Goal: Feedback & Contribution: Contribute content

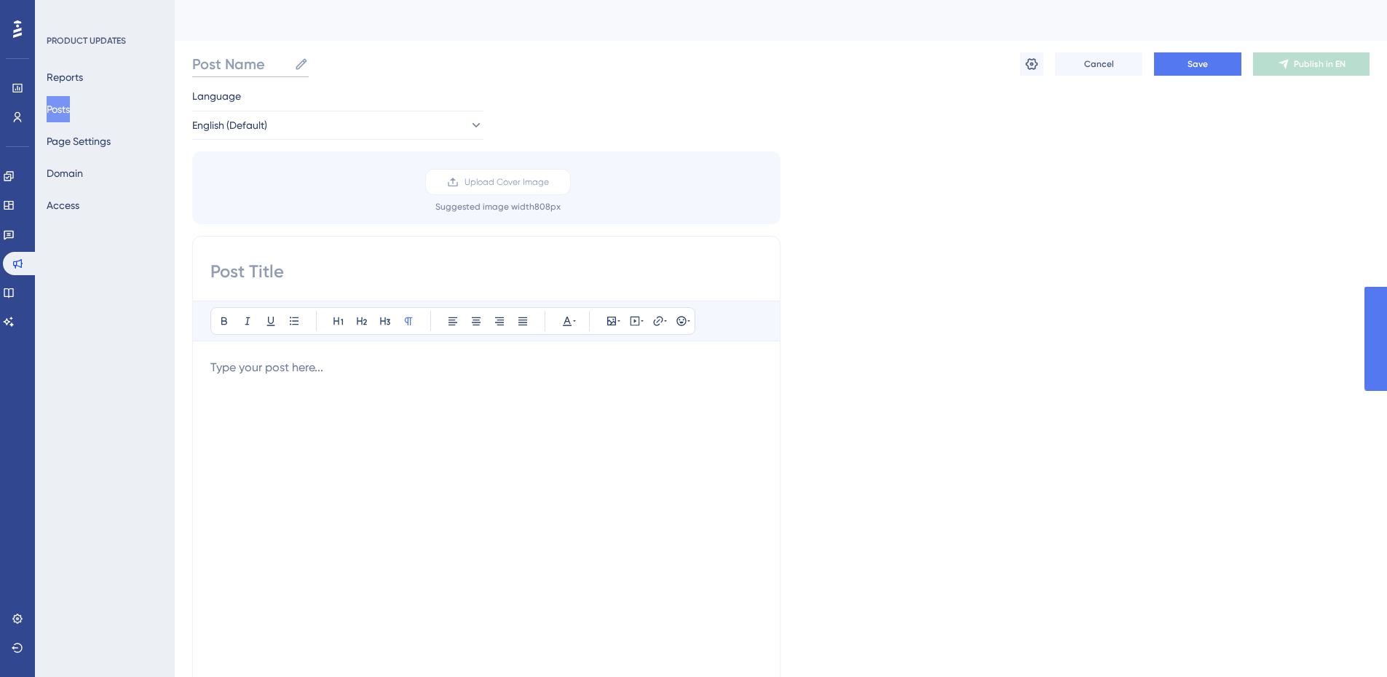
click at [239, 61] on input "Post Name" at bounding box center [240, 64] width 96 height 20
type input "Processing Launch"
click at [277, 272] on input at bounding box center [486, 271] width 552 height 23
click at [298, 385] on div at bounding box center [486, 519] width 552 height 320
click at [302, 359] on p at bounding box center [486, 367] width 552 height 17
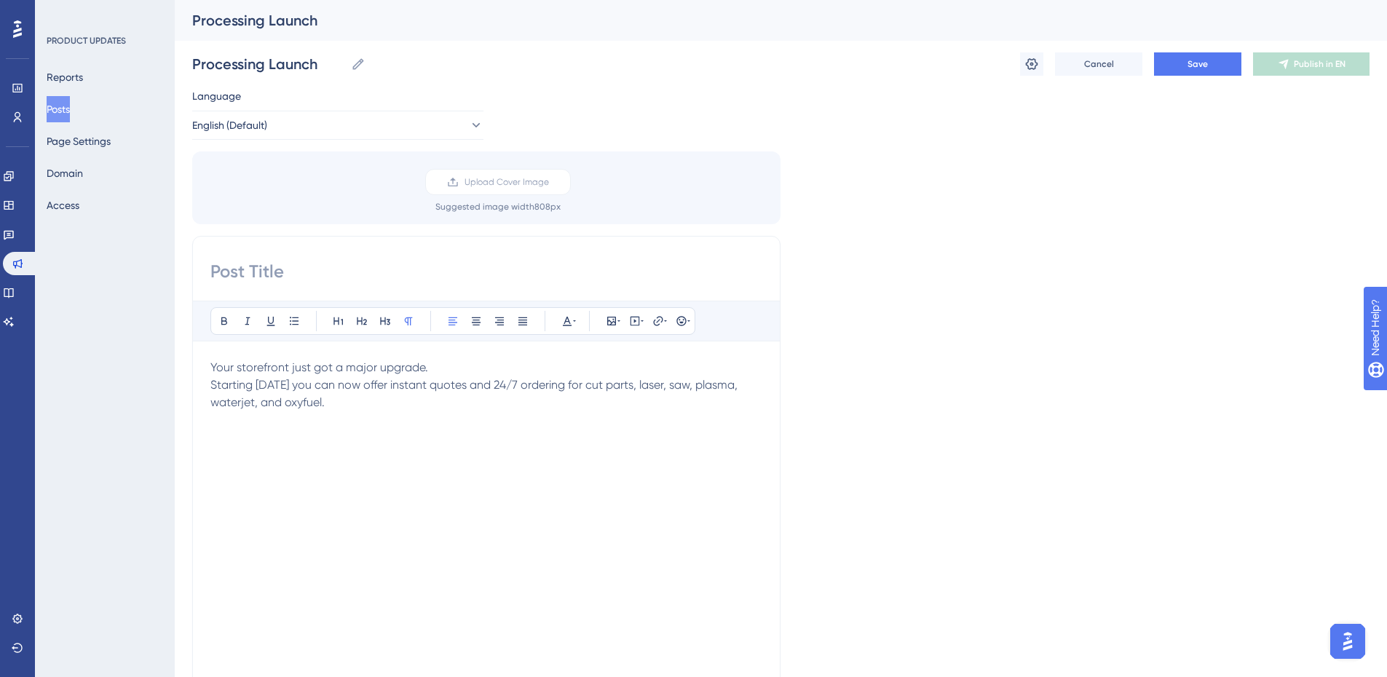
click at [268, 526] on div "Your storefront just got a major upgrade. Starting [DATE] you can now offer ins…" at bounding box center [486, 519] width 552 height 320
click at [309, 263] on input at bounding box center [486, 271] width 552 height 23
paste input "BIG NEWS: Now Sell Parts Online!"
drag, startPoint x: 288, startPoint y: 269, endPoint x: 149, endPoint y: 272, distance: 139.1
click at [175, 272] on div "Performance Users Engagement Widgets Feedback Product Updates Knowledge Base AI…" at bounding box center [781, 538] width 1212 height 1077
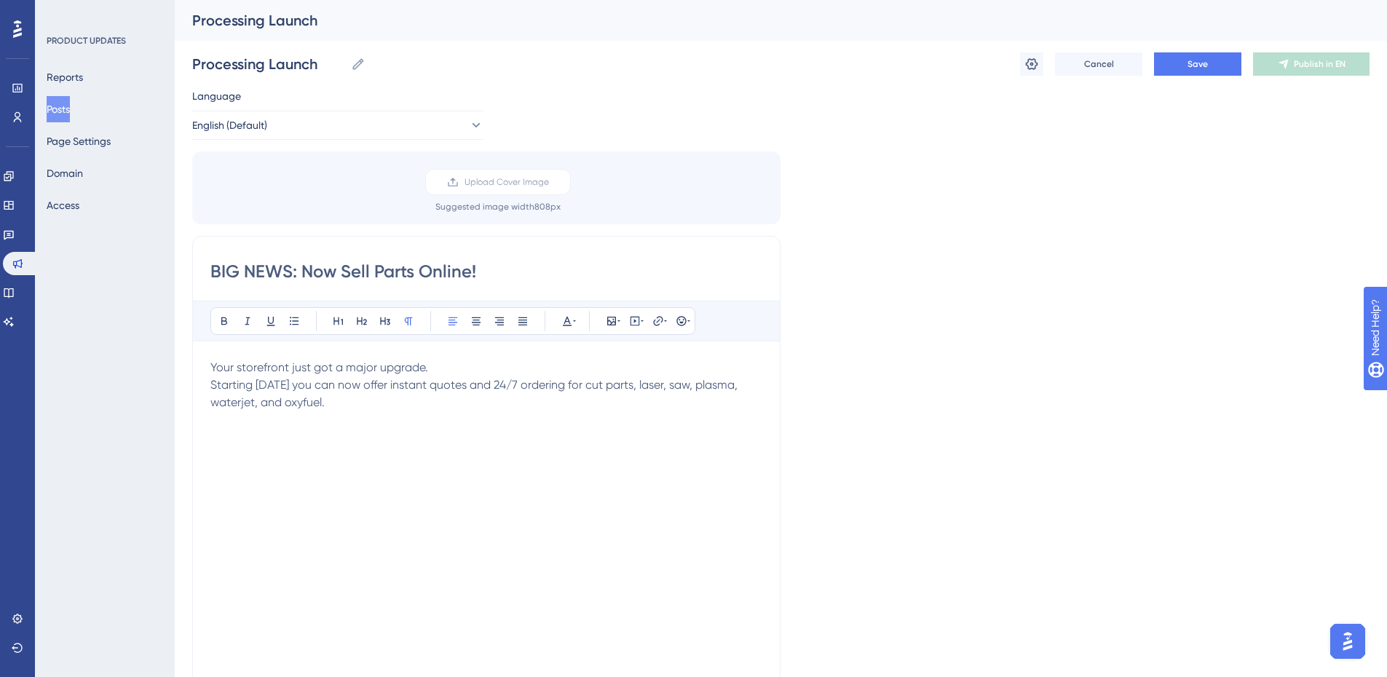
type input "BIG NEWS: Now Sell Parts Online!"
click at [473, 469] on div "Your storefront just got a major upgrade. Starting [DATE] you can now offer ins…" at bounding box center [486, 519] width 552 height 320
click at [431, 370] on p "Your storefront just got a major upgrade. Starting [DATE] you can now offer ins…" at bounding box center [486, 385] width 552 height 52
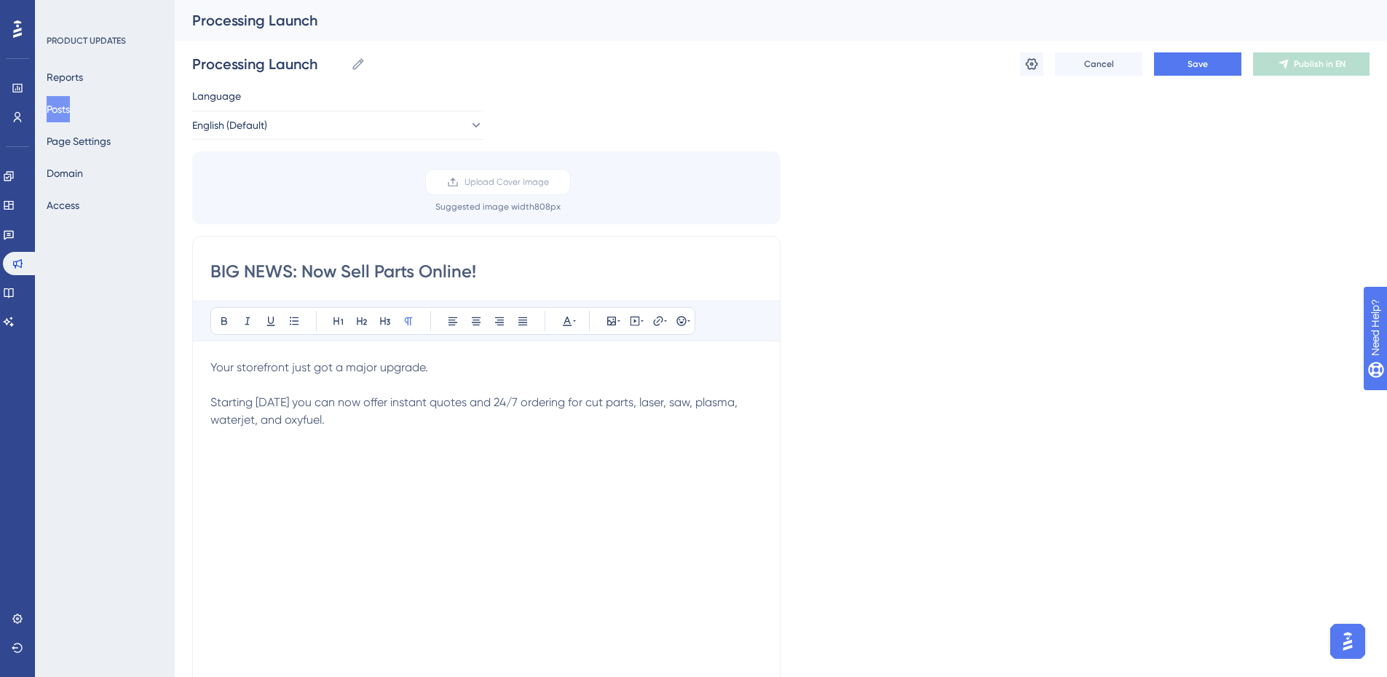
click at [631, 401] on span "Starting [DATE] you can now offer instant quotes and 24/7 ordering for cut part…" at bounding box center [475, 410] width 530 height 31
drag, startPoint x: 330, startPoint y: 421, endPoint x: 636, endPoint y: 405, distance: 305.4
click at [636, 405] on p "Your storefront just got a major upgrade. Starting [DATE] you can now offer ins…" at bounding box center [486, 394] width 552 height 70
drag, startPoint x: 288, startPoint y: 363, endPoint x: 236, endPoint y: 368, distance: 51.9
click at [236, 368] on span "Your storefront just got a major upgrade." at bounding box center [319, 367] width 218 height 14
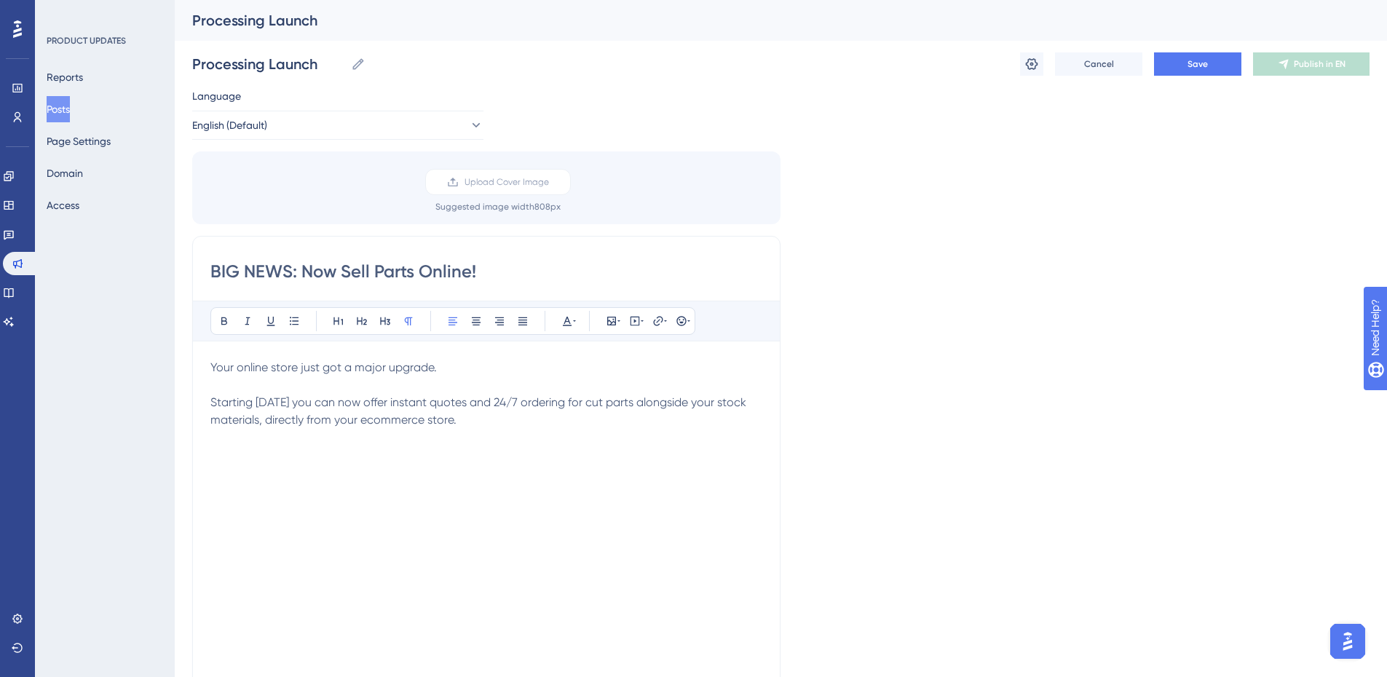
click at [479, 419] on p "Your online store just got a major upgrade. Starting [DATE] you can now offer i…" at bounding box center [486, 394] width 552 height 70
drag, startPoint x: 473, startPoint y: 422, endPoint x: 359, endPoint y: 419, distance: 114.3
click at [359, 419] on p "Your online store just got a major upgrade. Starting [DATE] you can now offer i…" at bounding box center [486, 394] width 552 height 70
drag, startPoint x: 320, startPoint y: 416, endPoint x: 328, endPoint y: 461, distance: 45.1
click at [320, 416] on span "Starting [DATE] you can now offer instant quotes and 24/7 ordering for cut part…" at bounding box center [479, 410] width 539 height 31
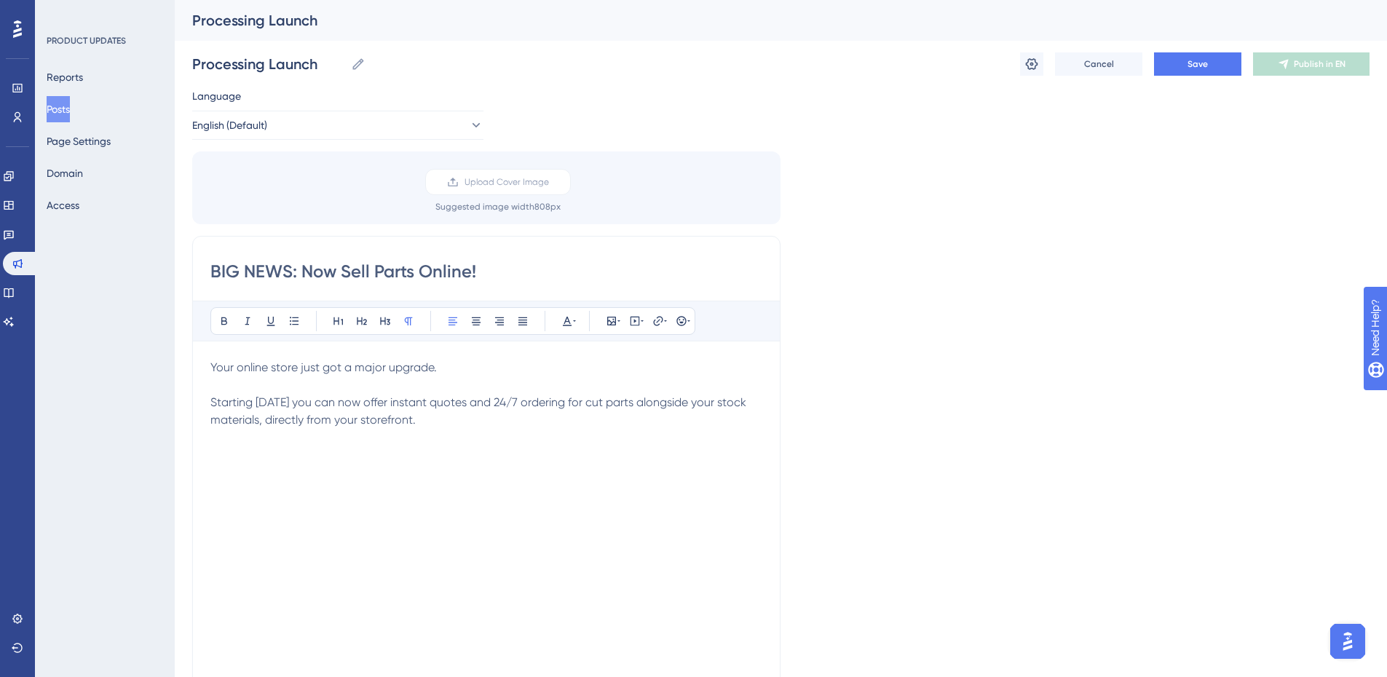
click at [339, 472] on p at bounding box center [486, 472] width 552 height 17
click at [323, 449] on p at bounding box center [486, 454] width 552 height 17
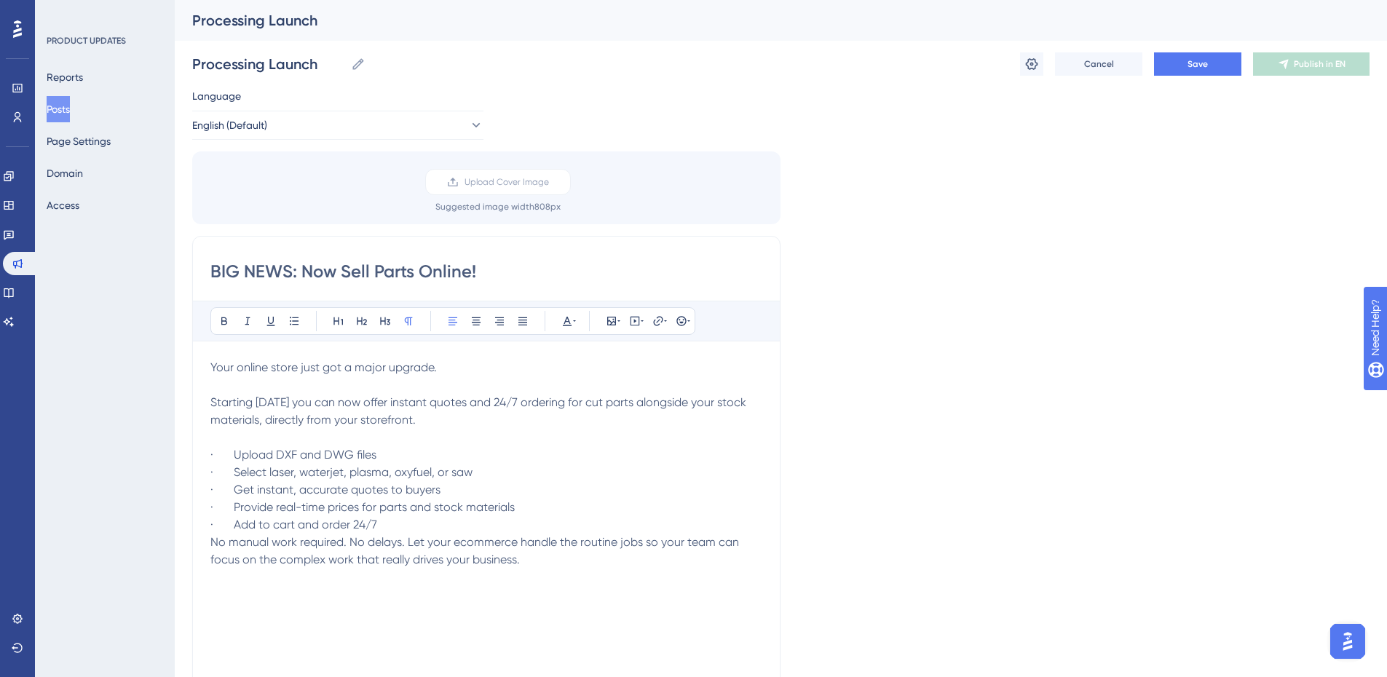
click at [448, 418] on p "Your online store just got a major upgrade. Starting [DATE] you can now offer i…" at bounding box center [486, 394] width 552 height 70
drag, startPoint x: 440, startPoint y: 544, endPoint x: 560, endPoint y: 554, distance: 119.8
click at [446, 545] on span "No manual work required. No delays. Let your ecommerce handle the routine jobs …" at bounding box center [475, 550] width 531 height 31
click at [560, 554] on p "No manual work required. No delays. Let your ecommerce handle the routine jobs …" at bounding box center [486, 551] width 552 height 35
click at [554, 561] on p "No manual work required. No delays. Let your ecommerce handle the routine jobs …" at bounding box center [486, 551] width 552 height 35
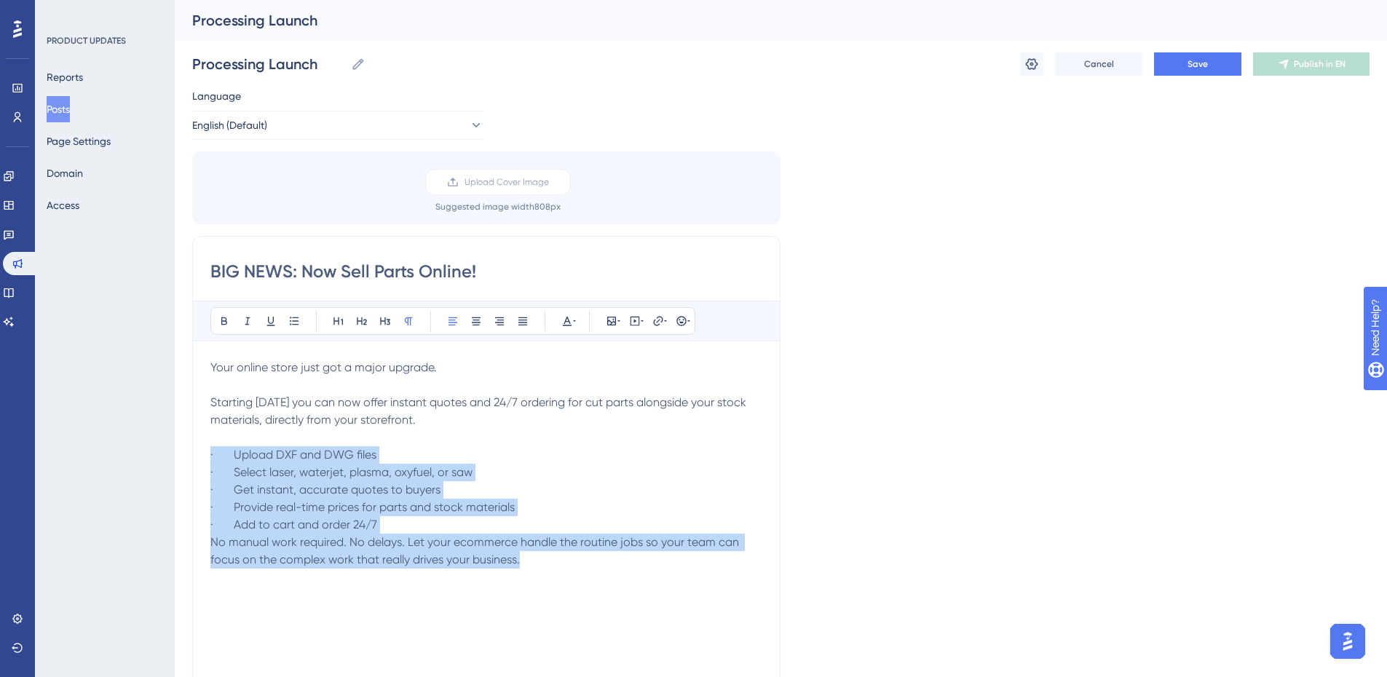
drag, startPoint x: 563, startPoint y: 563, endPoint x: 204, endPoint y: 450, distance: 376.2
click at [204, 450] on div "BIG NEWS: Now Sell Parts Online! Bold Italic Underline Bullet Point Heading 1 H…" at bounding box center [486, 467] width 588 height 462
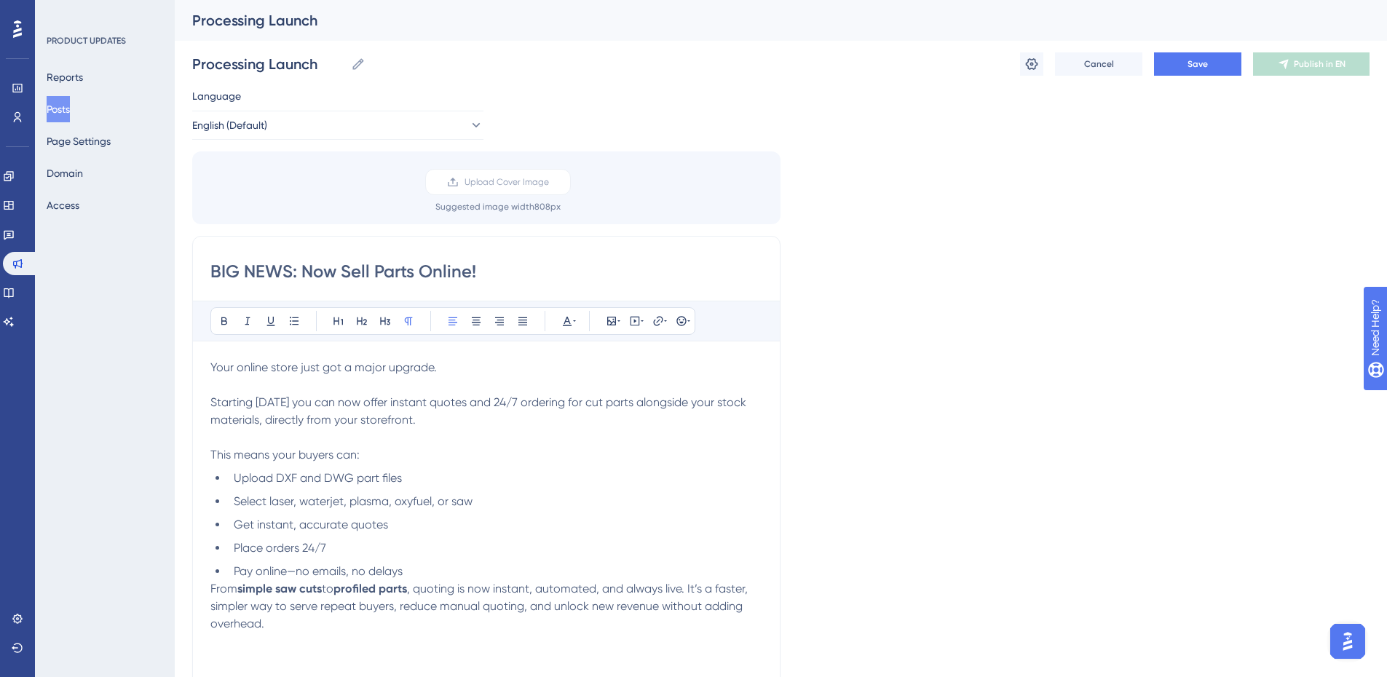
click at [357, 437] on p at bounding box center [486, 437] width 552 height 17
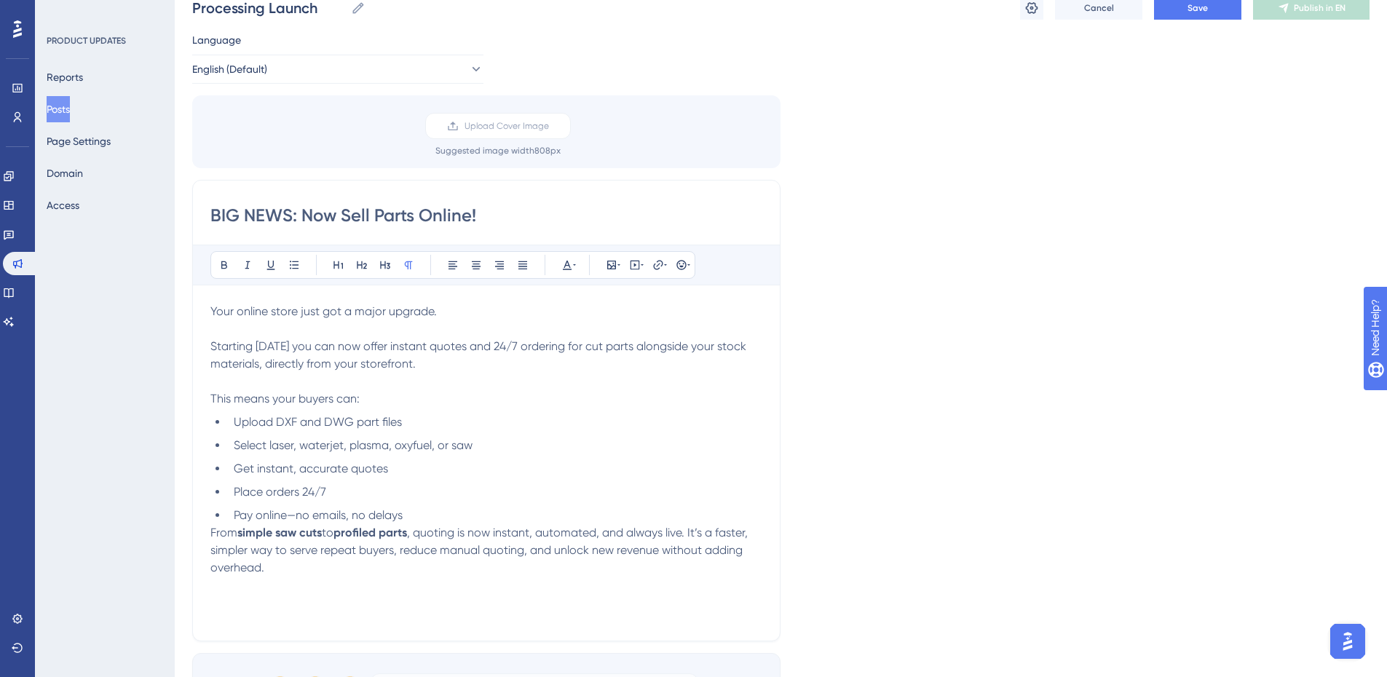
scroll to position [73, 0]
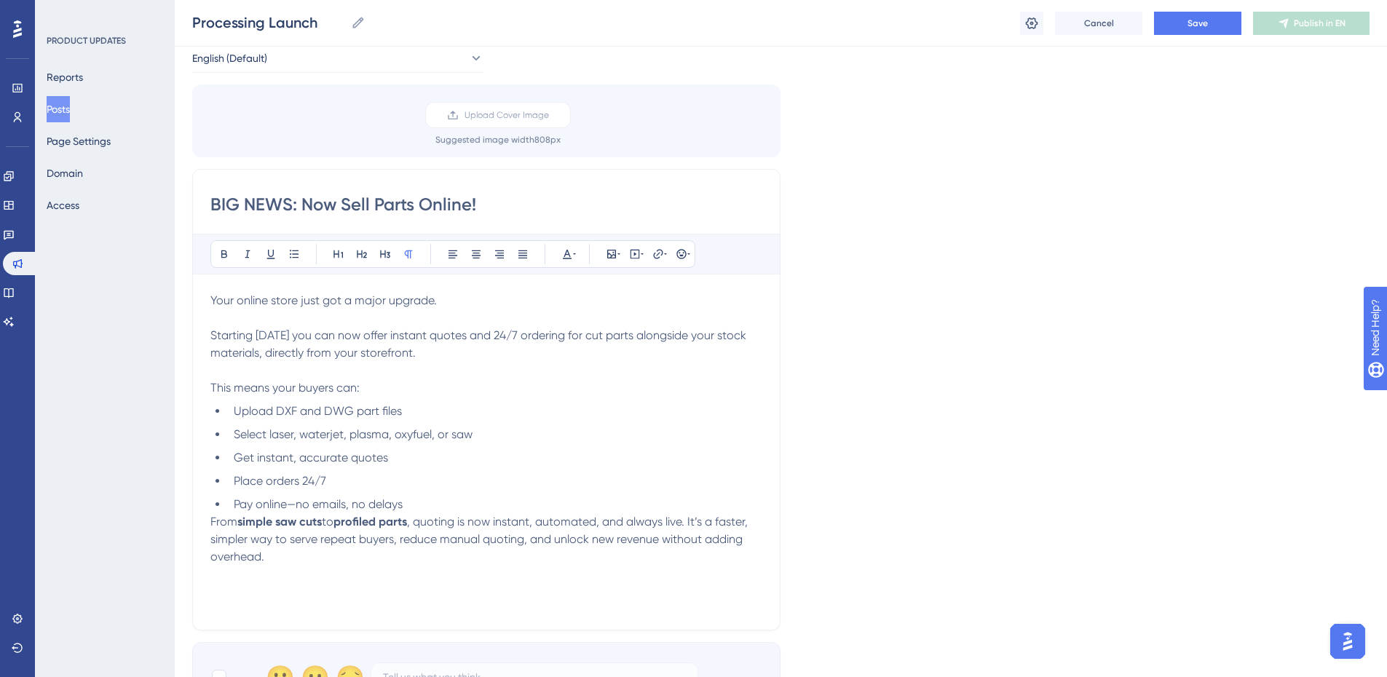
click at [444, 502] on li "Pay online—no emails, no delays" at bounding box center [495, 504] width 534 height 17
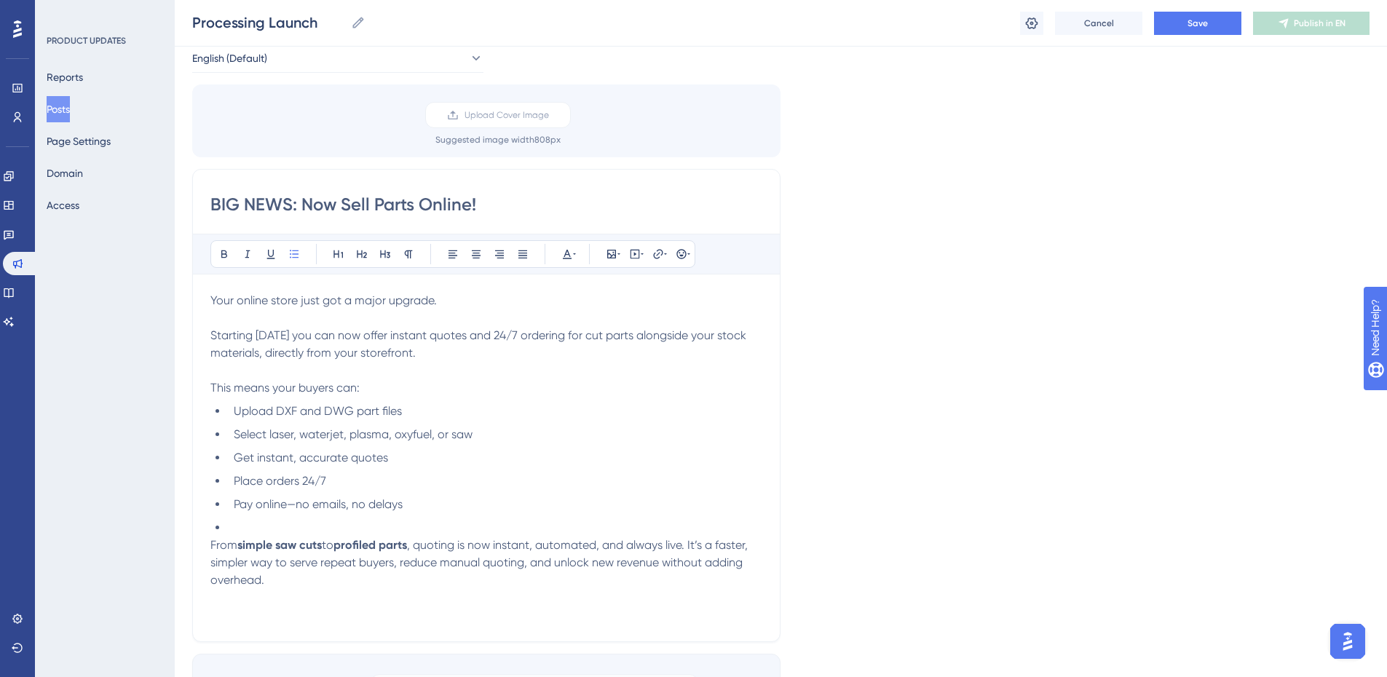
click at [417, 465] on li "Get instant, accurate quotes" at bounding box center [495, 457] width 534 height 17
click at [336, 531] on li at bounding box center [495, 527] width 534 height 17
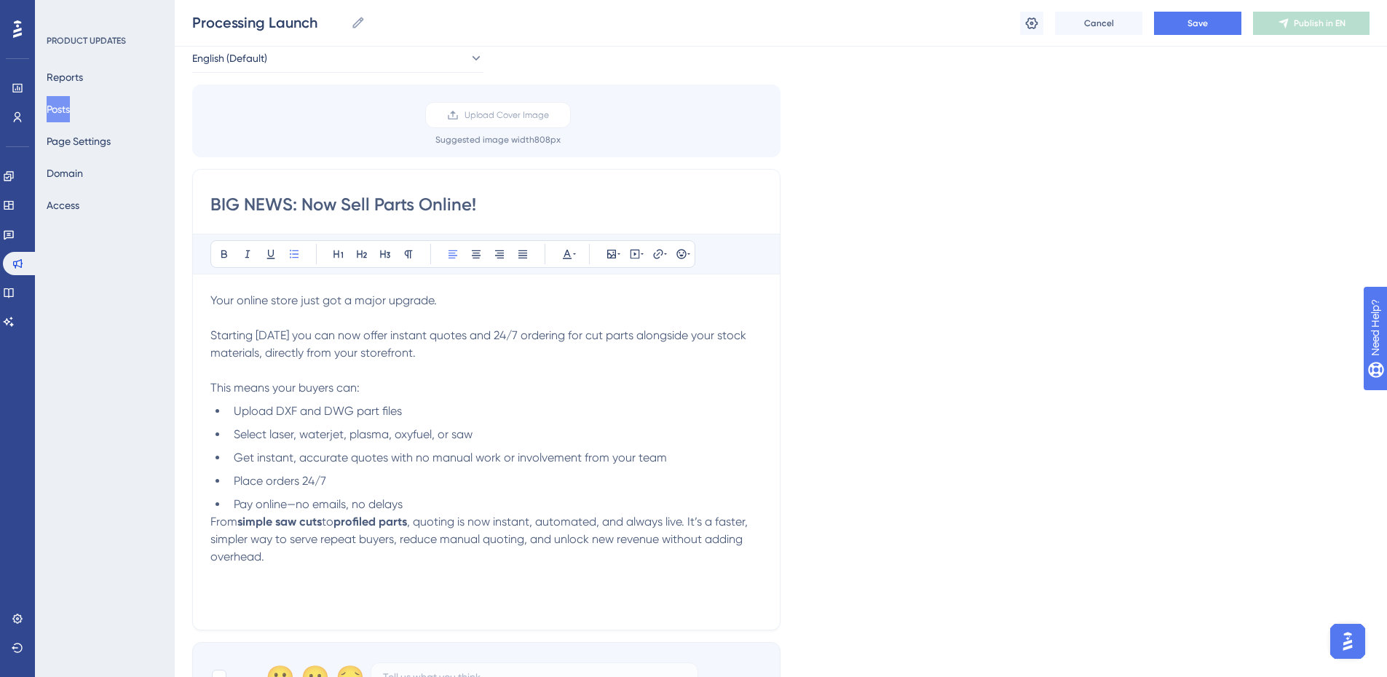
click at [354, 472] on ul "Upload DXF and DWG part files Select laser, waterjet, plasma, oxyfuel, or saw G…" at bounding box center [486, 458] width 552 height 111
click at [236, 478] on span "Place orders 24/7" at bounding box center [280, 481] width 92 height 14
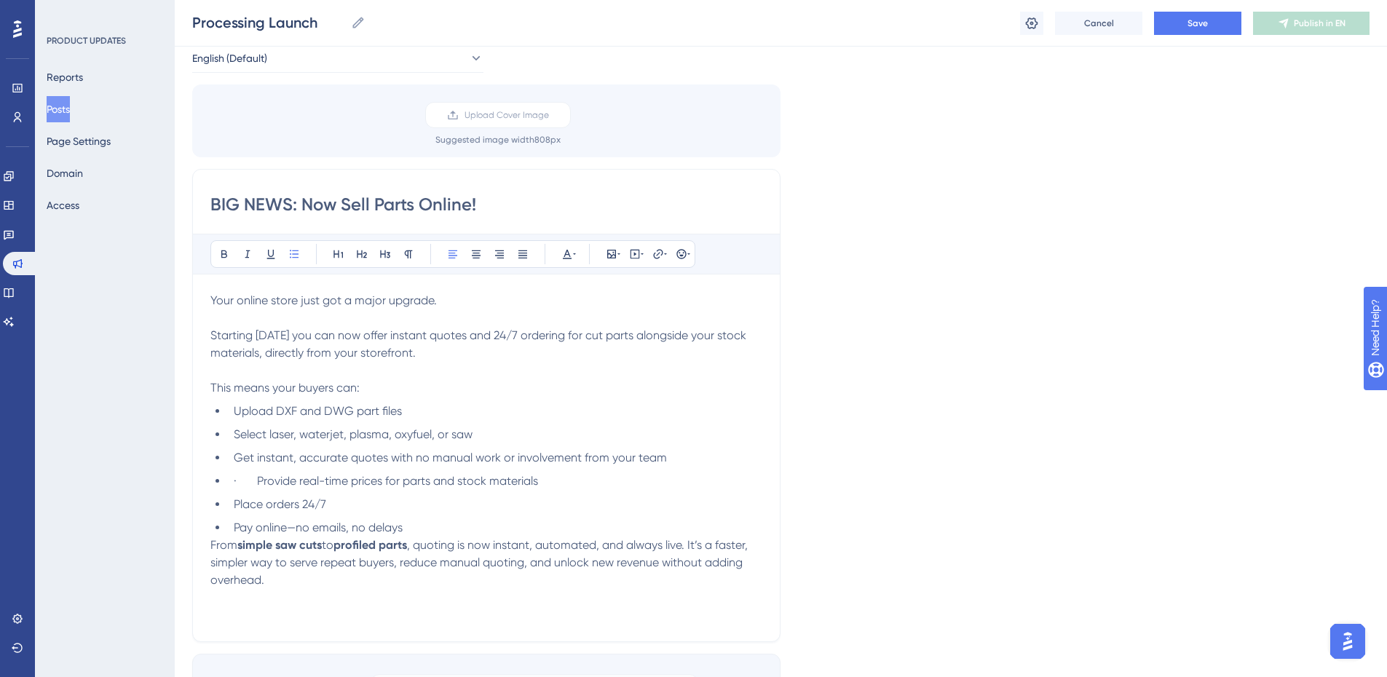
click at [255, 481] on span "· Provide real-time prices for parts and stock materials" at bounding box center [386, 481] width 304 height 14
click at [429, 531] on li "Pay online—no emails, no delays" at bounding box center [495, 527] width 534 height 17
drag, startPoint x: 480, startPoint y: 535, endPoint x: 218, endPoint y: 531, distance: 262.1
click at [228, 531] on li "Pay online—no emails, no delays" at bounding box center [495, 527] width 534 height 17
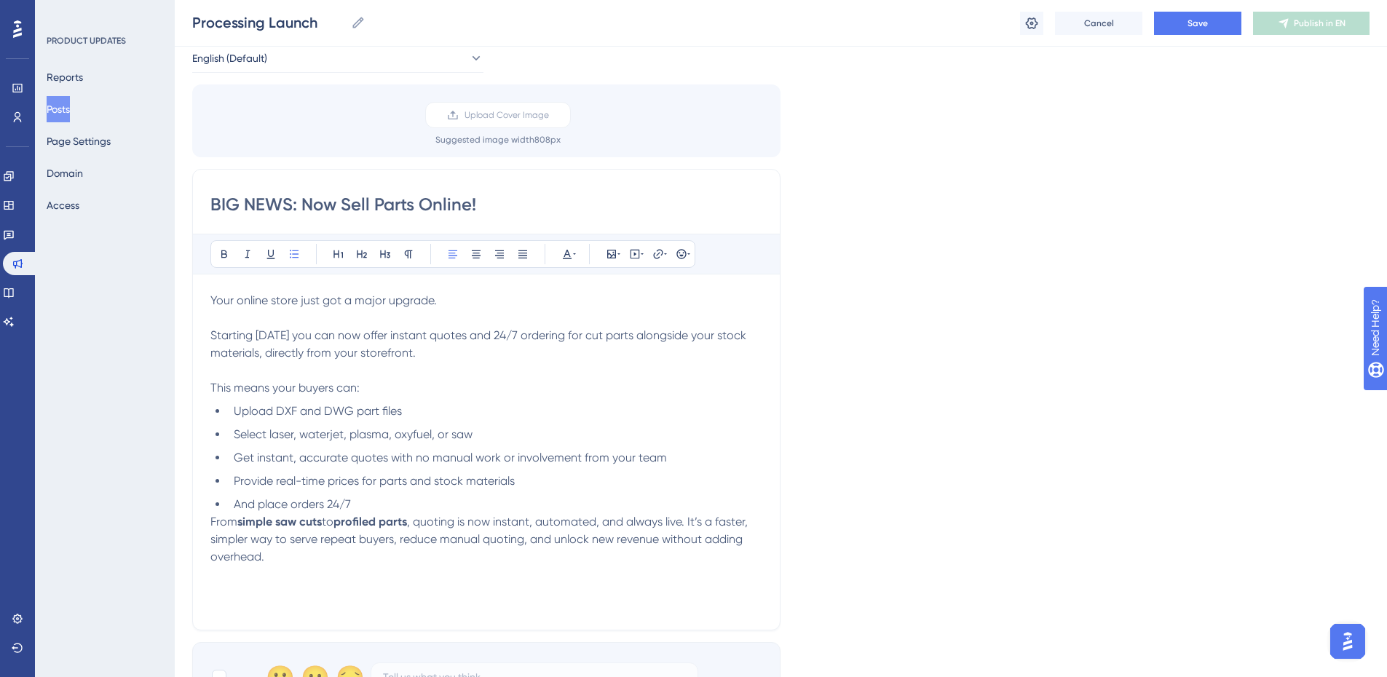
click at [384, 507] on li "And place orders 24/7" at bounding box center [495, 504] width 534 height 17
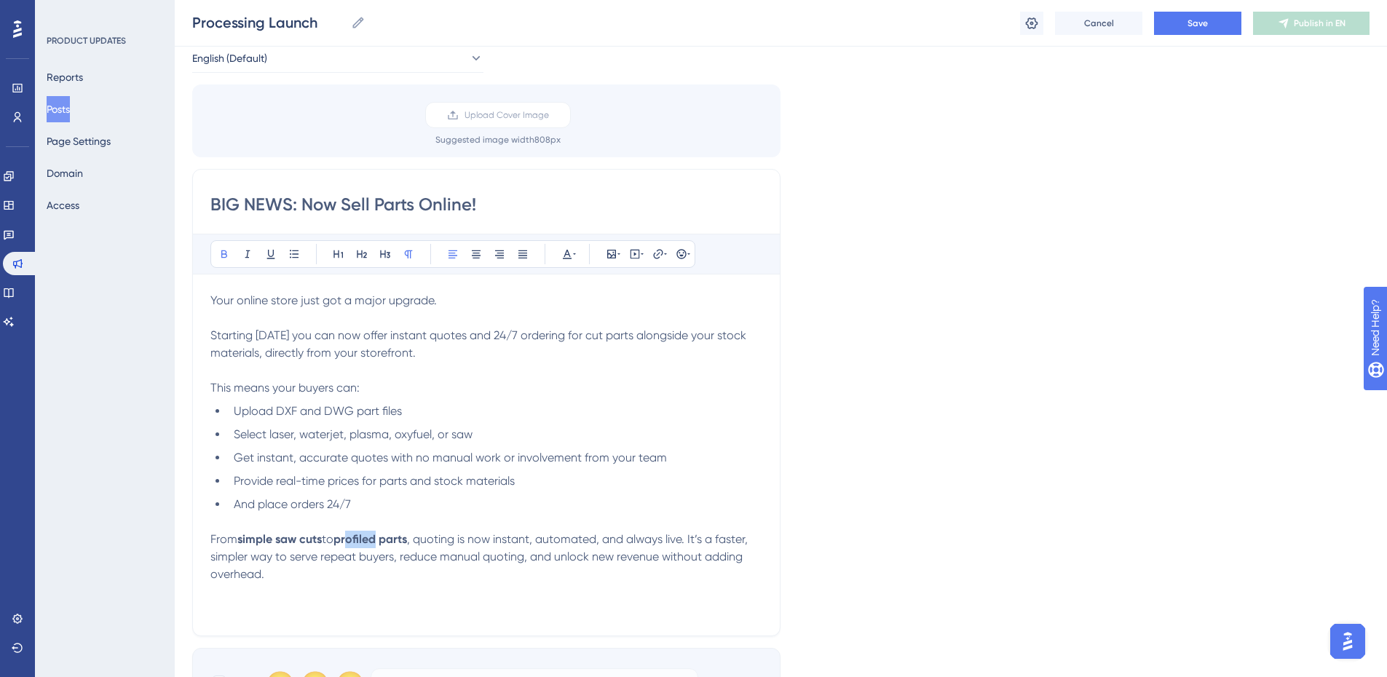
drag, startPoint x: 383, startPoint y: 538, endPoint x: 352, endPoint y: 546, distance: 32.3
click at [352, 546] on p "From simple saw cuts to profiled parts , quoting is now instant, automated, and…" at bounding box center [486, 557] width 552 height 52
click at [473, 585] on p at bounding box center [486, 591] width 552 height 17
drag, startPoint x: 383, startPoint y: 540, endPoint x: 344, endPoint y: 540, distance: 38.6
click at [344, 540] on strong "profiled parts" at bounding box center [370, 539] width 74 height 14
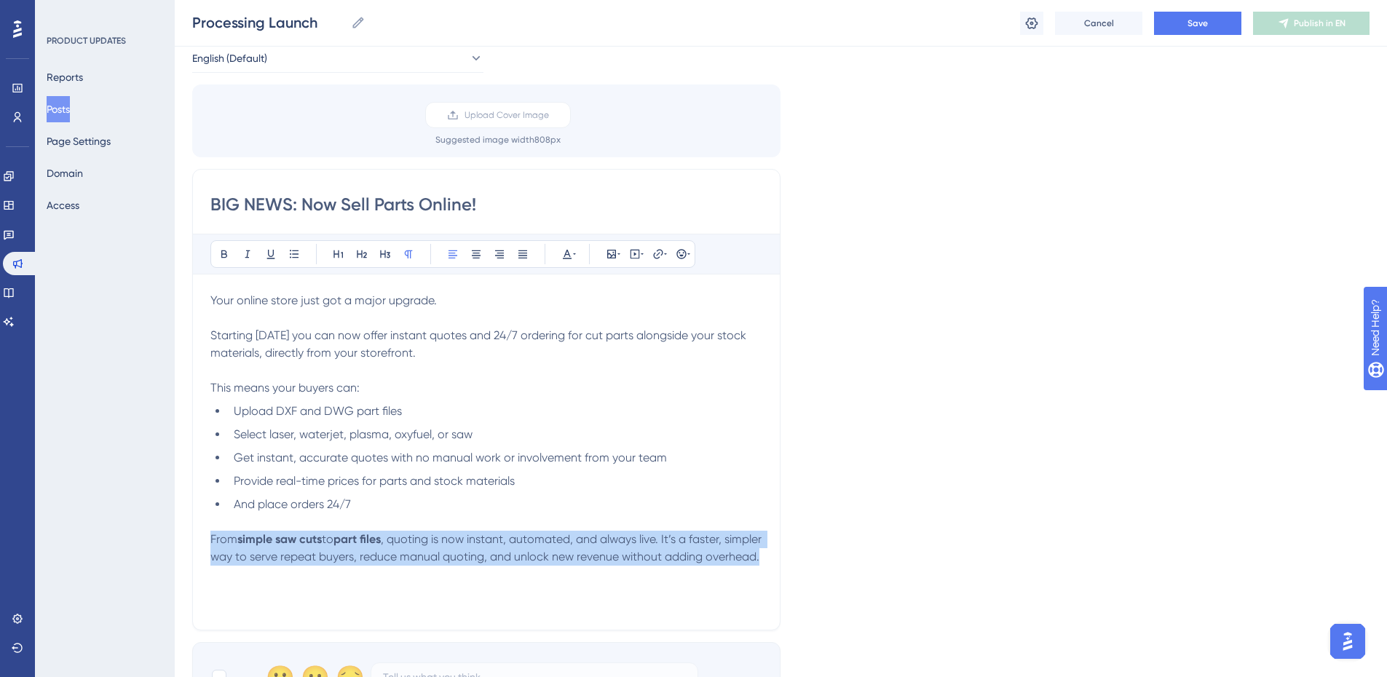
drag, startPoint x: 294, startPoint y: 571, endPoint x: 186, endPoint y: 537, distance: 113.0
click at [186, 537] on div "Performance Users Engagement Widgets Feedback Product Updates Knowledge Base AI…" at bounding box center [781, 468] width 1212 height 1083
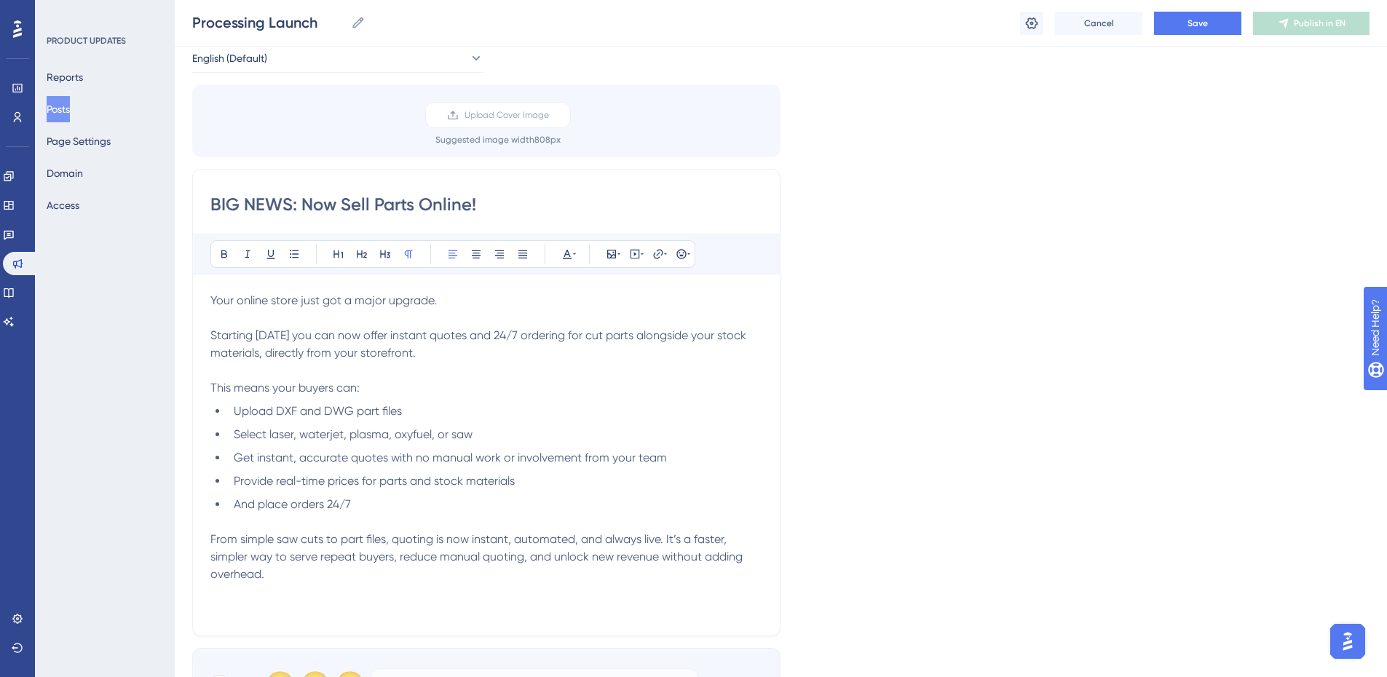
click at [416, 574] on p "From simple saw cuts to part files, quoting is now instant, automated, and alwa…" at bounding box center [486, 557] width 552 height 52
drag, startPoint x: 356, startPoint y: 556, endPoint x: 320, endPoint y: 558, distance: 35.7
click at [320, 558] on span "From simple saw cuts to part files, quoting is now instant, automated, and alwa…" at bounding box center [477, 556] width 535 height 49
click at [390, 572] on p "From simple saw cuts to part files, quoting is now instant, automated, and alwa…" at bounding box center [486, 557] width 552 height 52
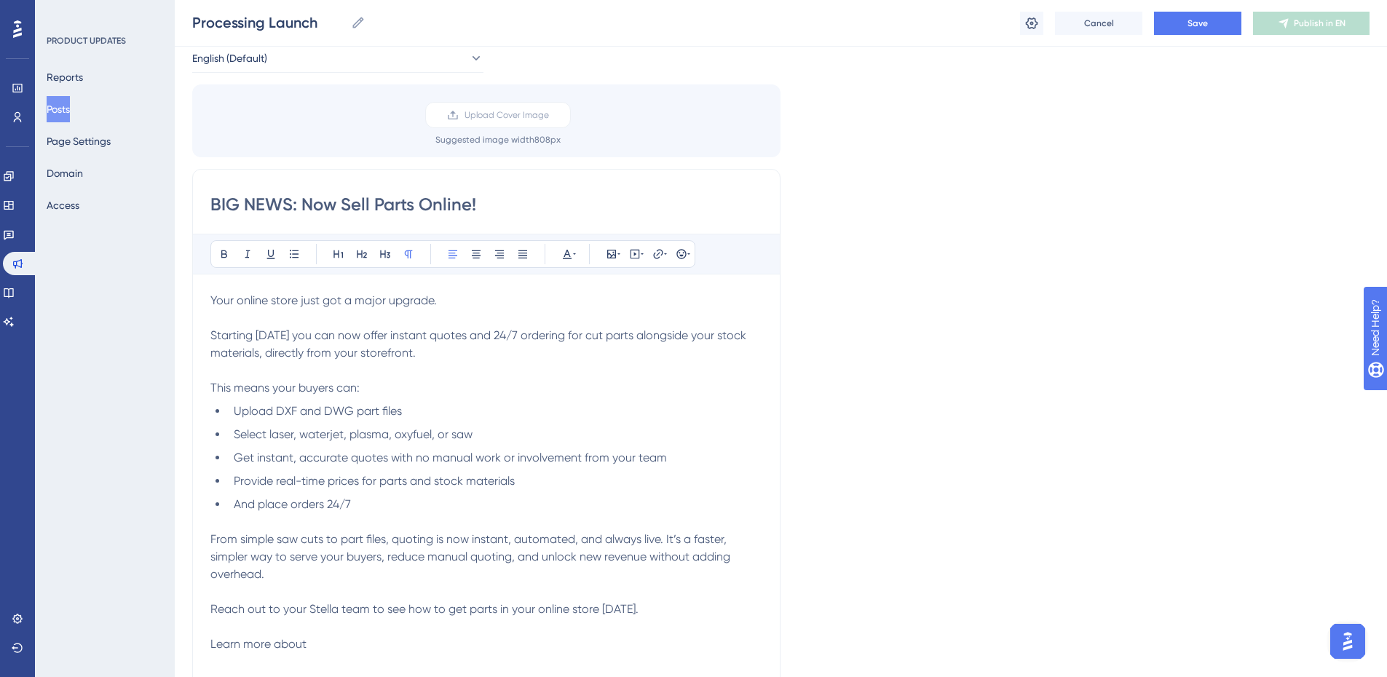
drag, startPoint x: 242, startPoint y: 640, endPoint x: 210, endPoint y: 639, distance: 32.0
click at [210, 639] on p "From simple saw cuts to part files, quoting is now instant, automated, and alwa…" at bounding box center [486, 592] width 552 height 122
copy span "Learn more about"
click at [272, 595] on p "From simple saw cuts to part files, quoting is now instant, automated, and alwa…" at bounding box center [486, 592] width 552 height 122
click at [326, 622] on p "From simple saw cuts to part files, quoting is now instant, automated, and alwa…" at bounding box center [486, 592] width 552 height 122
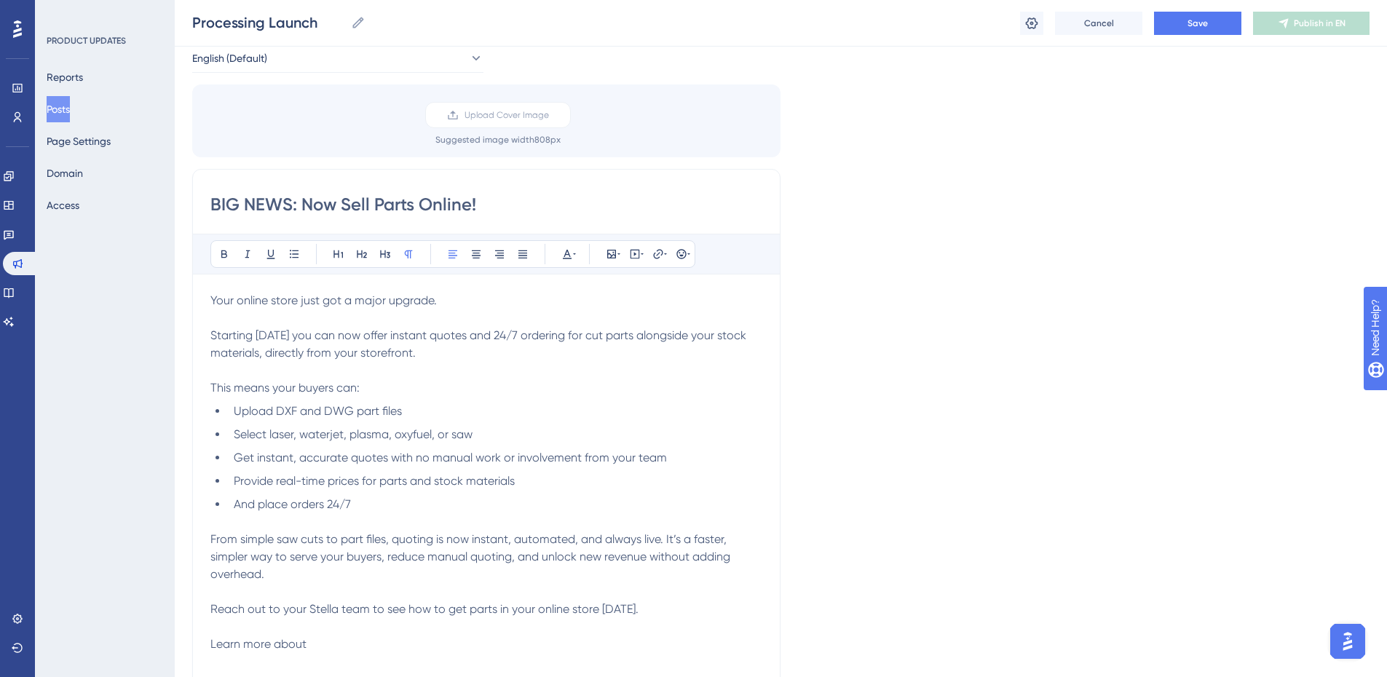
click at [320, 641] on p "From simple saw cuts to part files, quoting is now instant, automated, and alwa…" at bounding box center [486, 592] width 552 height 122
click at [735, 633] on p "From simple saw cuts to part files, quoting is now instant, automated, and alwa…" at bounding box center [486, 592] width 552 height 122
drag, startPoint x: 639, startPoint y: 643, endPoint x: 616, endPoint y: 648, distance: 23.8
click at [616, 648] on span "Learn more about what processing on your ecommerce store can do for you here." at bounding box center [427, 644] width 435 height 14
click at [662, 259] on icon at bounding box center [658, 254] width 12 height 12
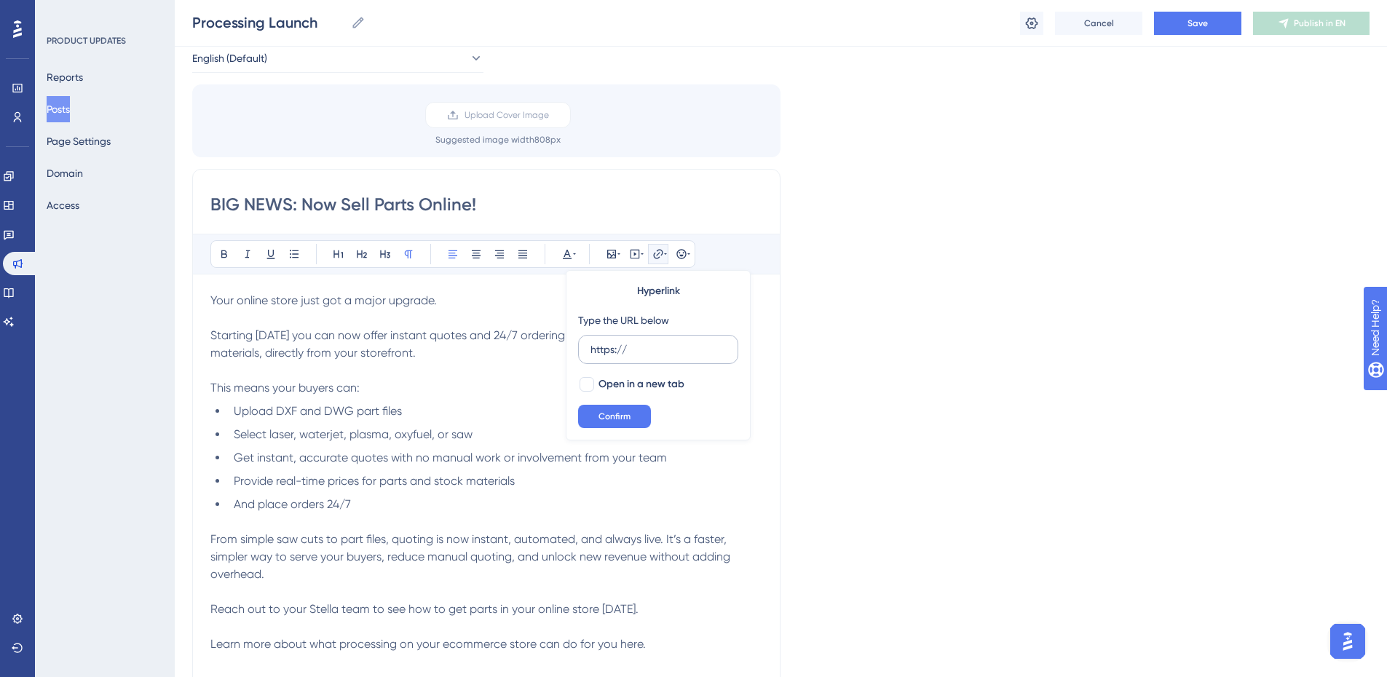
click at [660, 344] on input "https://" at bounding box center [657, 349] width 135 height 16
type input "[URL][DOMAIN_NAME]"
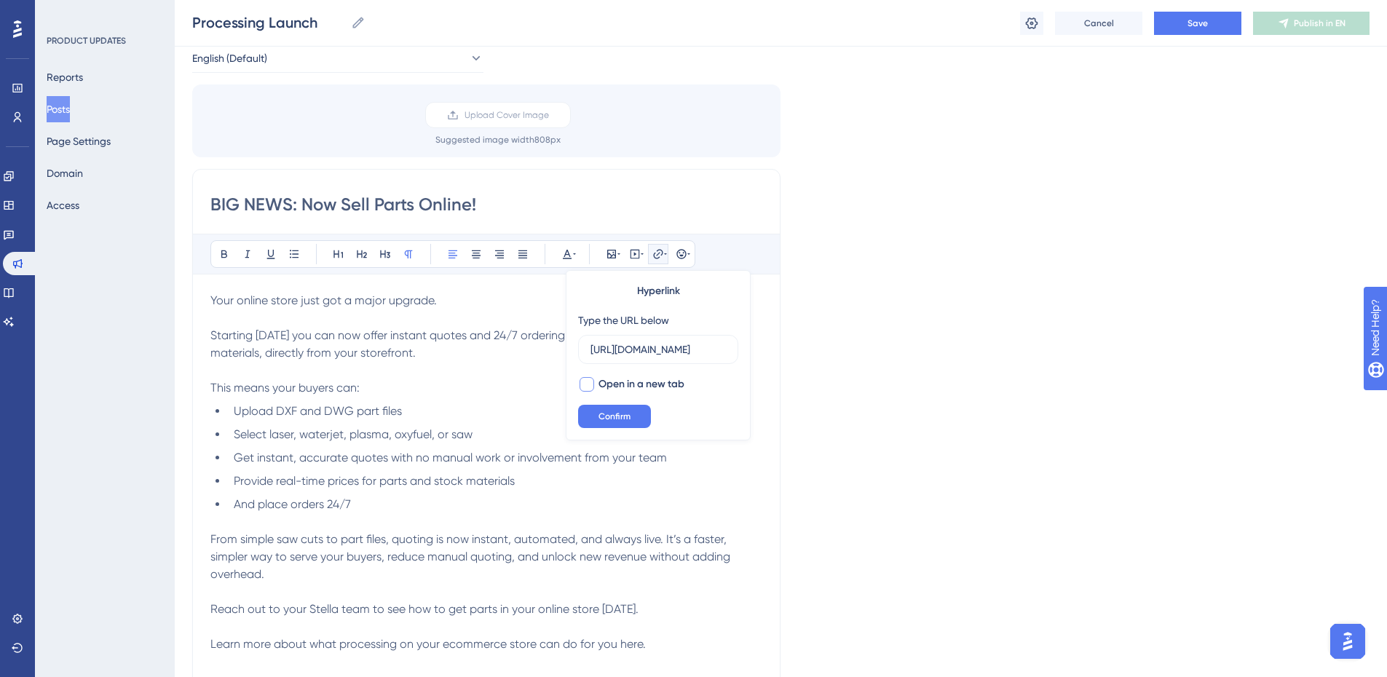
click at [625, 386] on span "Open in a new tab" at bounding box center [641, 384] width 86 height 17
checkbox input "true"
click at [621, 405] on button "Confirm" at bounding box center [614, 416] width 73 height 23
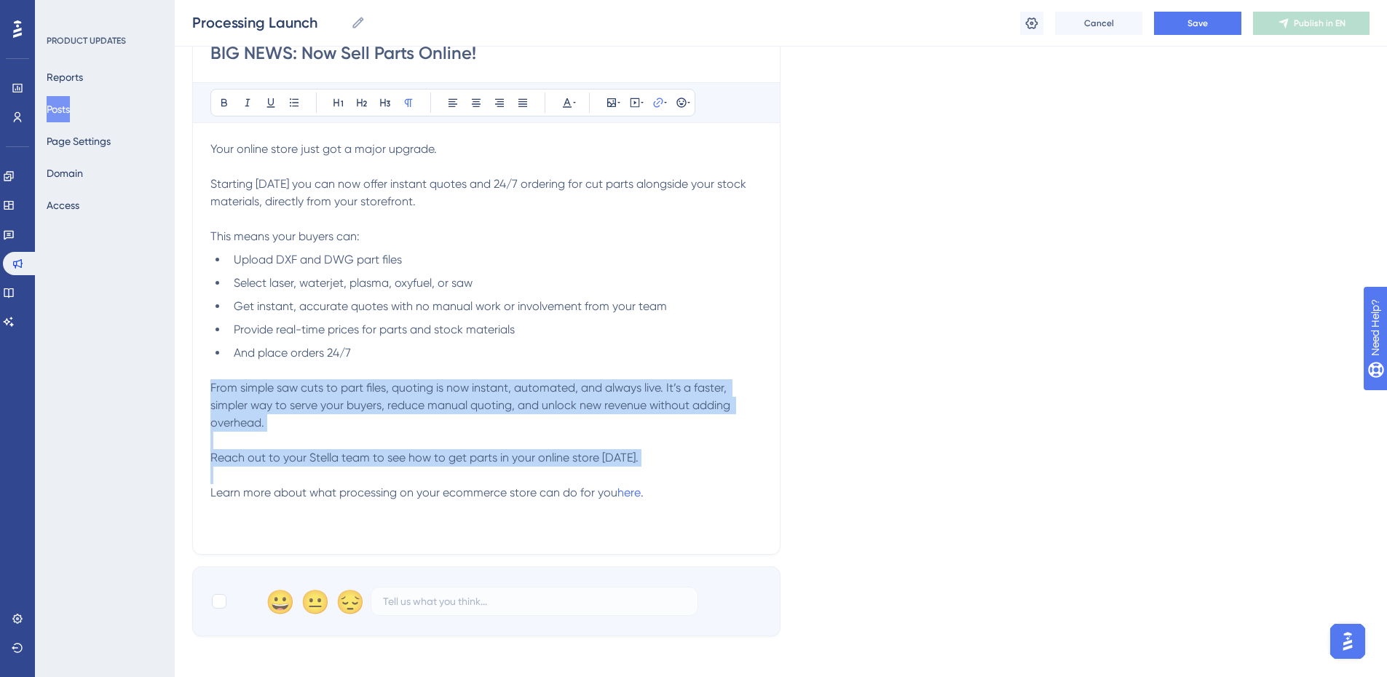
scroll to position [291, 0]
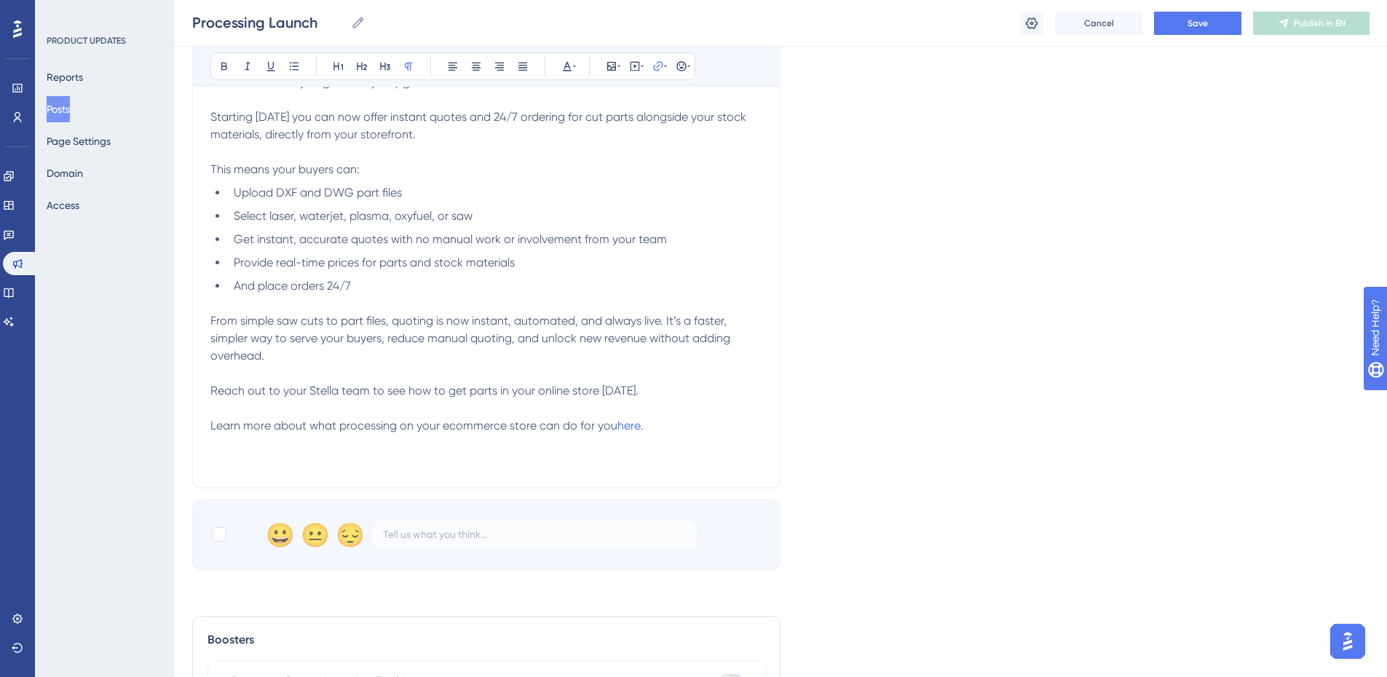
click at [507, 446] on p at bounding box center [486, 443] width 552 height 17
click at [218, 538] on div at bounding box center [219, 534] width 15 height 15
checkbox input "true"
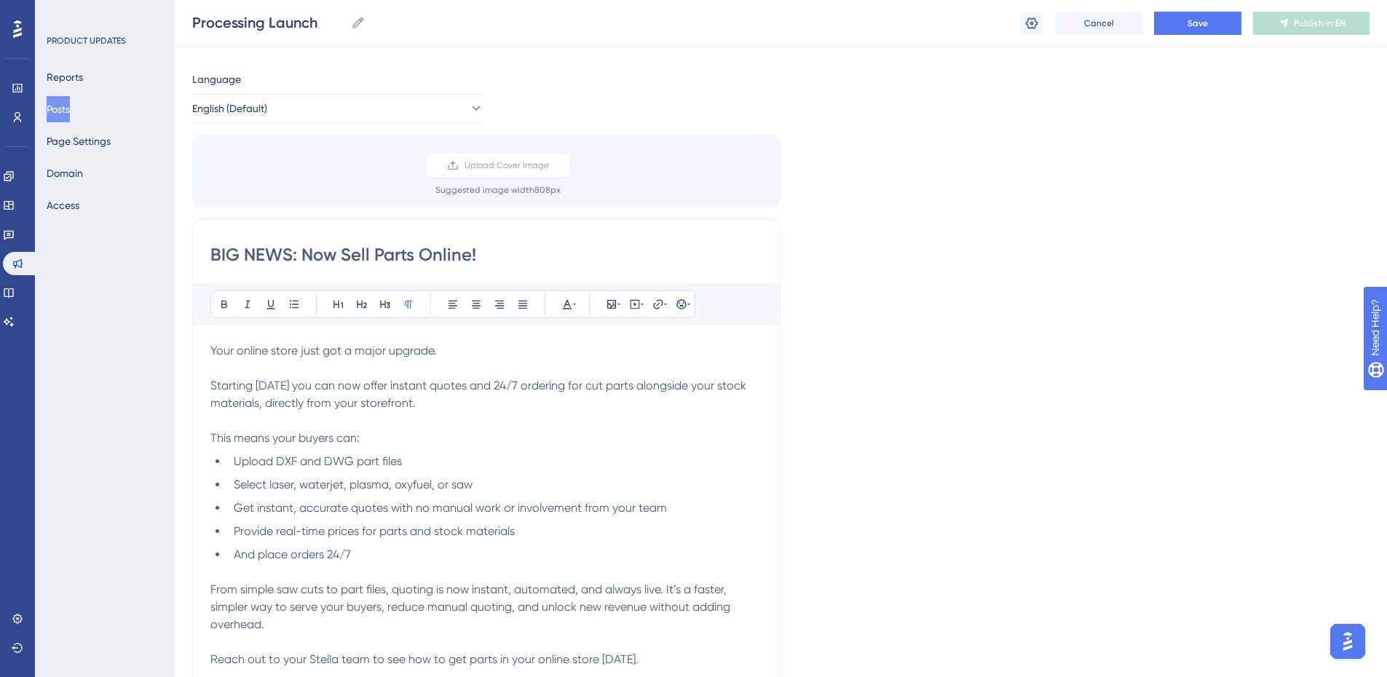
scroll to position [0, 0]
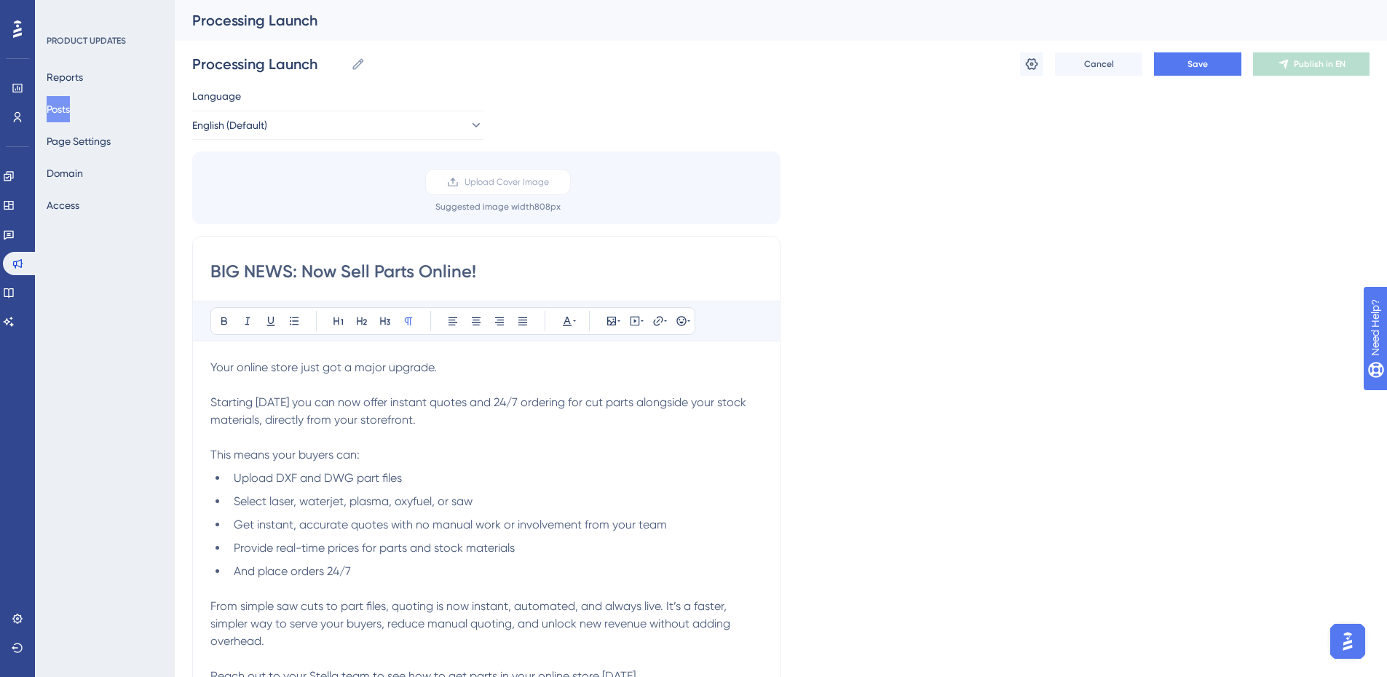
click at [415, 510] on ul "Upload DXF and DWG part files Select laser, waterjet, plasma, oxyfuel, or saw G…" at bounding box center [486, 534] width 552 height 128
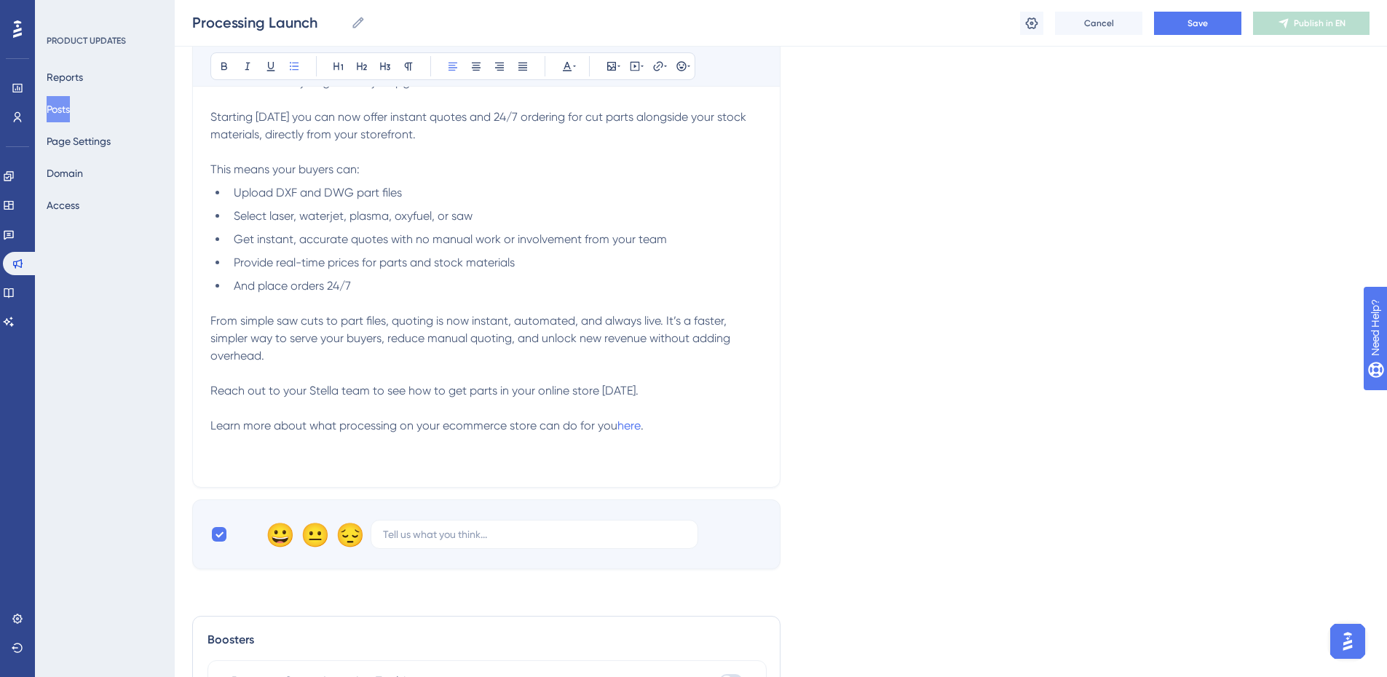
click at [502, 413] on p "From simple saw cuts to part files, quoting is now instant, automated, and alwa…" at bounding box center [486, 373] width 552 height 122
click at [637, 402] on p "From simple saw cuts to part files, quoting is now instant, automated, and alwa…" at bounding box center [486, 373] width 552 height 122
click at [652, 383] on p "From simple saw cuts to part files, quoting is now instant, automated, and alwa…" at bounding box center [486, 373] width 552 height 122
click at [680, 424] on p "From simple saw cuts to part files, quoting is now instant, automated, and alwa…" at bounding box center [486, 373] width 552 height 122
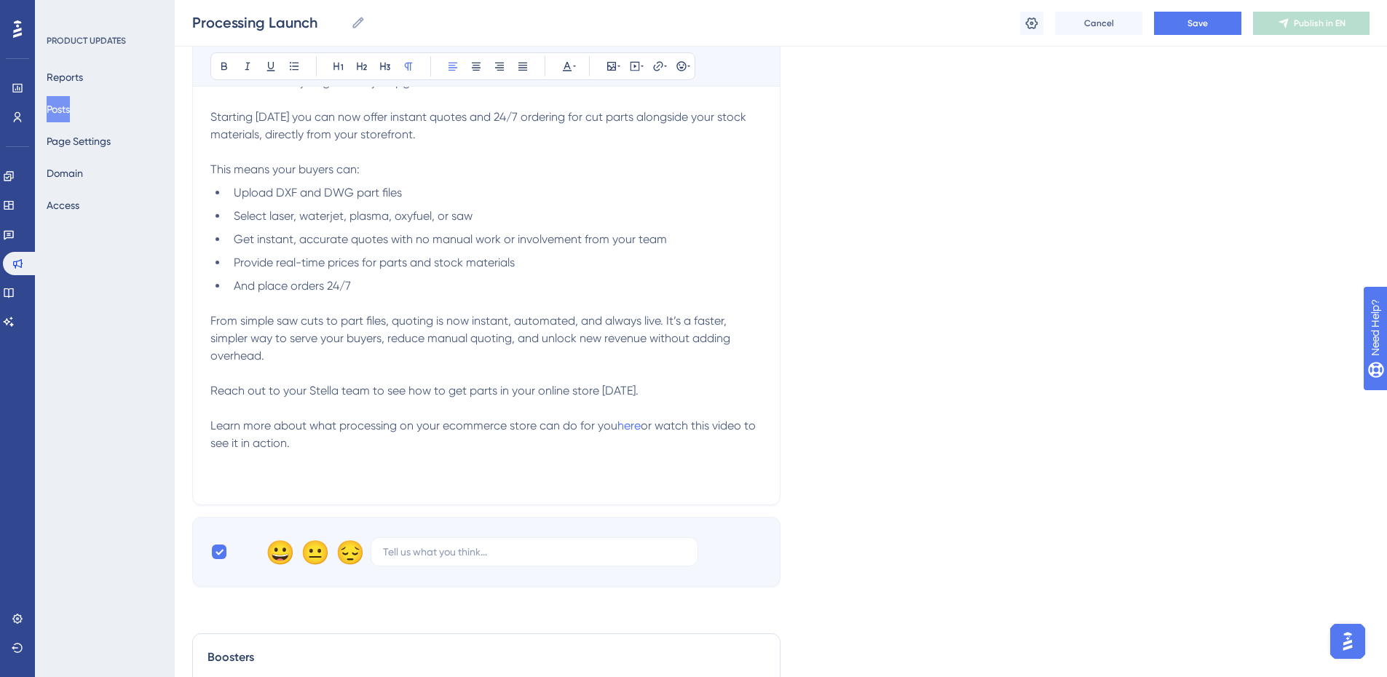
click at [244, 445] on span "or watch this video to see it in action." at bounding box center [484, 434] width 548 height 31
click at [735, 426] on span "or watch this video to see it in action." at bounding box center [484, 434] width 548 height 31
drag, startPoint x: 741, startPoint y: 425, endPoint x: 716, endPoint y: 430, distance: 25.3
click at [716, 430] on span "or watch this video to see it in action." at bounding box center [484, 434] width 548 height 31
click at [659, 66] on icon at bounding box center [657, 65] width 9 height 9
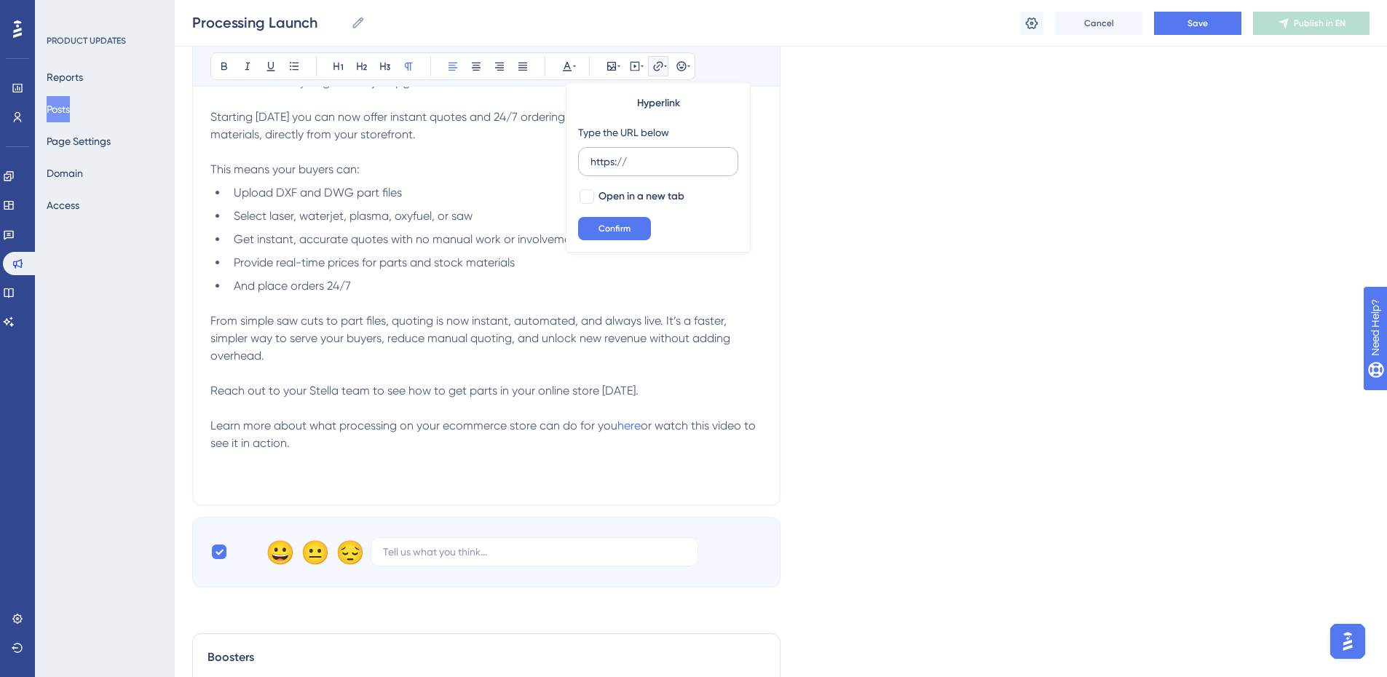
click at [670, 169] on input "https://" at bounding box center [657, 162] width 135 height 16
type input "[URL][DOMAIN_NAME]"
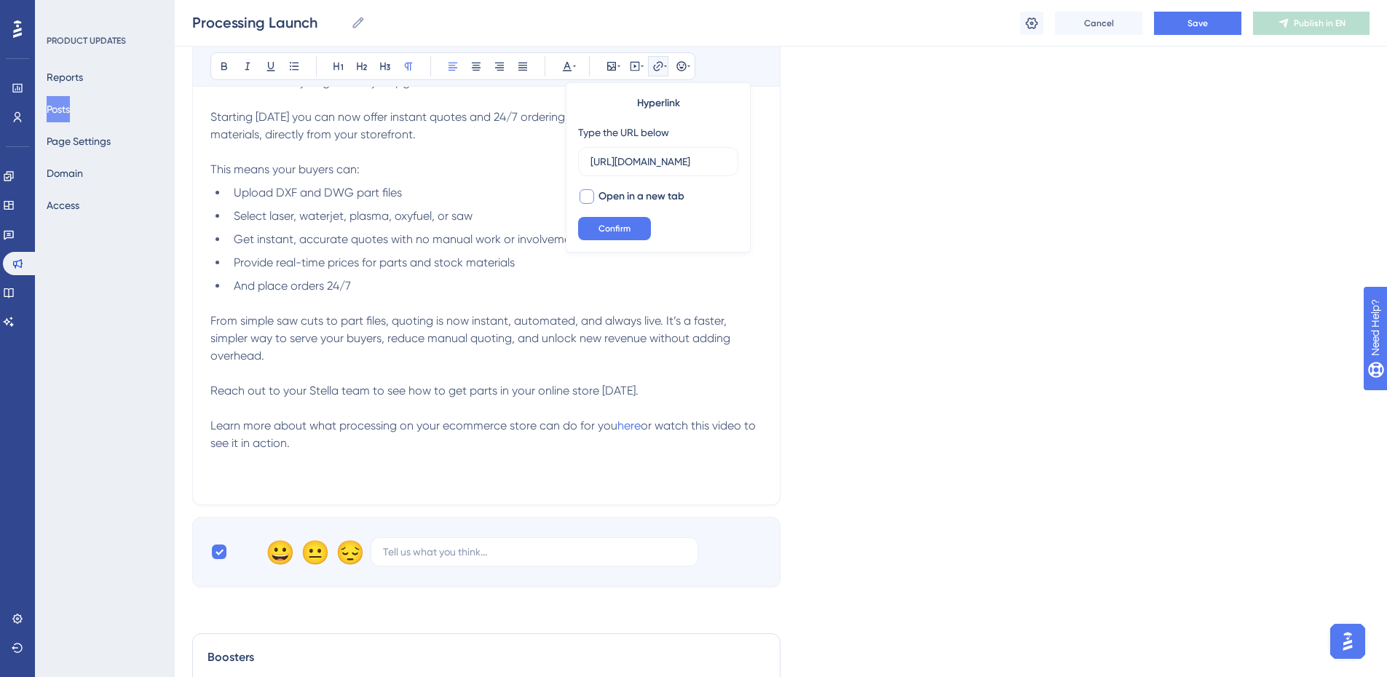
click at [589, 199] on div at bounding box center [586, 196] width 15 height 15
checkbox input "true"
click at [633, 231] on button "Confirm" at bounding box center [614, 228] width 73 height 23
click at [522, 446] on p "From simple saw cuts to part files, quoting is now instant, automated, and alwa…" at bounding box center [486, 382] width 552 height 140
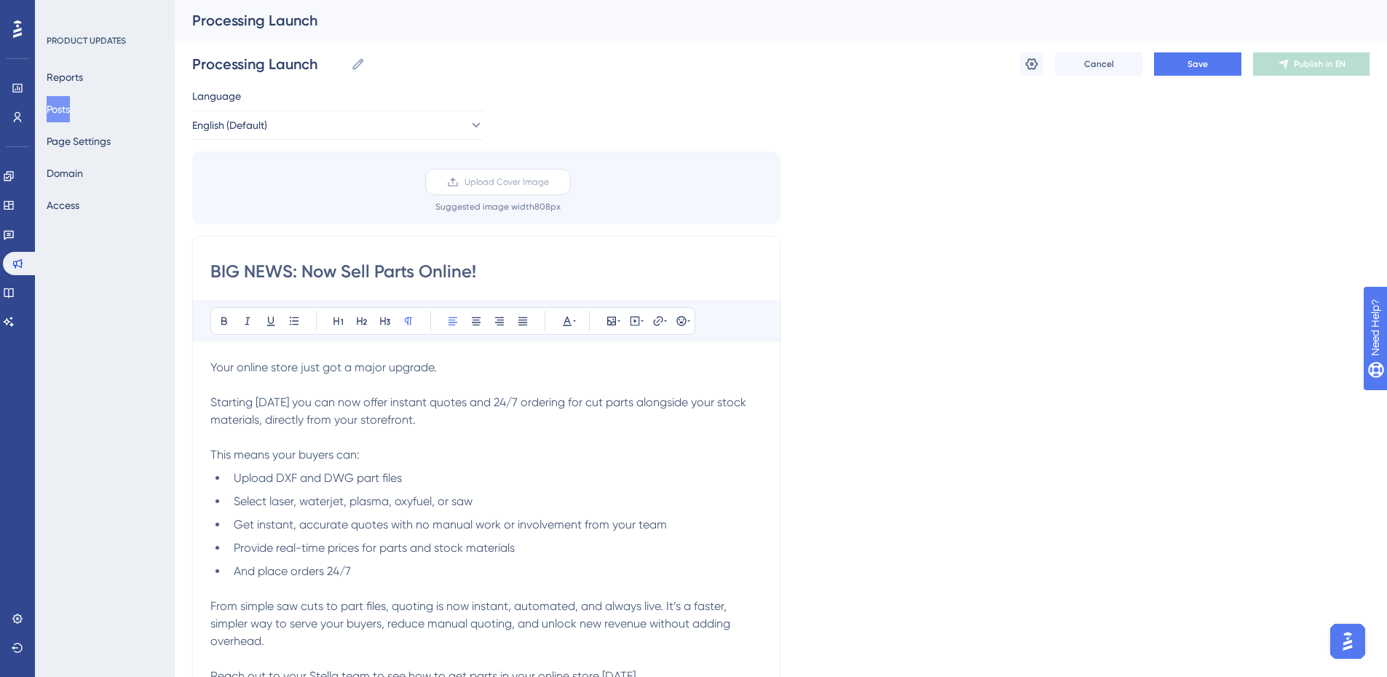
click at [491, 186] on span "Upload Cover Image" at bounding box center [506, 182] width 84 height 12
click at [549, 182] on input "Upload Cover Image" at bounding box center [549, 182] width 0 height 0
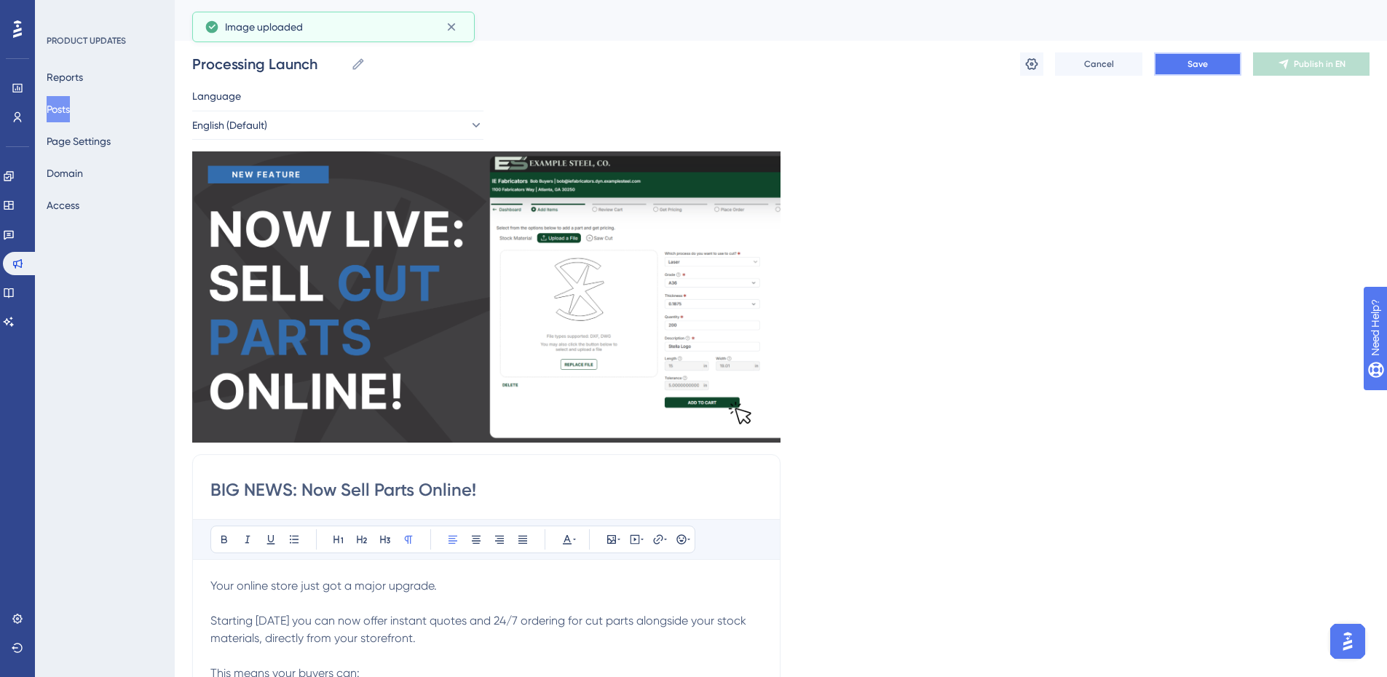
click at [1192, 69] on span "Save" at bounding box center [1197, 64] width 20 height 12
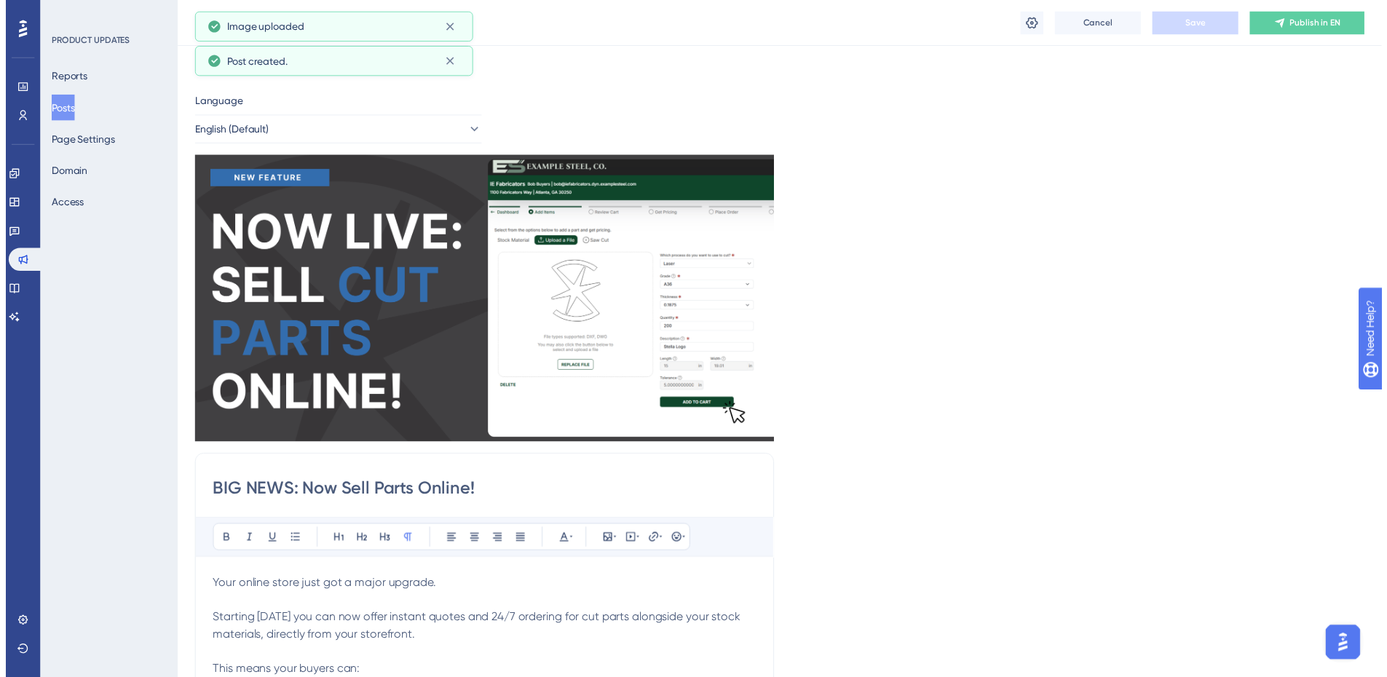
scroll to position [301, 0]
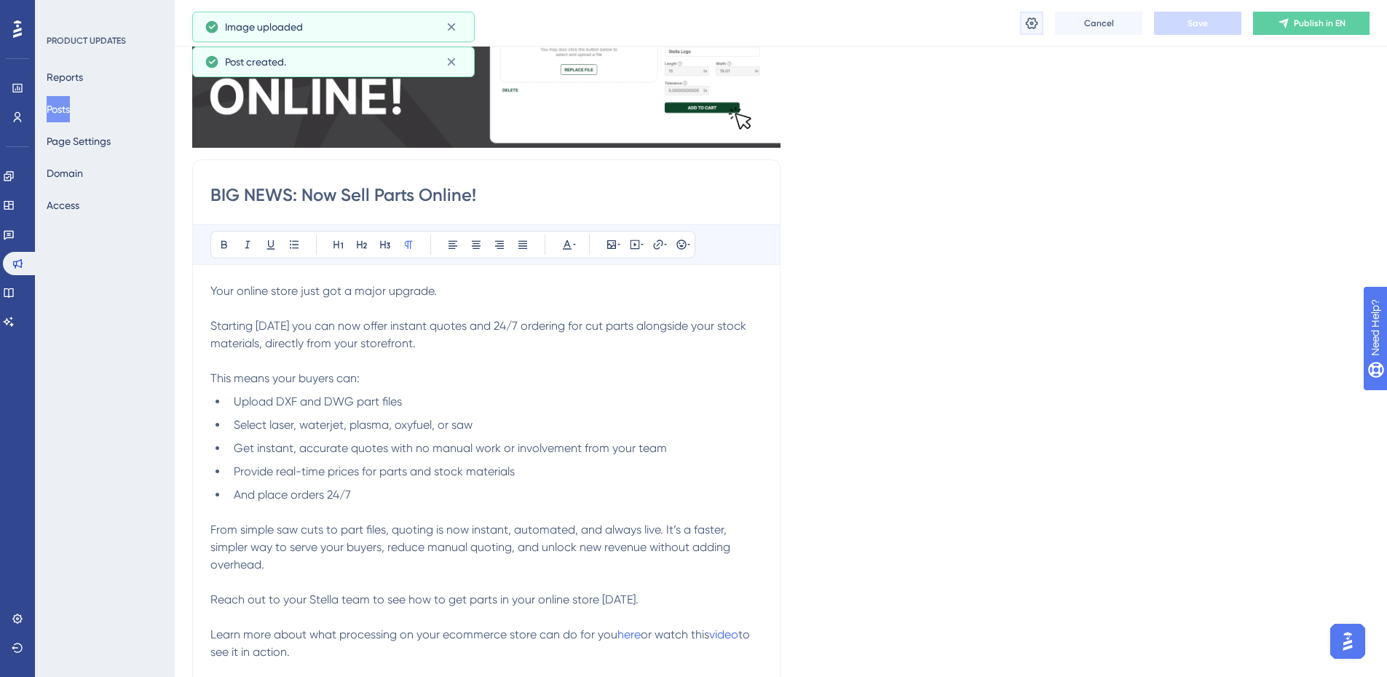
click at [1035, 25] on icon at bounding box center [1032, 23] width 12 height 12
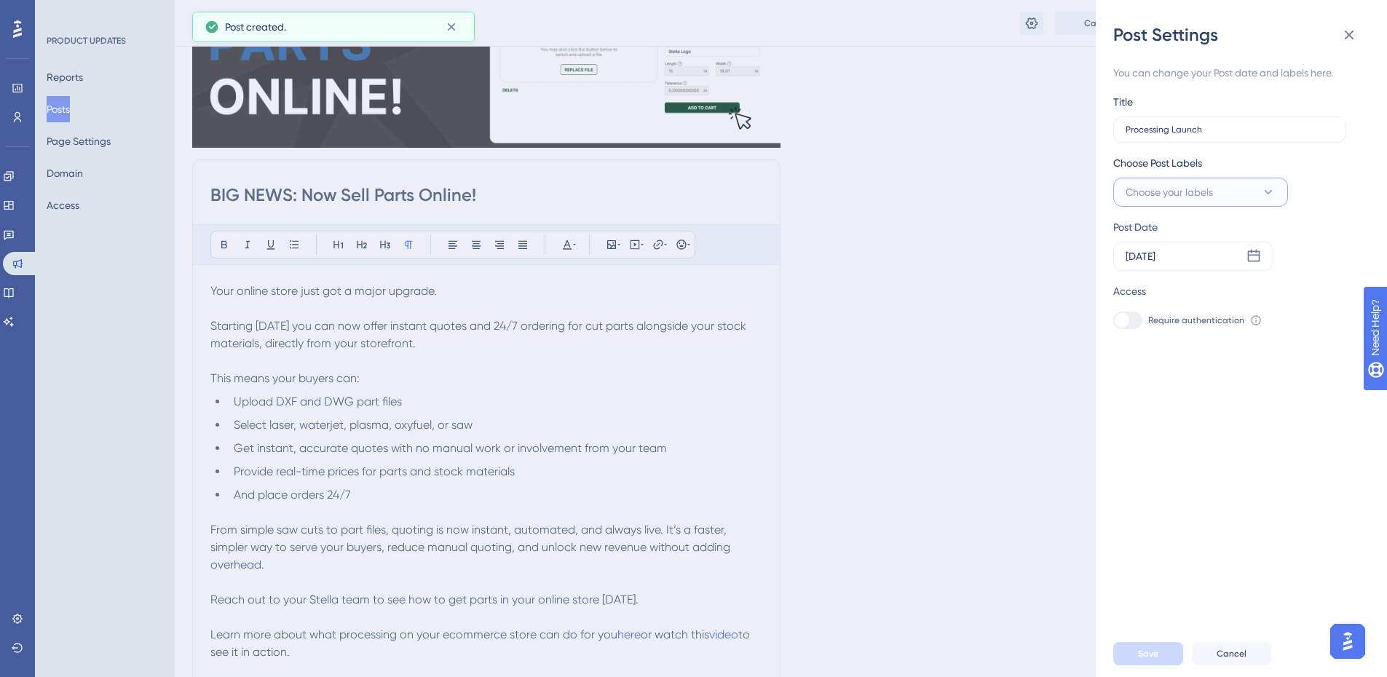
click at [1173, 193] on span "Choose your labels" at bounding box center [1168, 191] width 87 height 17
click at [1124, 312] on div at bounding box center [1130, 310] width 12 height 12
checkbox input "true"
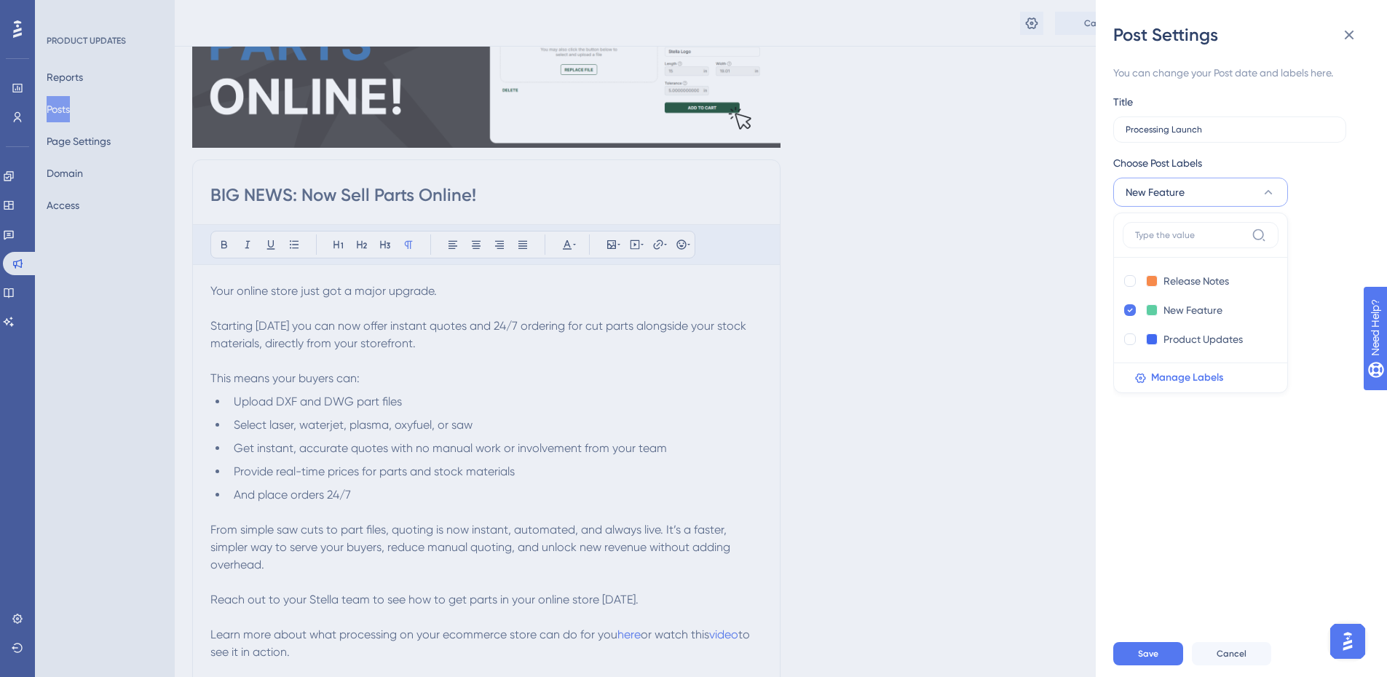
click at [1371, 228] on div "You can change your Post date and labels here. Title Processing Launch Choose P…" at bounding box center [1247, 339] width 268 height 584
click at [1261, 254] on div "[DATE]" at bounding box center [1193, 256] width 160 height 29
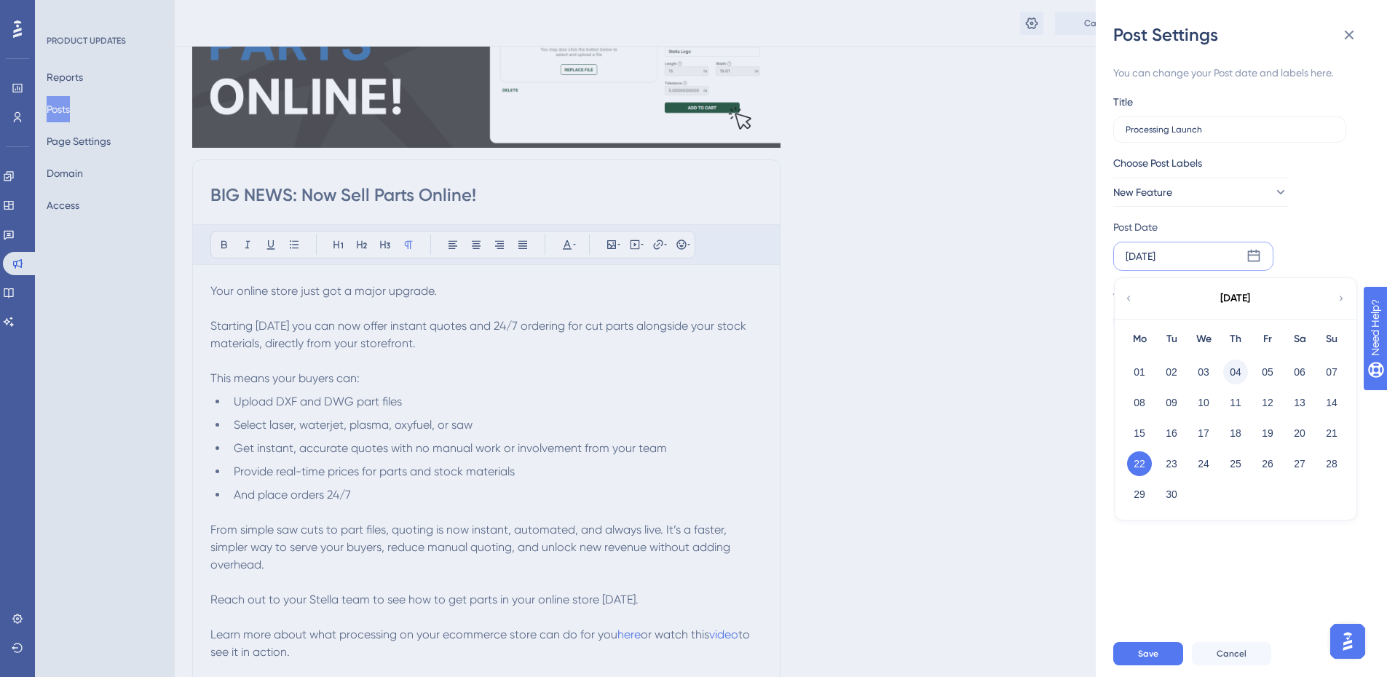
click at [1238, 373] on button "04" at bounding box center [1235, 372] width 25 height 25
click at [1238, 373] on div "You can change your Post date and labels here. Title Processing Launch Choose P…" at bounding box center [1247, 339] width 268 height 584
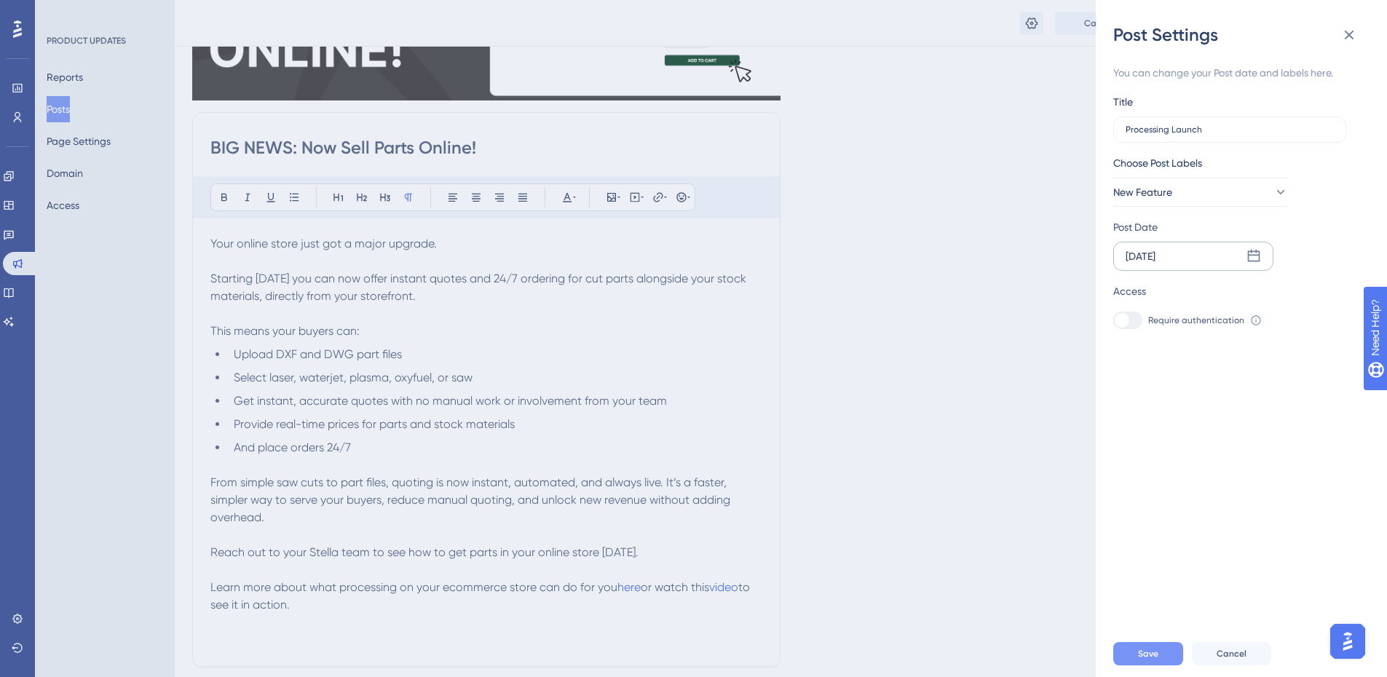
scroll to position [373, 0]
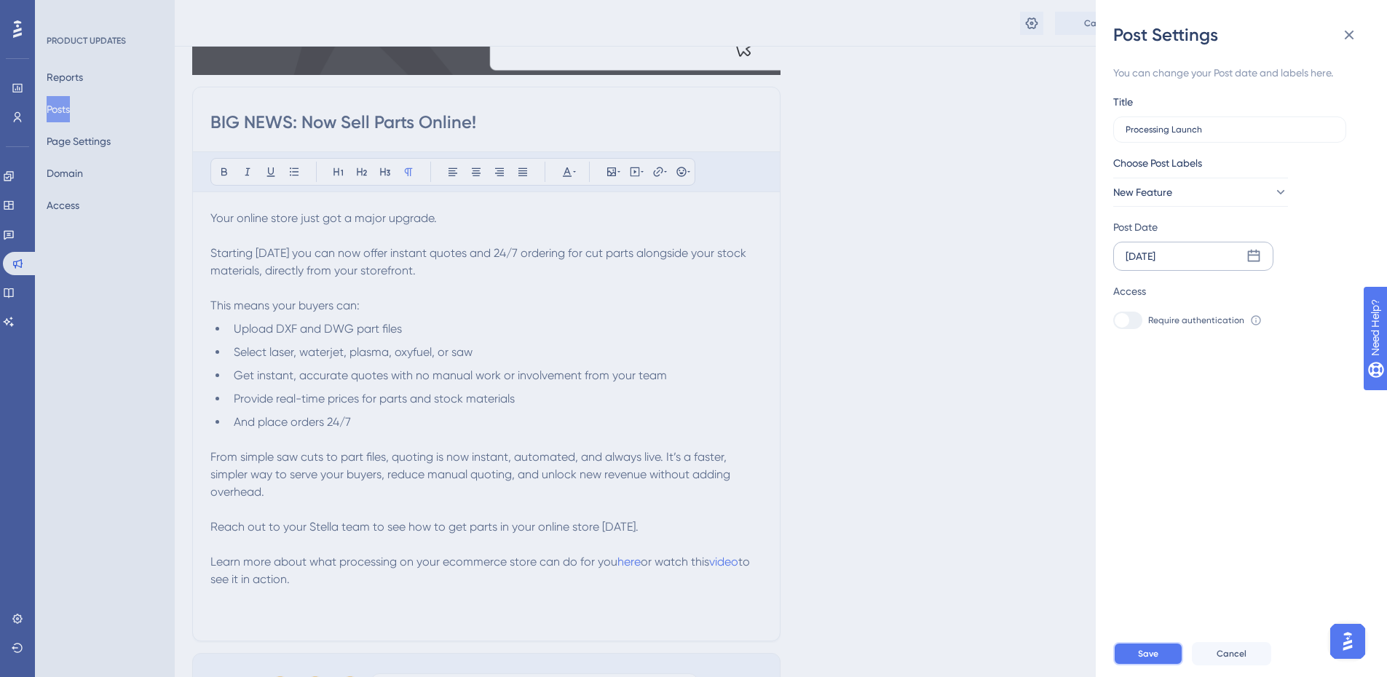
click at [1157, 660] on span "Save" at bounding box center [1148, 654] width 20 height 12
click at [1337, 33] on button at bounding box center [1348, 34] width 29 height 29
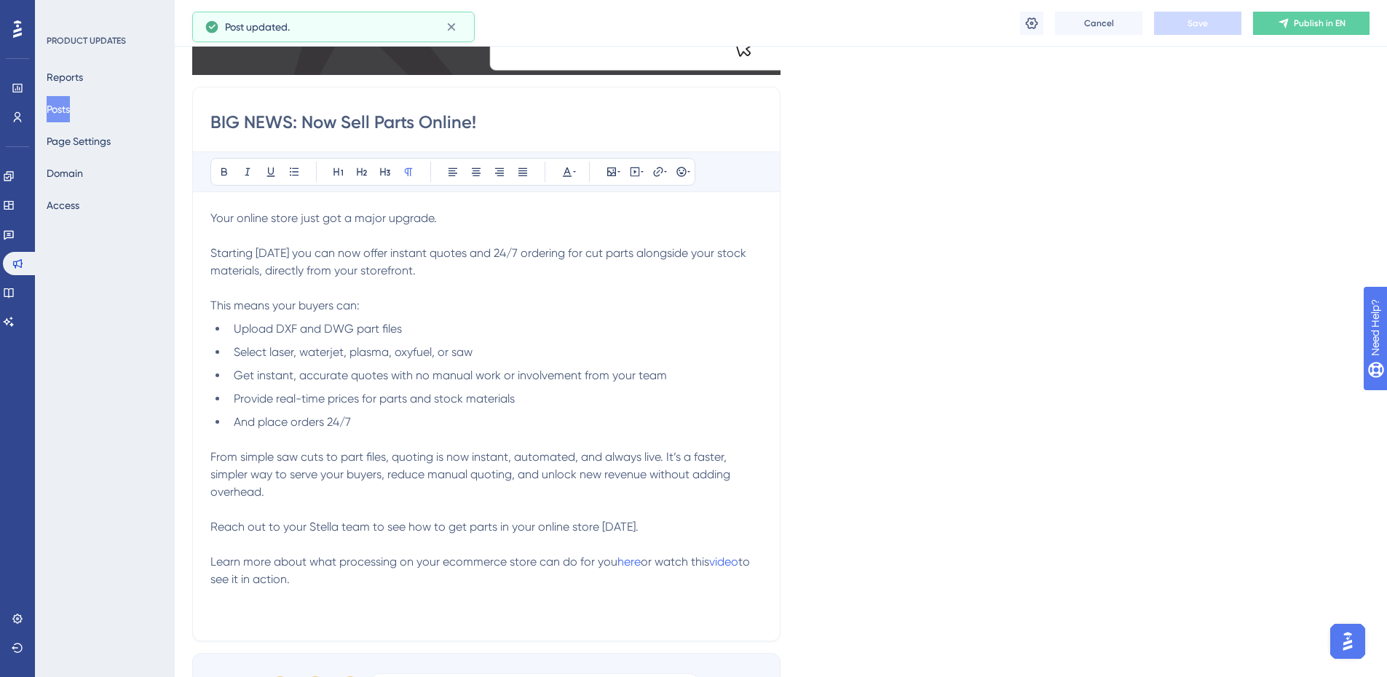
scroll to position [82, 0]
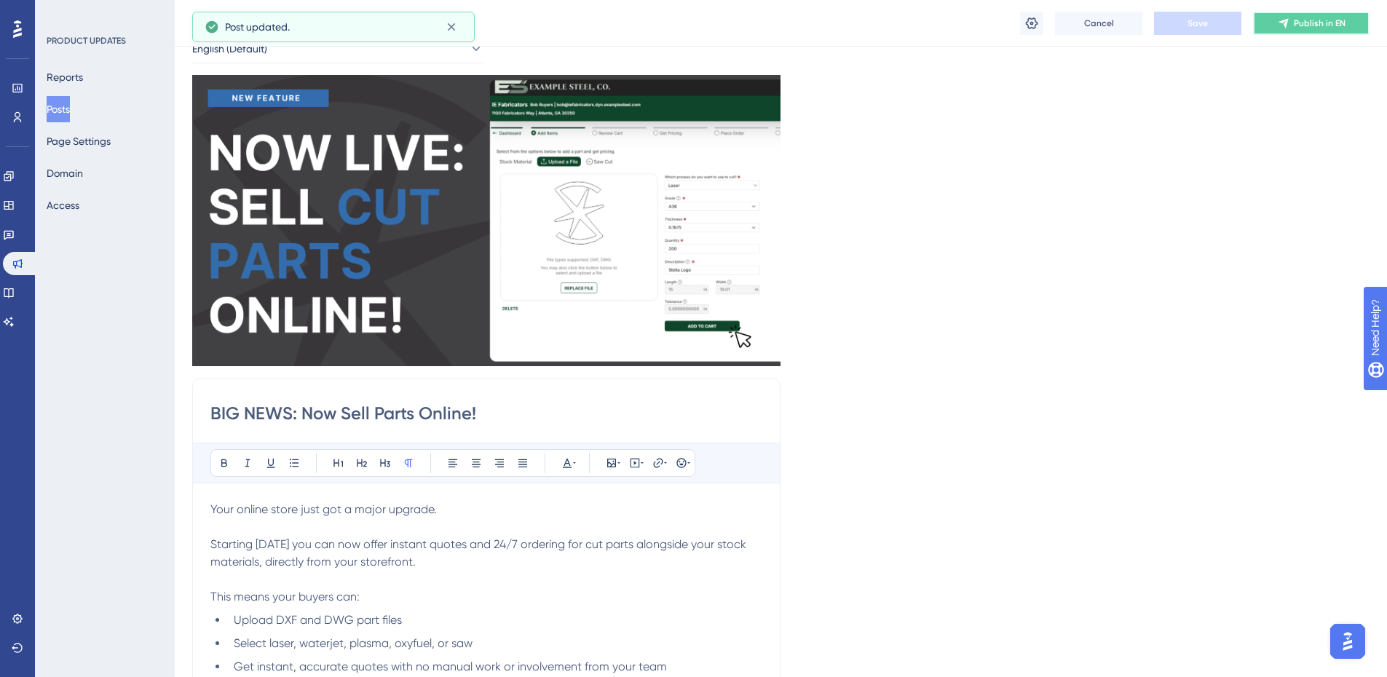
click at [1302, 22] on span "Publish in EN" at bounding box center [1320, 23] width 52 height 12
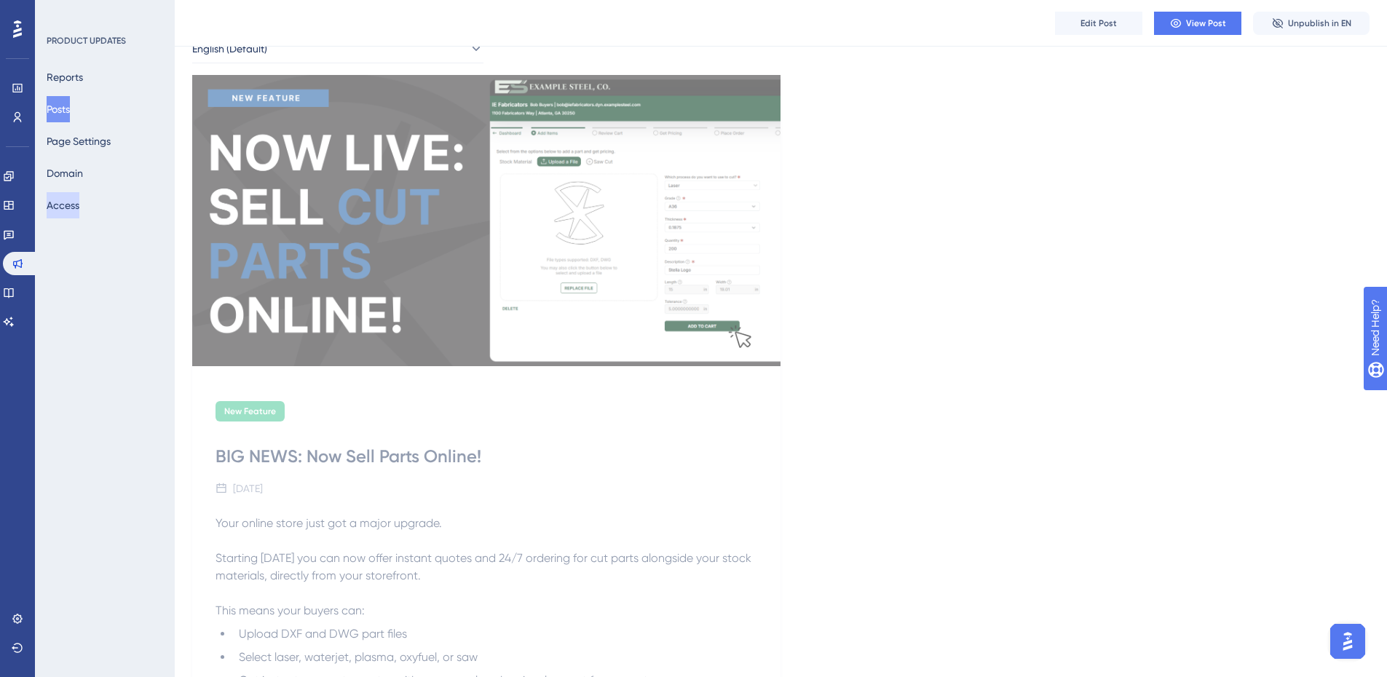
click at [76, 205] on button "Access" at bounding box center [63, 205] width 33 height 26
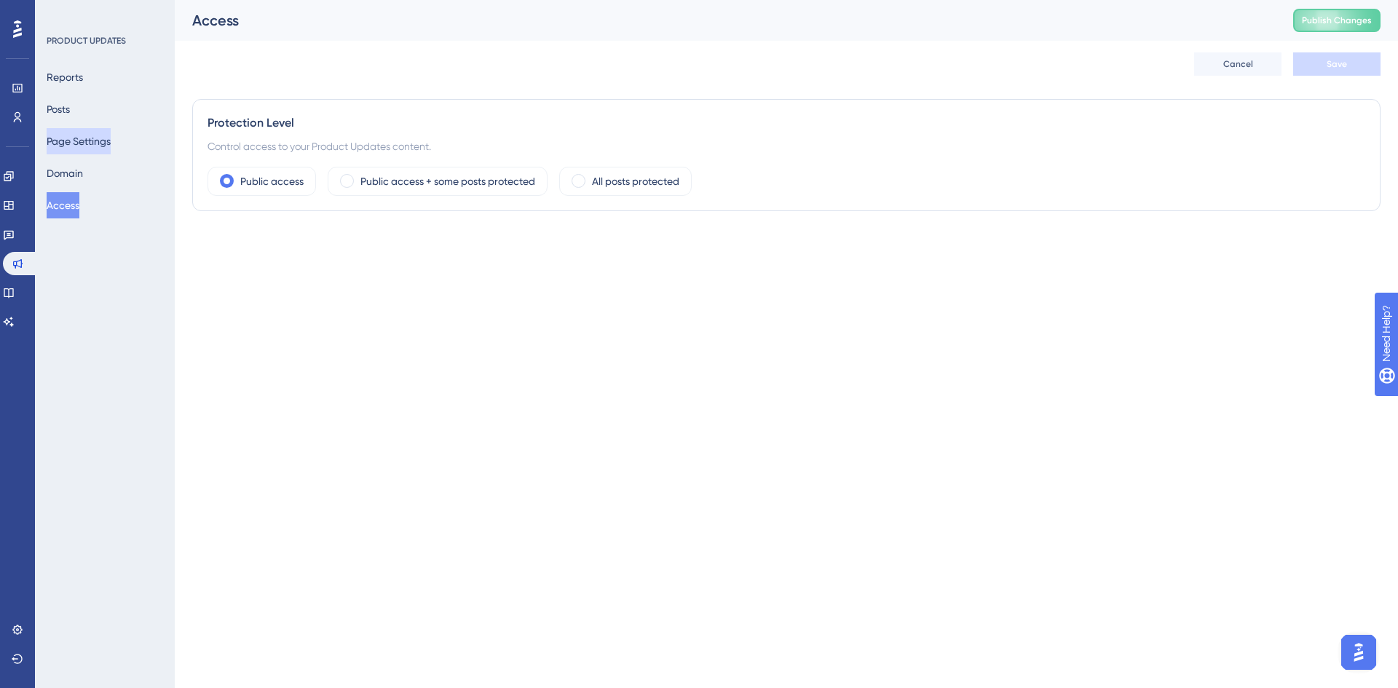
click at [93, 143] on button "Page Settings" at bounding box center [79, 141] width 64 height 26
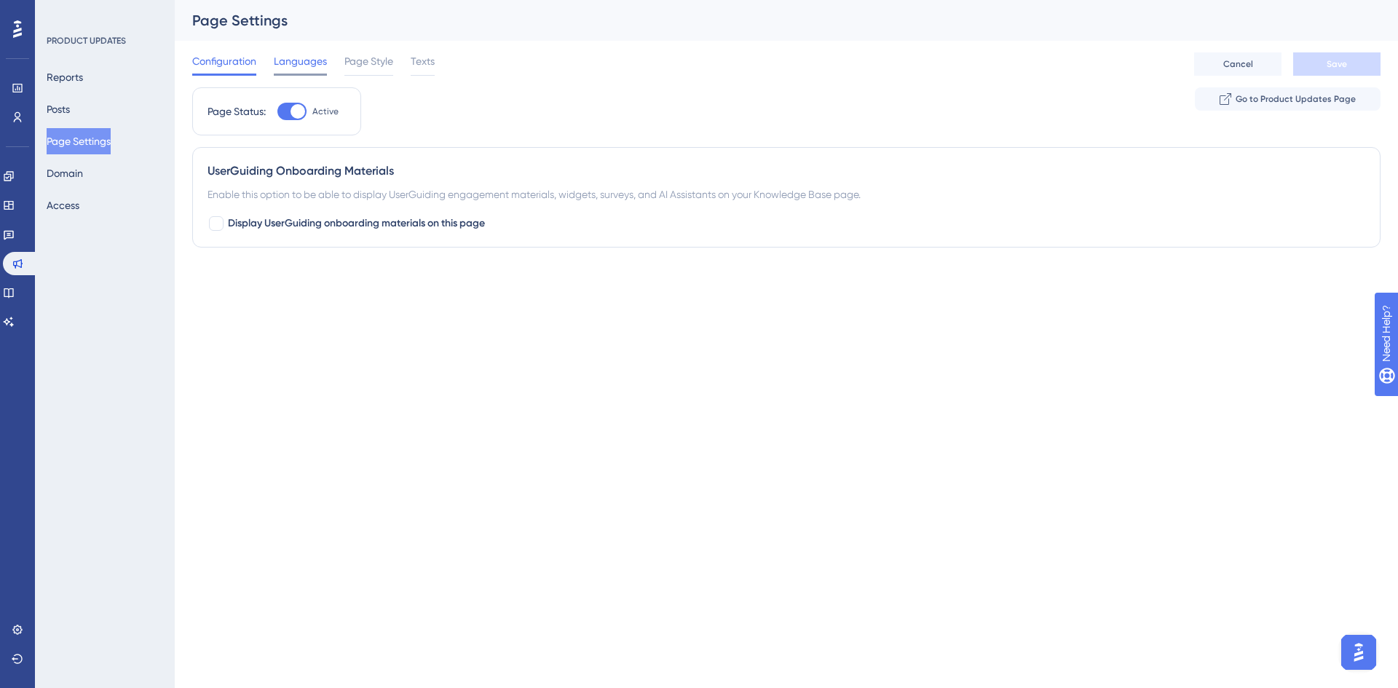
click at [301, 57] on span "Languages" at bounding box center [300, 60] width 53 height 17
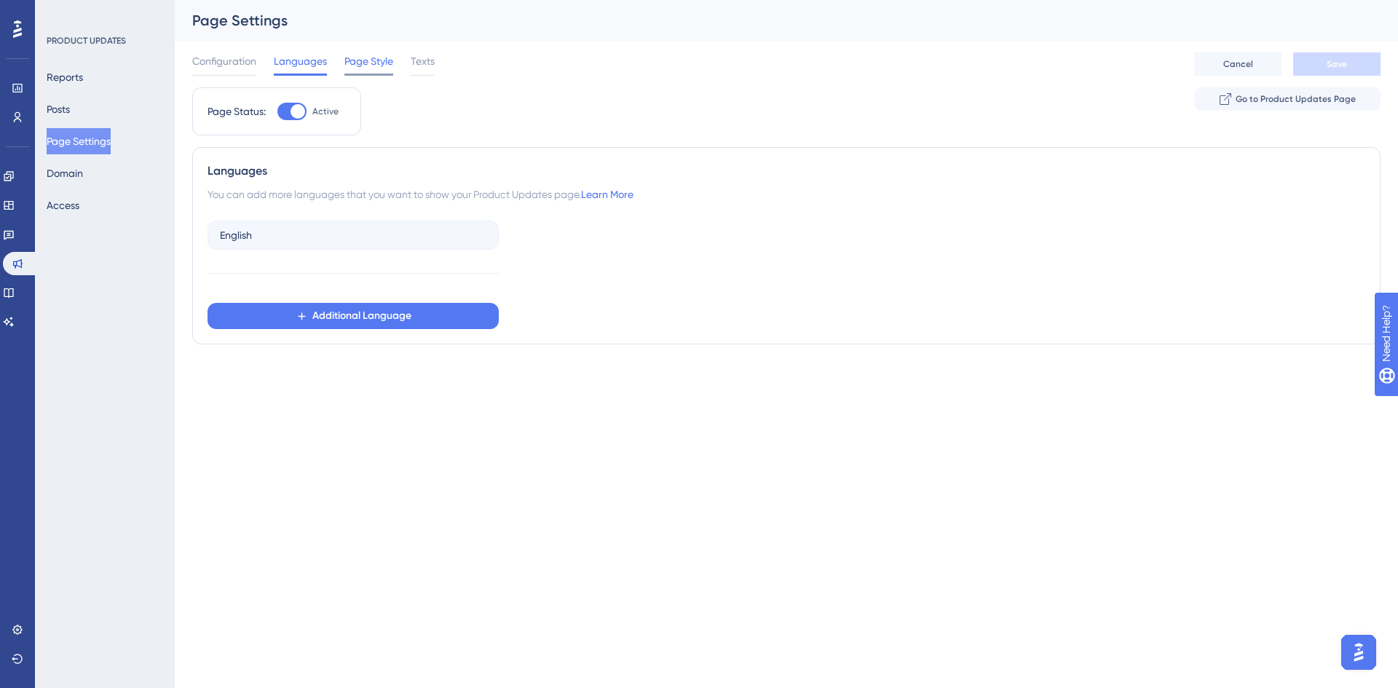
click at [366, 60] on span "Page Style" at bounding box center [368, 60] width 49 height 17
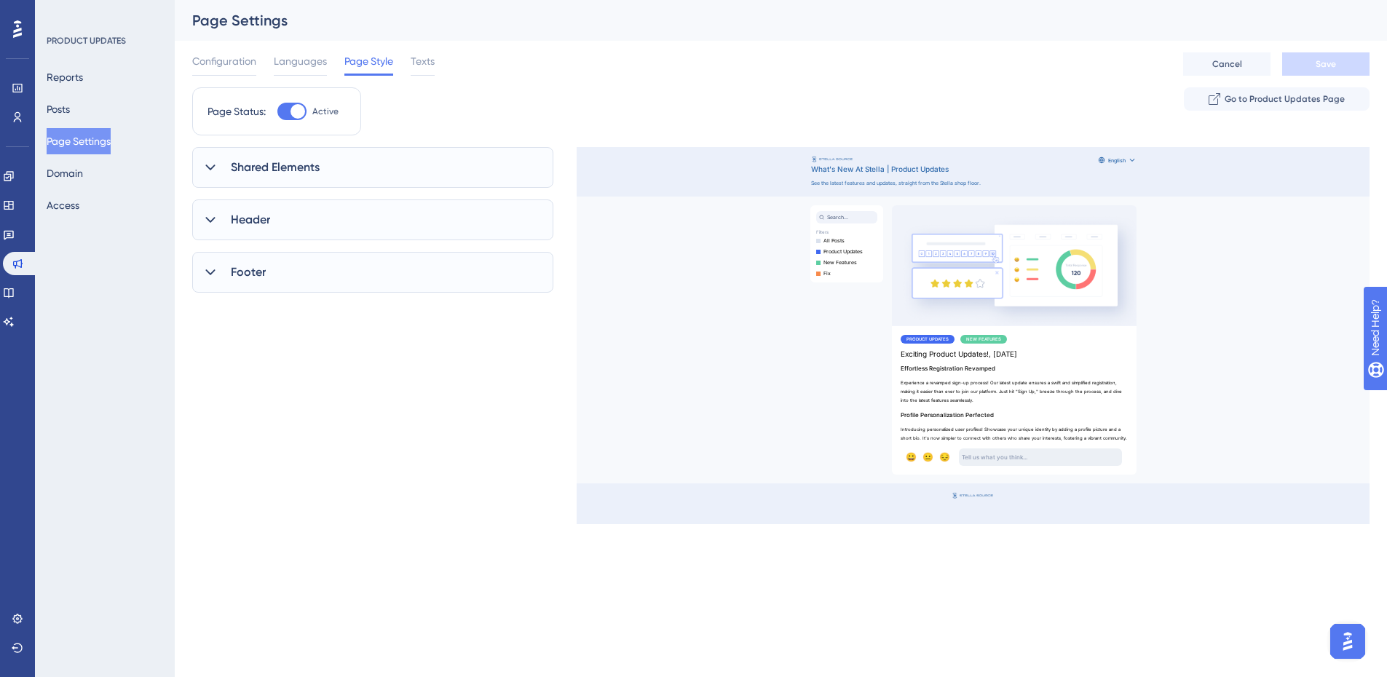
click at [411, 60] on div "Configuration Languages Page Style Texts" at bounding box center [313, 63] width 242 height 23
click at [416, 60] on span "Texts" at bounding box center [423, 60] width 24 height 17
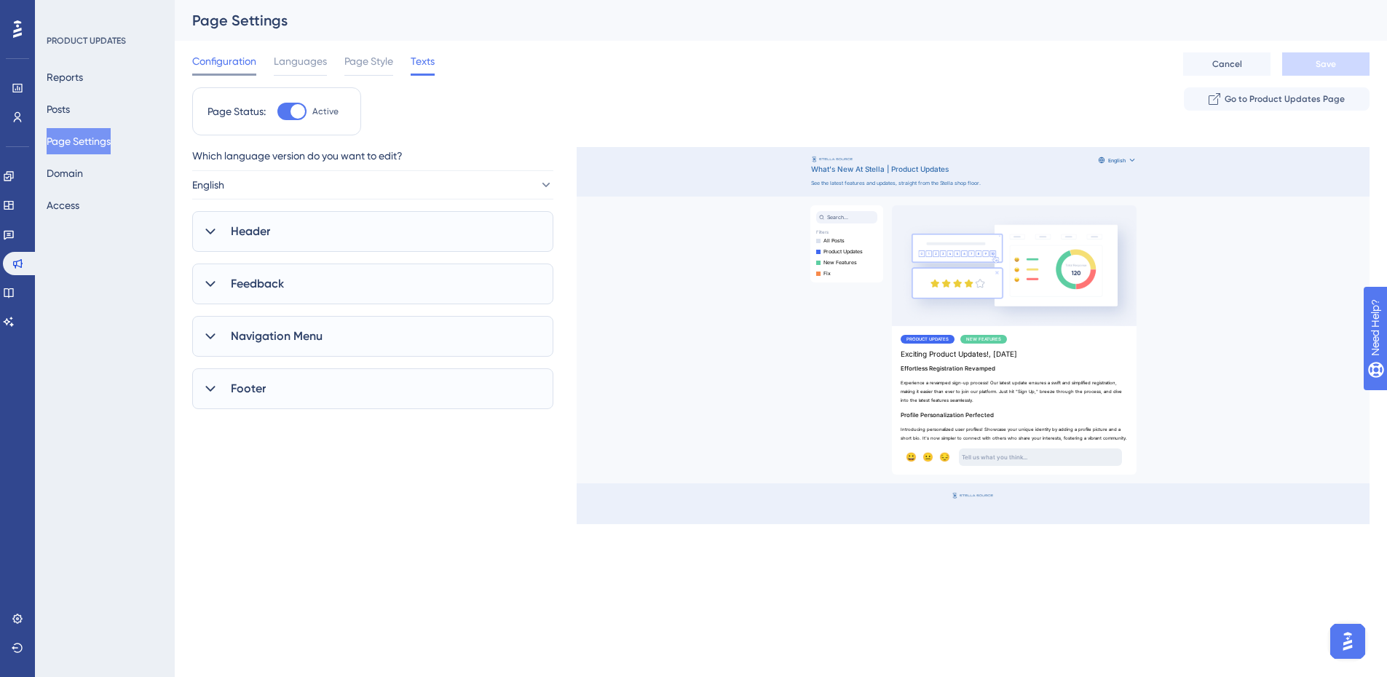
click at [232, 69] on span "Configuration" at bounding box center [224, 60] width 64 height 17
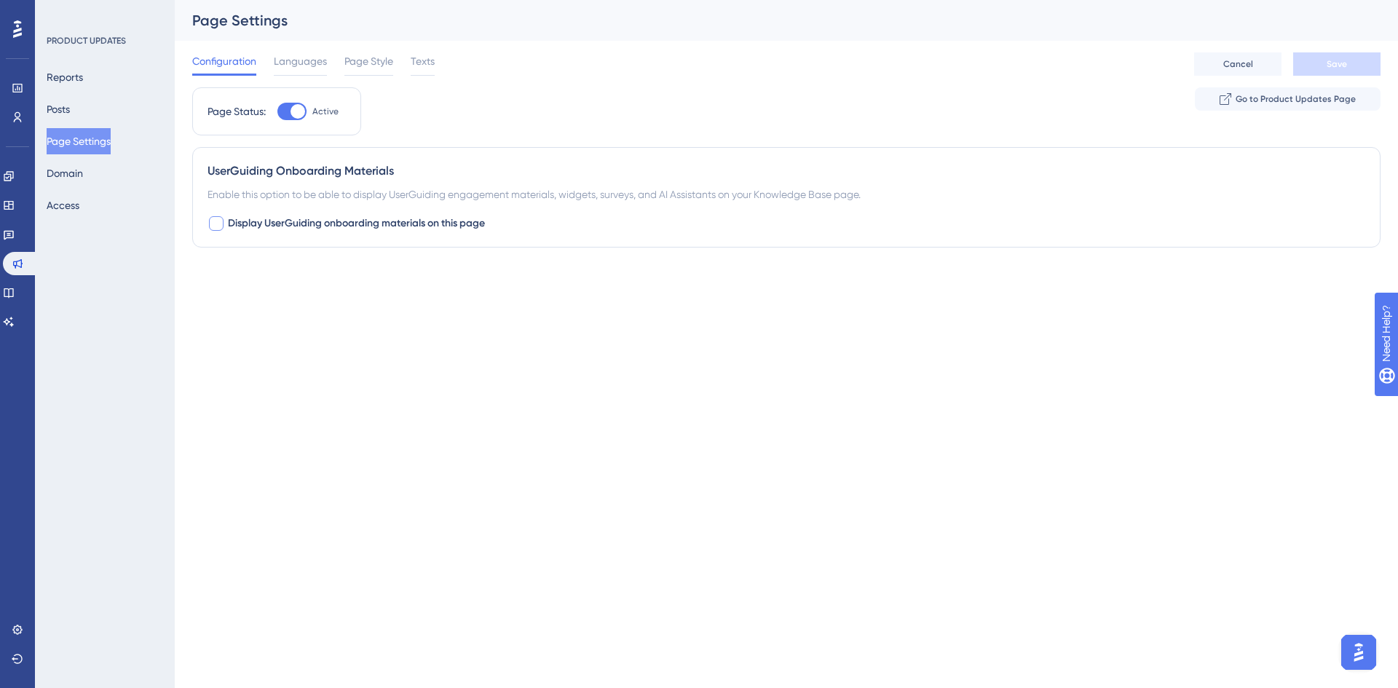
click at [219, 225] on div at bounding box center [216, 223] width 15 height 15
click at [261, 318] on span "Stella Demo" at bounding box center [236, 313] width 56 height 17
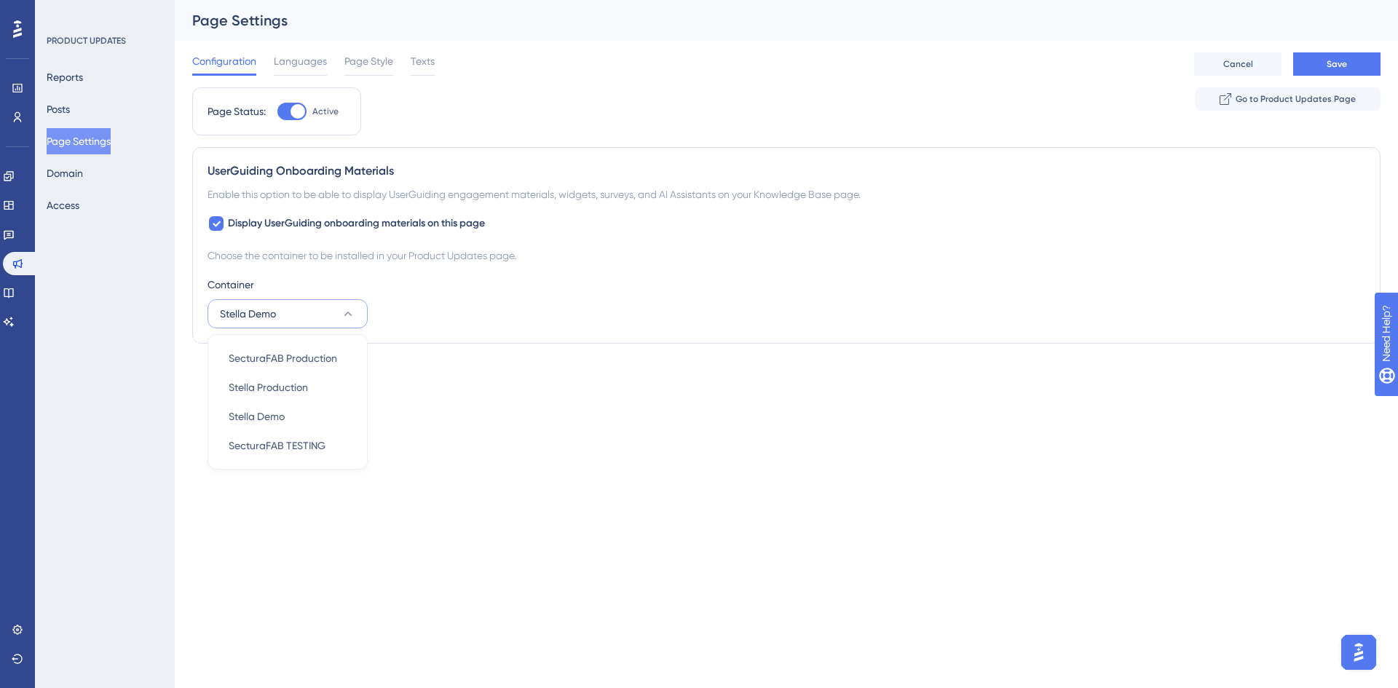
click at [261, 318] on span "Stella Demo" at bounding box center [248, 313] width 56 height 17
click at [218, 226] on icon at bounding box center [216, 224] width 9 height 12
checkbox input "false"
click at [450, 0] on html "Performance Users Engagement Widgets Feedback Product Updates Knowledge Base AI…" at bounding box center [699, 0] width 1398 height 0
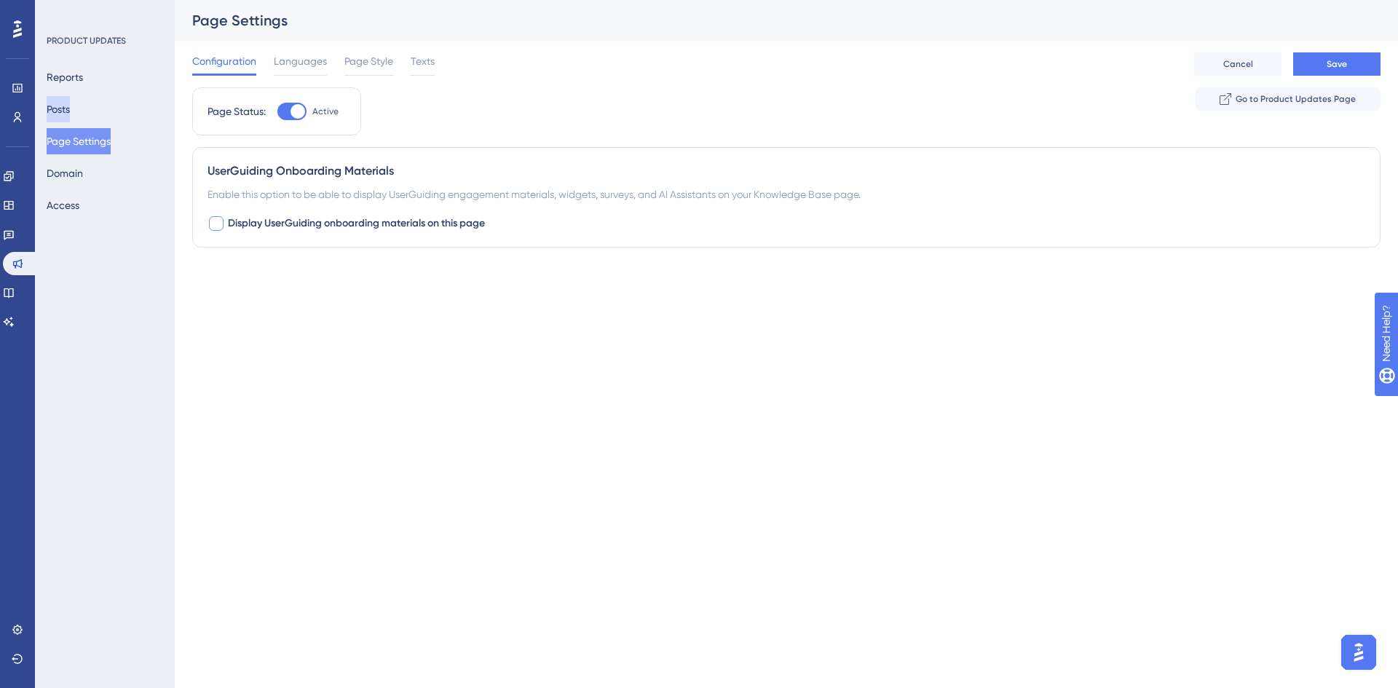
click at [66, 102] on button "Posts" at bounding box center [58, 109] width 23 height 26
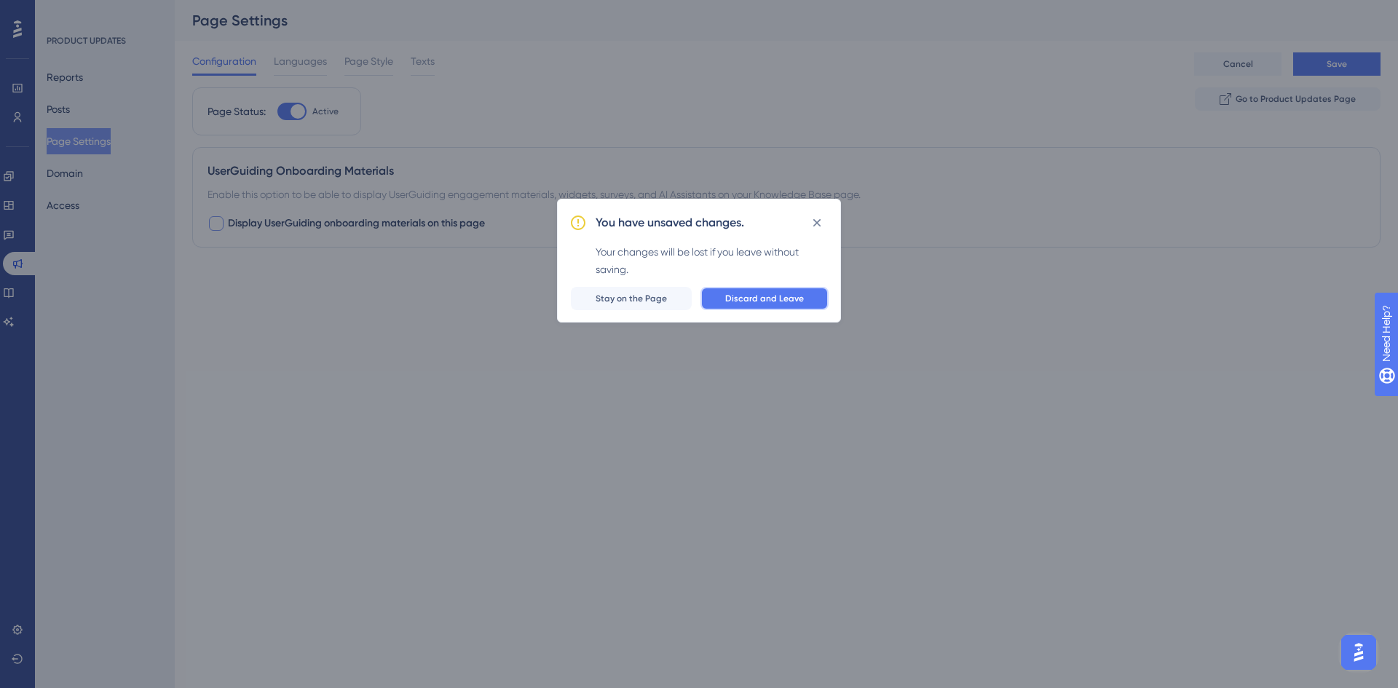
click at [779, 302] on span "Discard and Leave" at bounding box center [764, 299] width 79 height 12
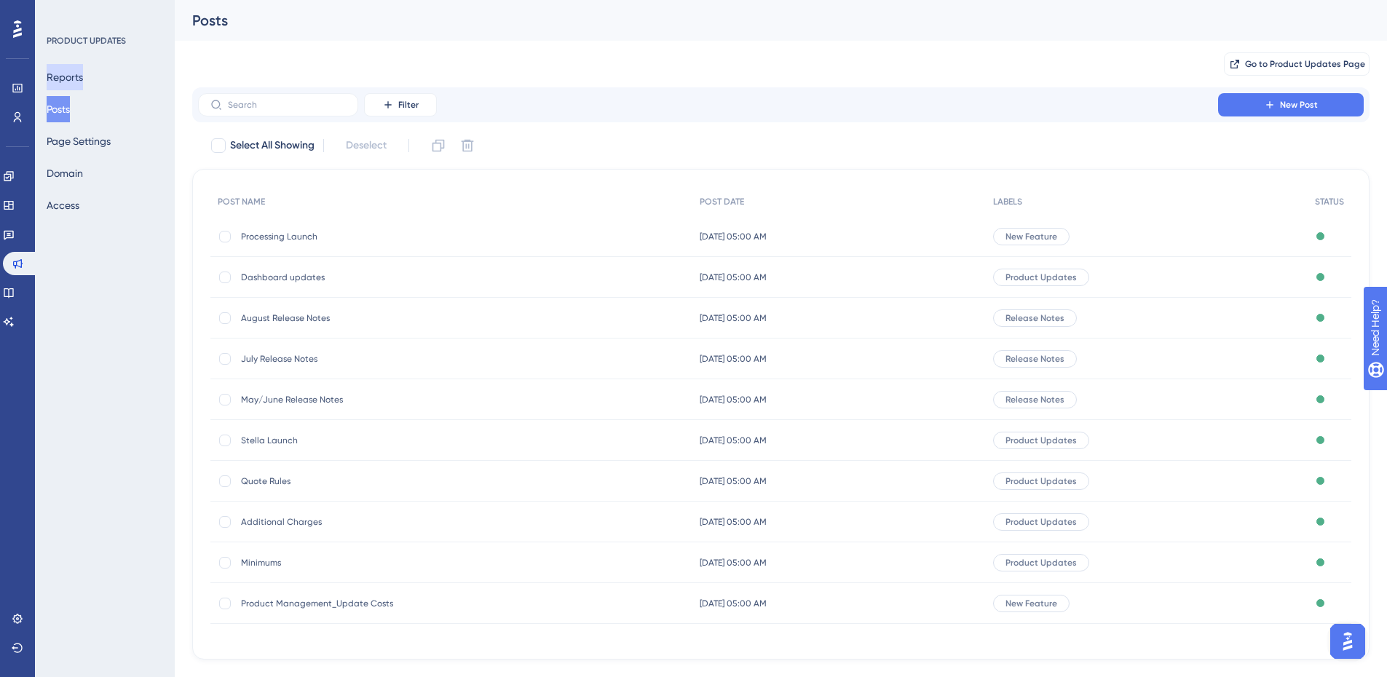
click at [74, 82] on button "Reports" at bounding box center [65, 77] width 36 height 26
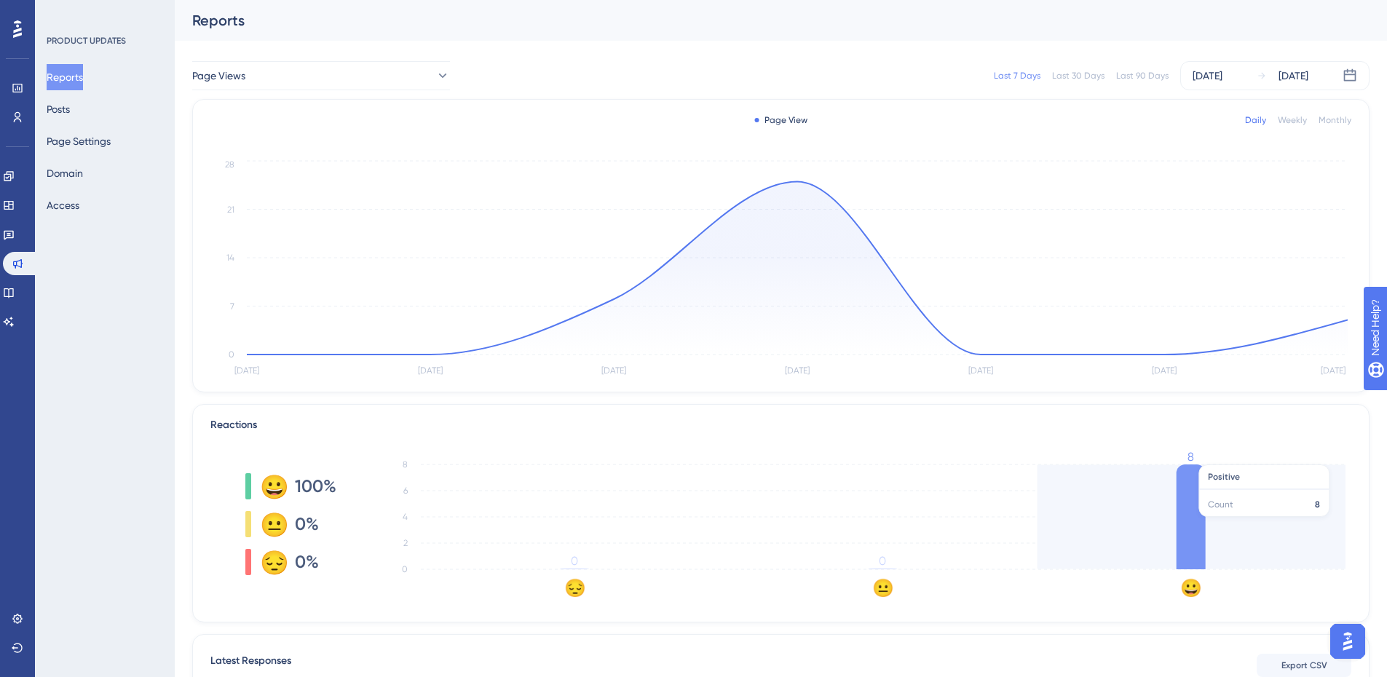
click at [1196, 526] on icon at bounding box center [1190, 516] width 29 height 105
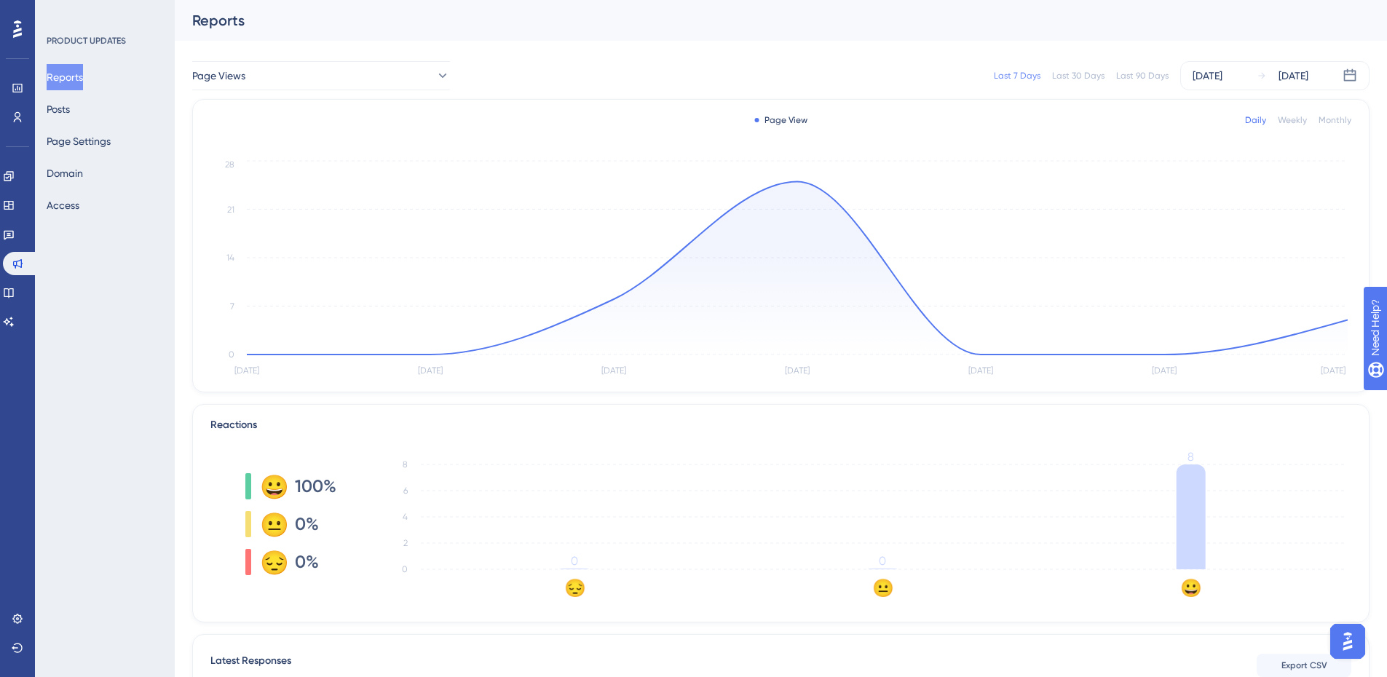
click at [1189, 456] on tspan "8" at bounding box center [1190, 457] width 7 height 14
click at [90, 110] on div "Reports Posts Page Settings Domain Access" at bounding box center [106, 141] width 118 height 154
click at [60, 113] on button "Posts" at bounding box center [58, 109] width 23 height 26
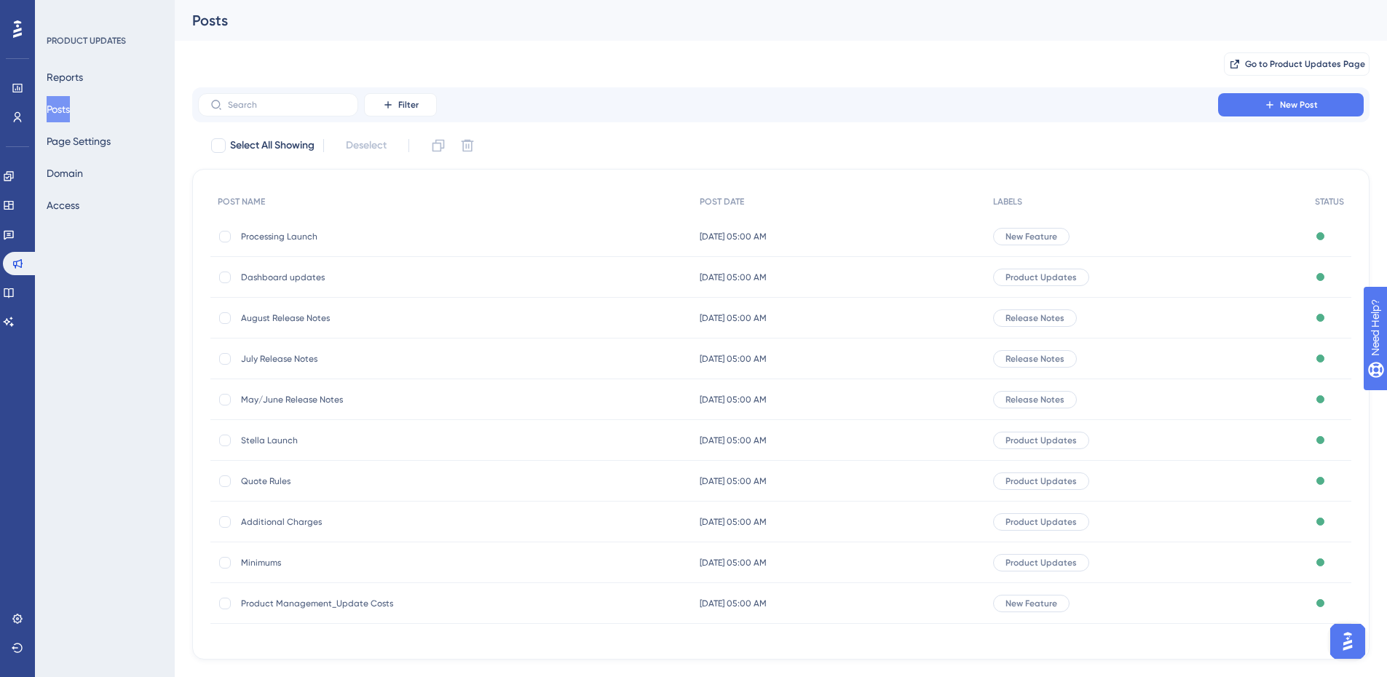
click at [279, 237] on span "Processing Launch" at bounding box center [357, 237] width 233 height 12
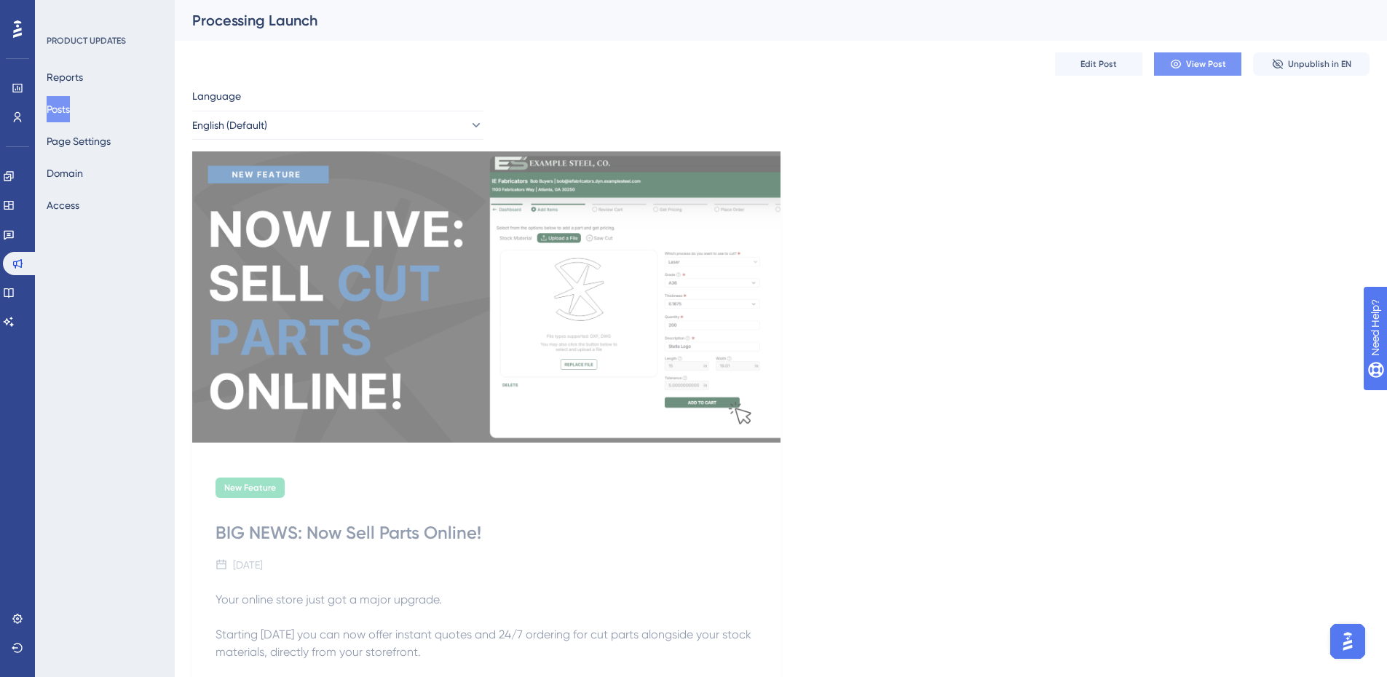
click at [1237, 67] on button "View Post" at bounding box center [1197, 63] width 87 height 23
click at [14, 237] on icon at bounding box center [9, 235] width 10 height 9
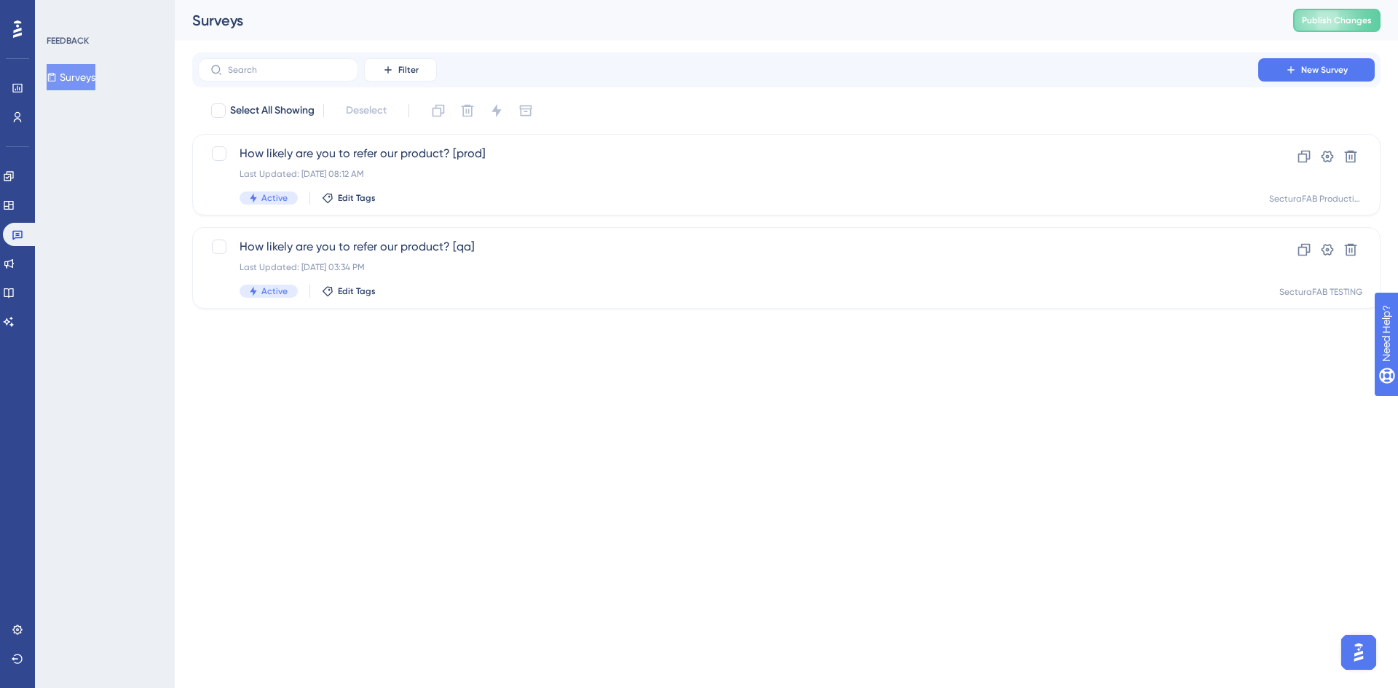
click at [16, 193] on div "Engagement Widgets Feedback Product Updates Knowledge Base AI Assistant" at bounding box center [17, 249] width 29 height 169
click at [7, 223] on div "Feedback" at bounding box center [17, 234] width 29 height 23
click at [11, 205] on link at bounding box center [9, 205] width 12 height 23
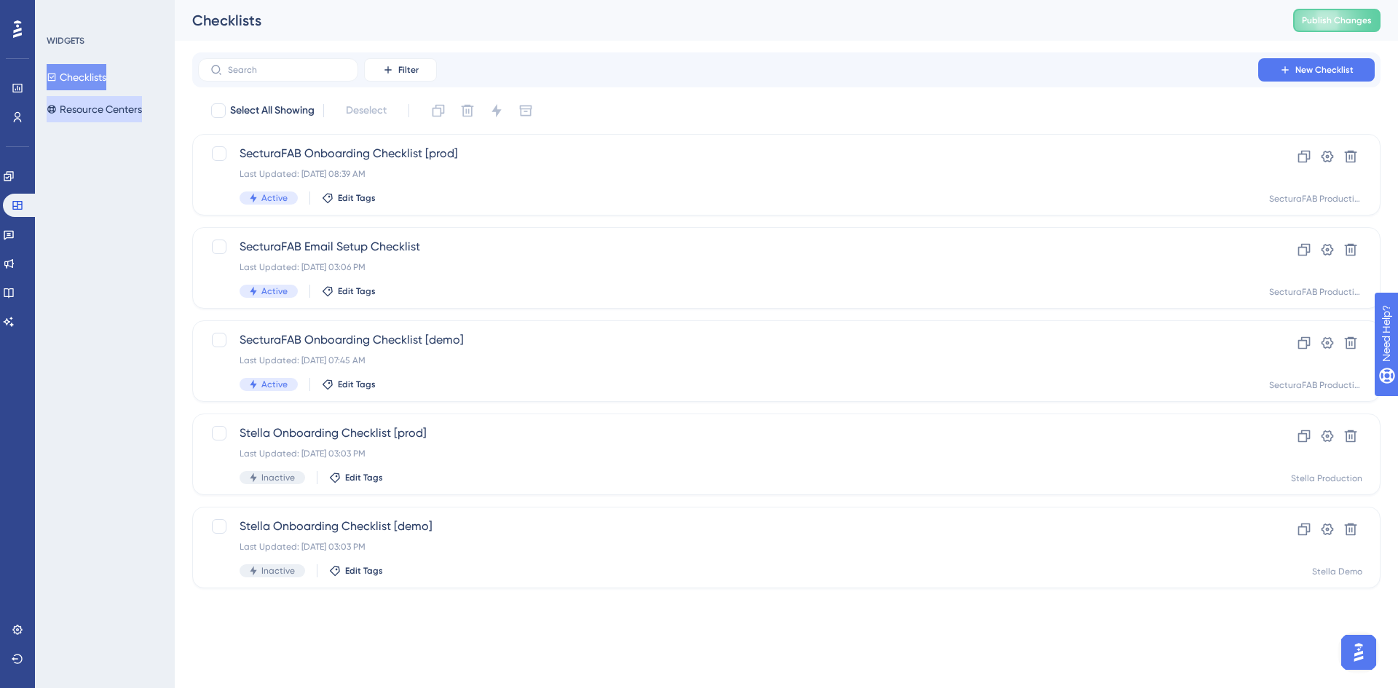
click at [104, 108] on button "Resource Centers" at bounding box center [94, 109] width 95 height 26
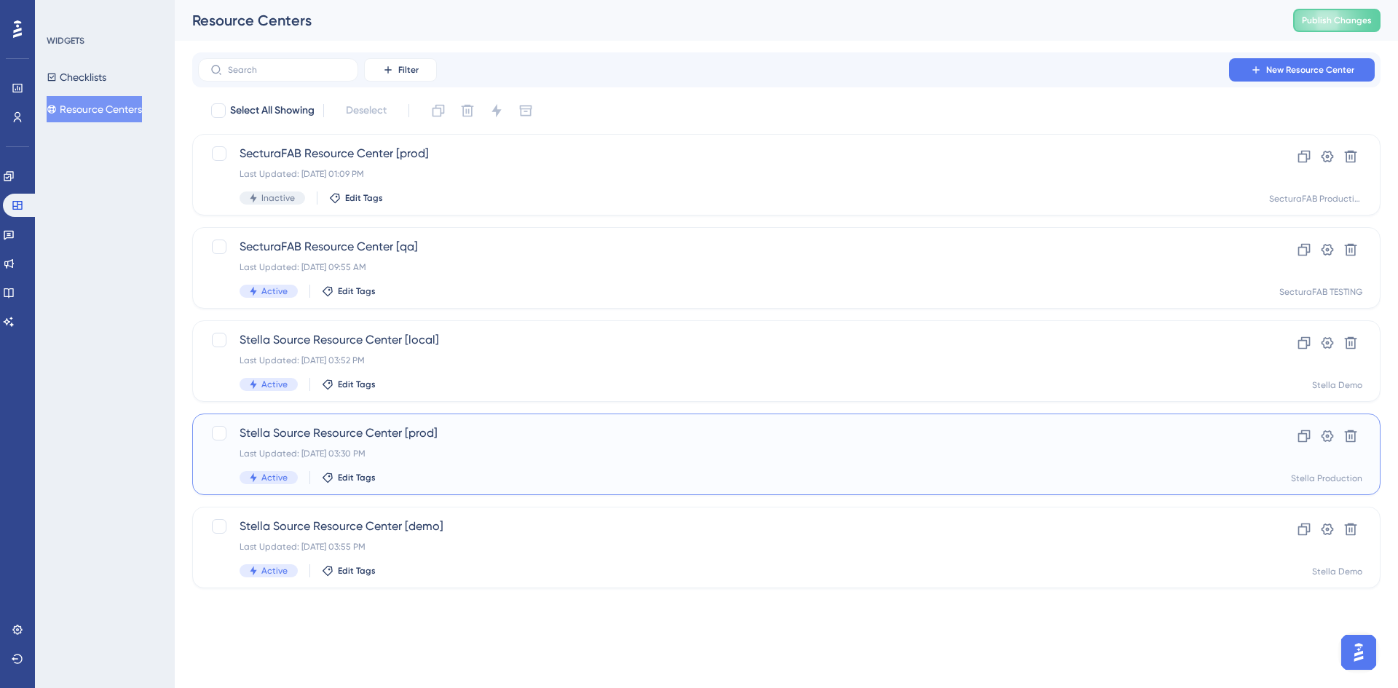
click at [446, 454] on div "Last Updated: [DATE] 03:30 PM" at bounding box center [727, 454] width 977 height 12
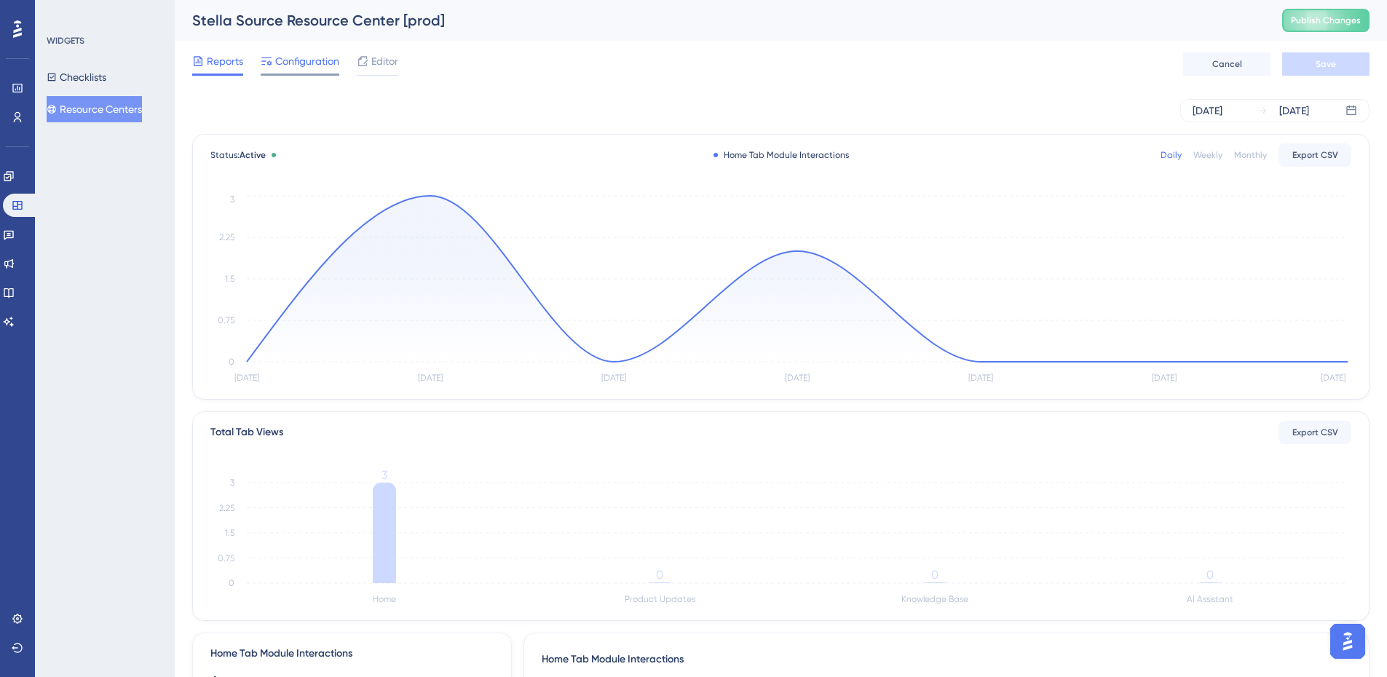
click at [286, 62] on span "Configuration" at bounding box center [307, 60] width 64 height 17
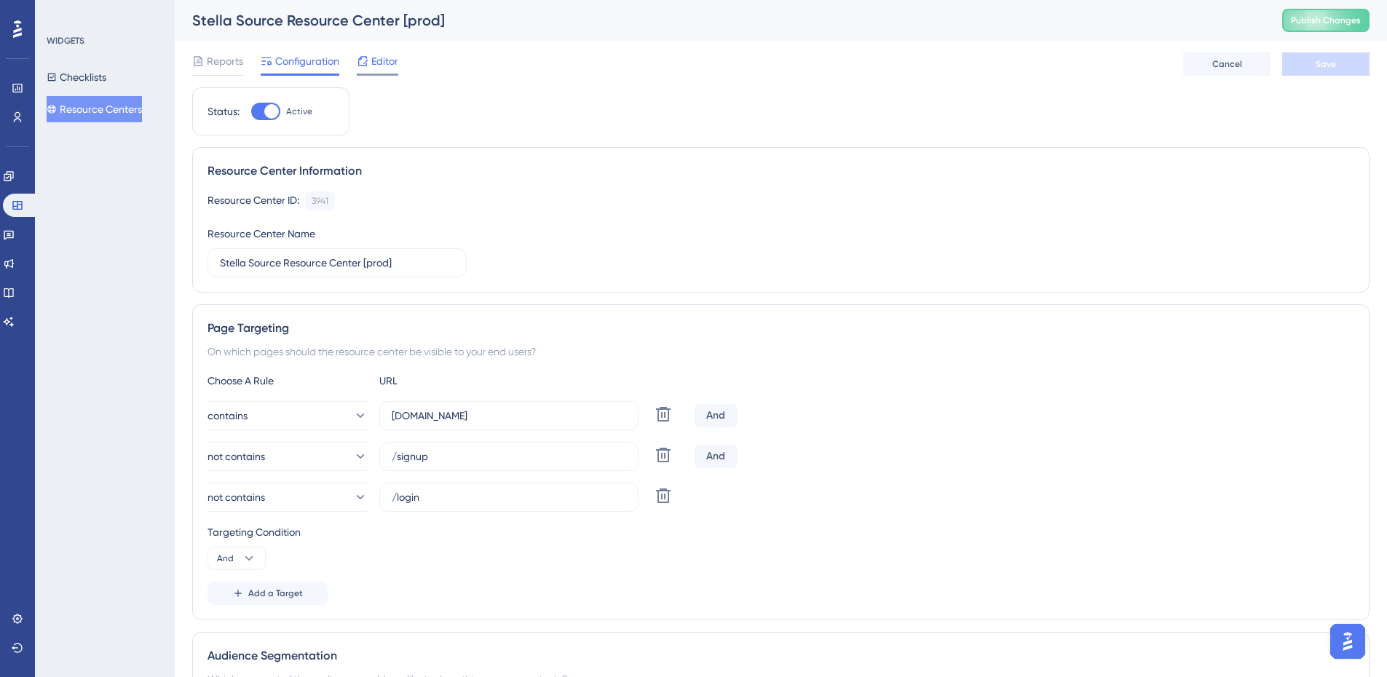
click at [370, 66] on div "Editor" at bounding box center [377, 60] width 41 height 17
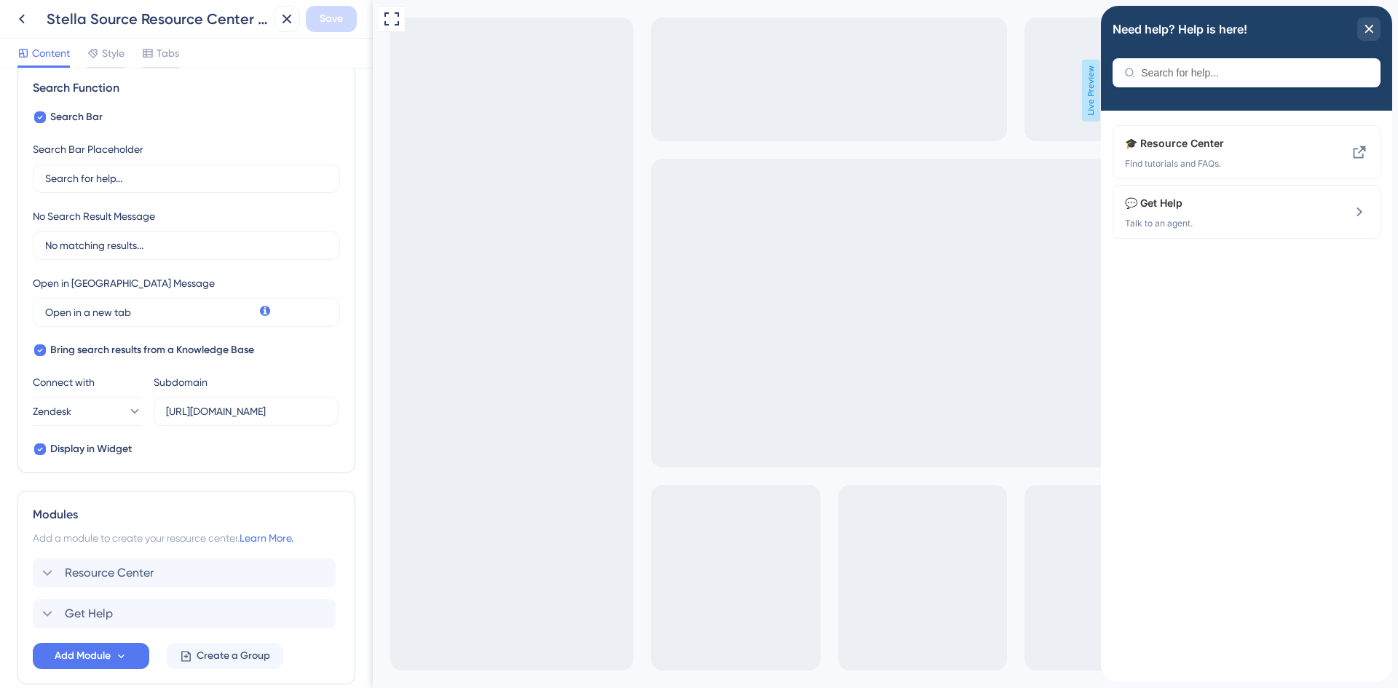
scroll to position [290, 0]
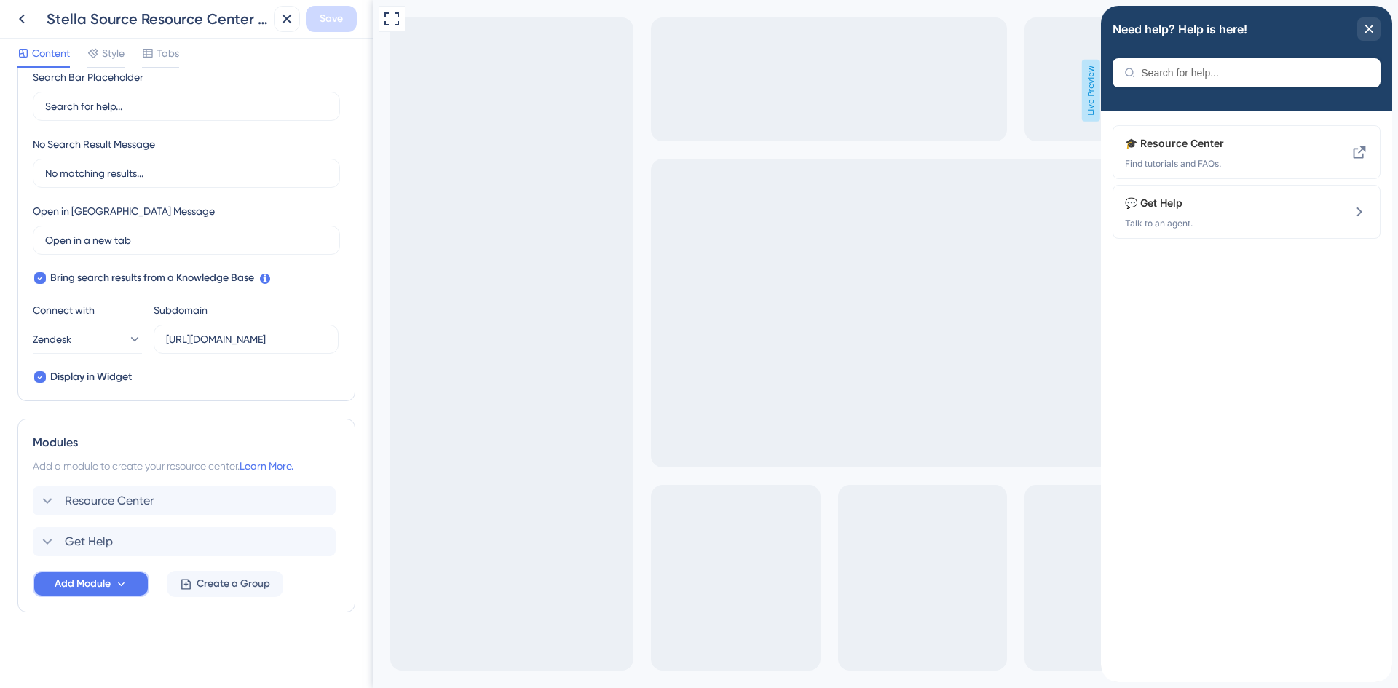
click at [114, 590] on button "Add Module" at bounding box center [91, 584] width 116 height 26
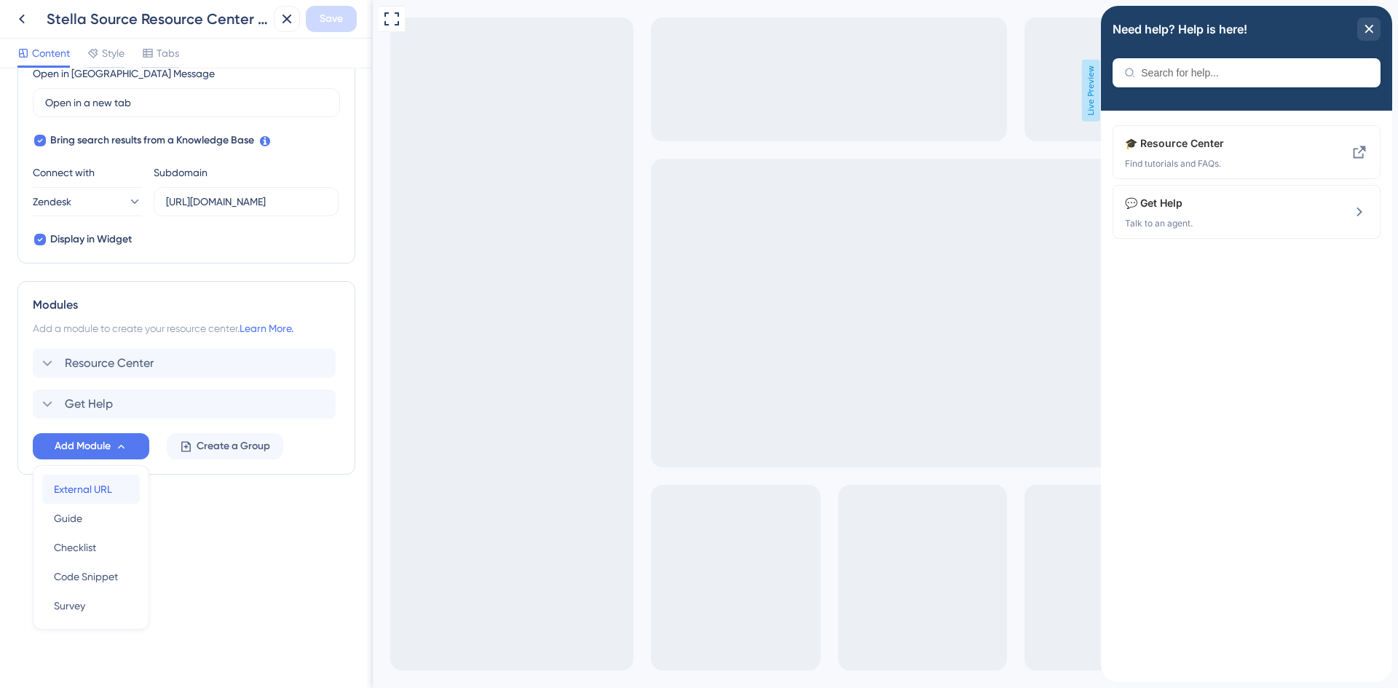
click at [89, 492] on span "External URL" at bounding box center [83, 488] width 58 height 17
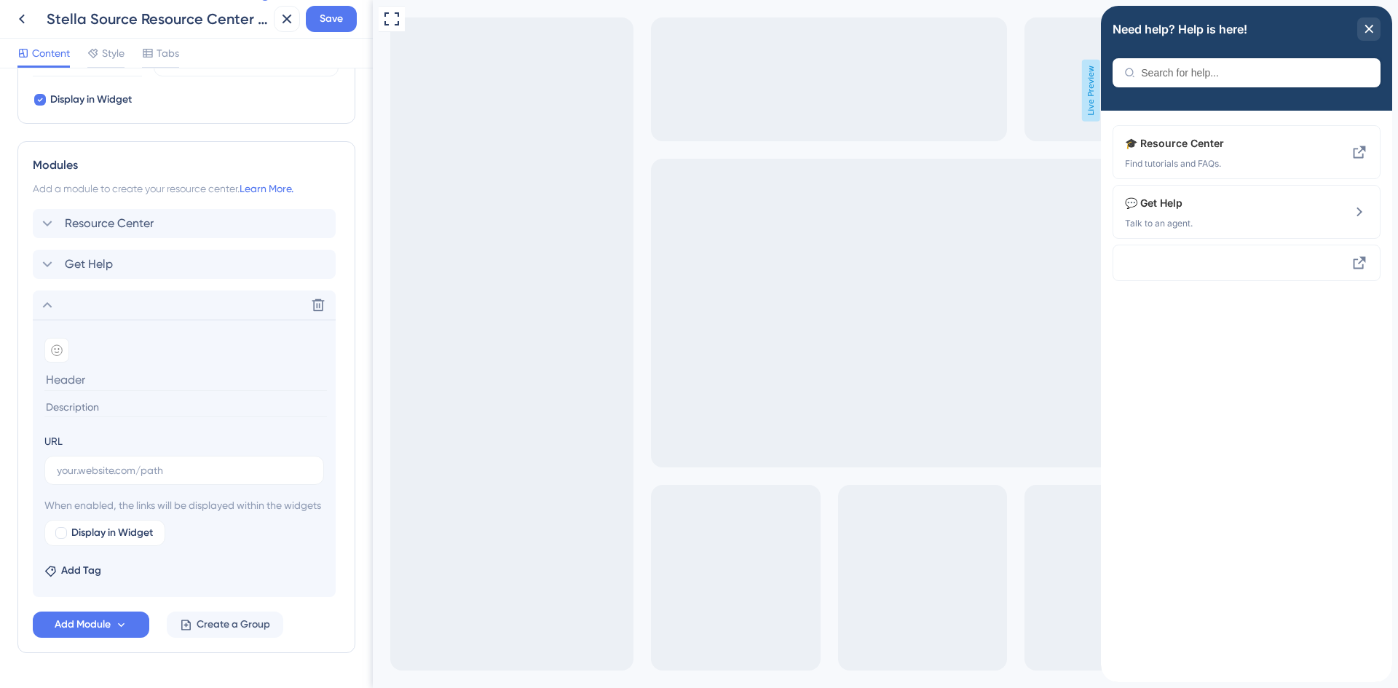
scroll to position [574, 0]
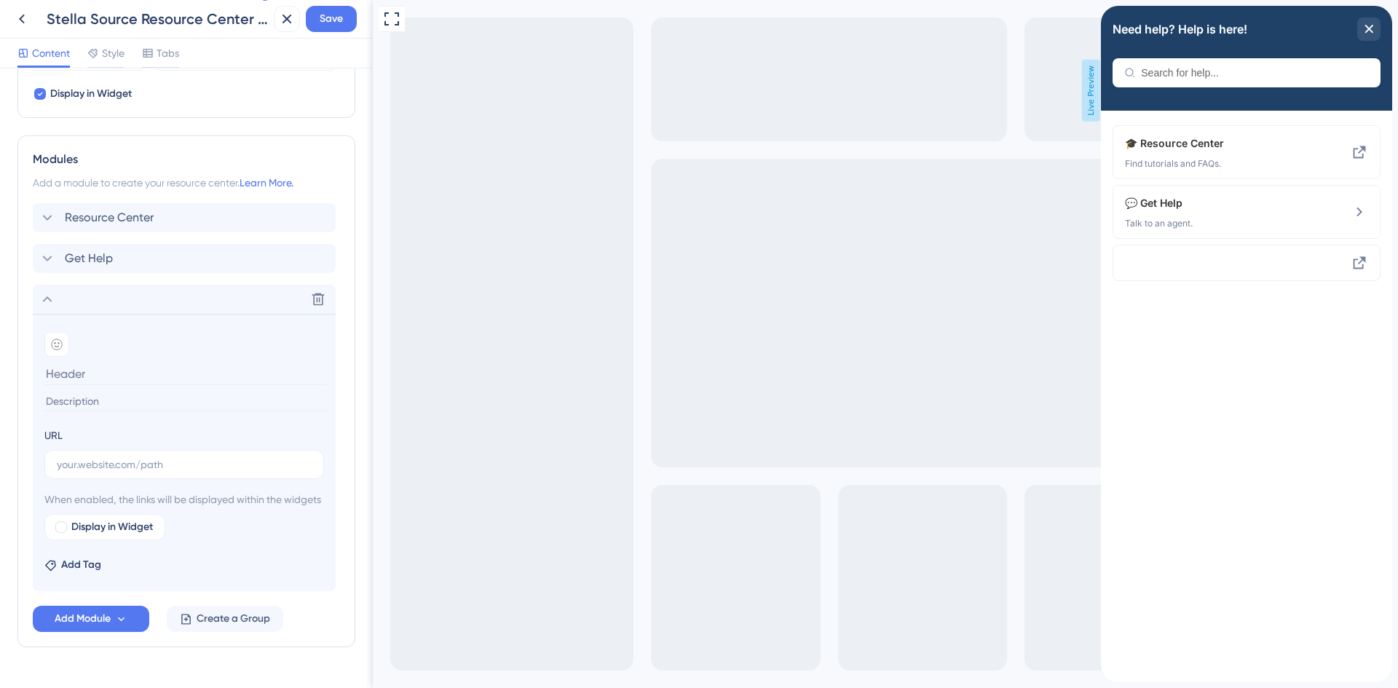
click at [116, 377] on input at bounding box center [185, 374] width 282 height 23
type input "What's New In Stella"
click at [155, 400] on input at bounding box center [185, 402] width 282 height 20
type input "Product Updates"
click at [168, 459] on input "text" at bounding box center [184, 464] width 255 height 16
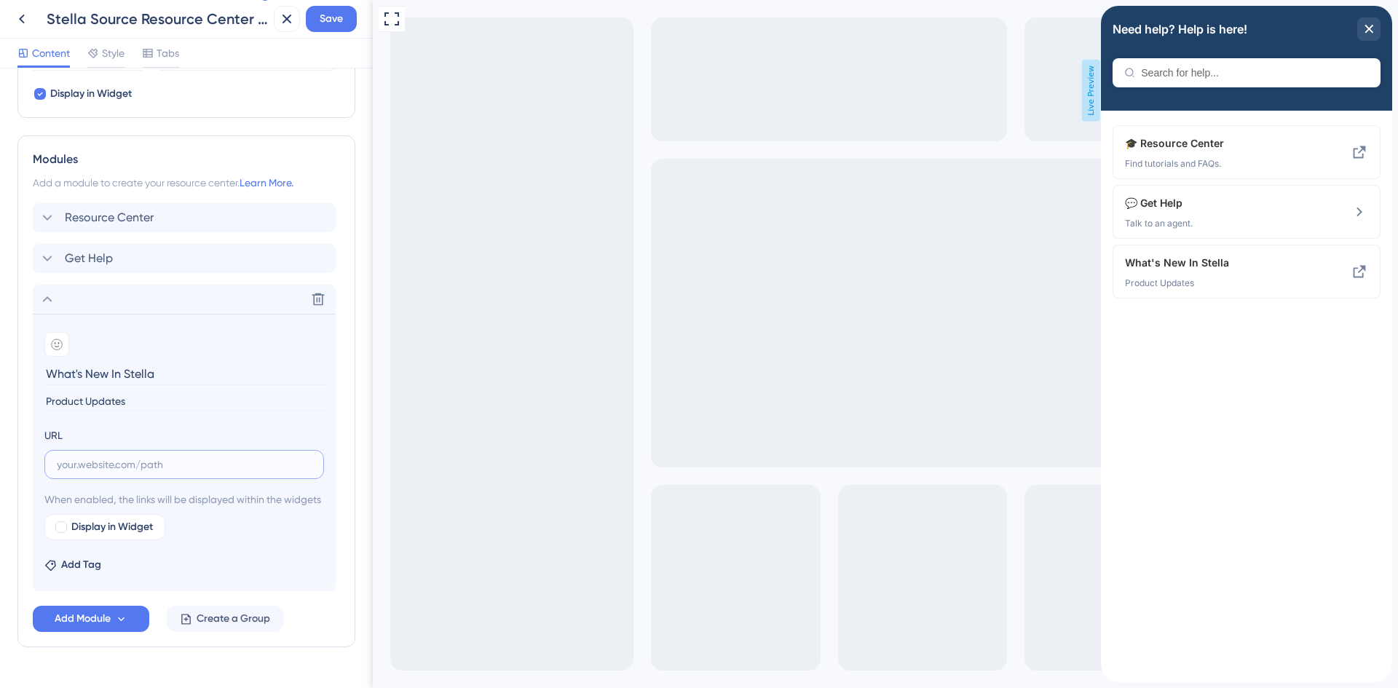
click at [146, 468] on input "text" at bounding box center [184, 464] width 255 height 16
paste input "Ok Product Updates page is all caught up: [URL][DOMAIN_NAME]"
drag, startPoint x: 132, startPoint y: 464, endPoint x: -7, endPoint y: 470, distance: 138.4
click at [0, 0] on html "Stella Source Resource Center [prod] Save Content Style Tabs Resource Center He…" at bounding box center [699, 0] width 1398 height 0
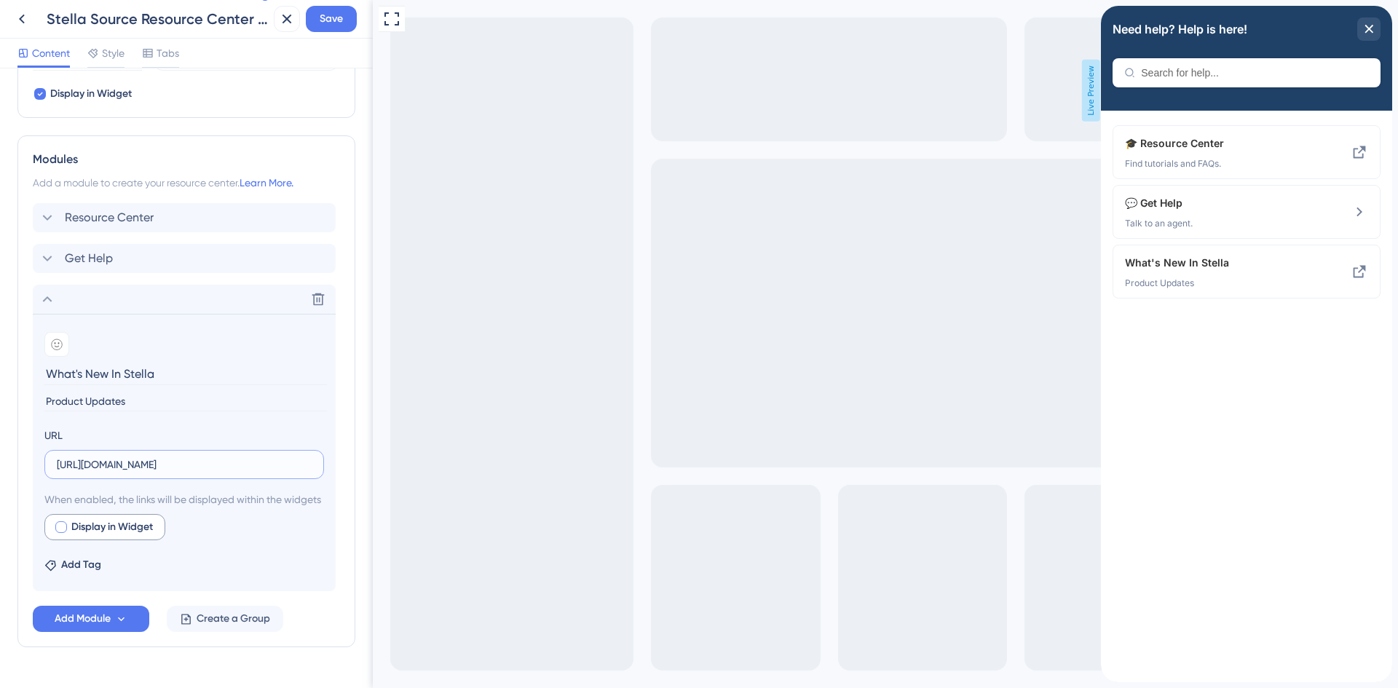
type input "[URL][DOMAIN_NAME]"
click at [60, 533] on div at bounding box center [61, 527] width 12 height 12
checkbox input "true"
click at [221, 536] on span "Preview" at bounding box center [222, 526] width 36 height 17
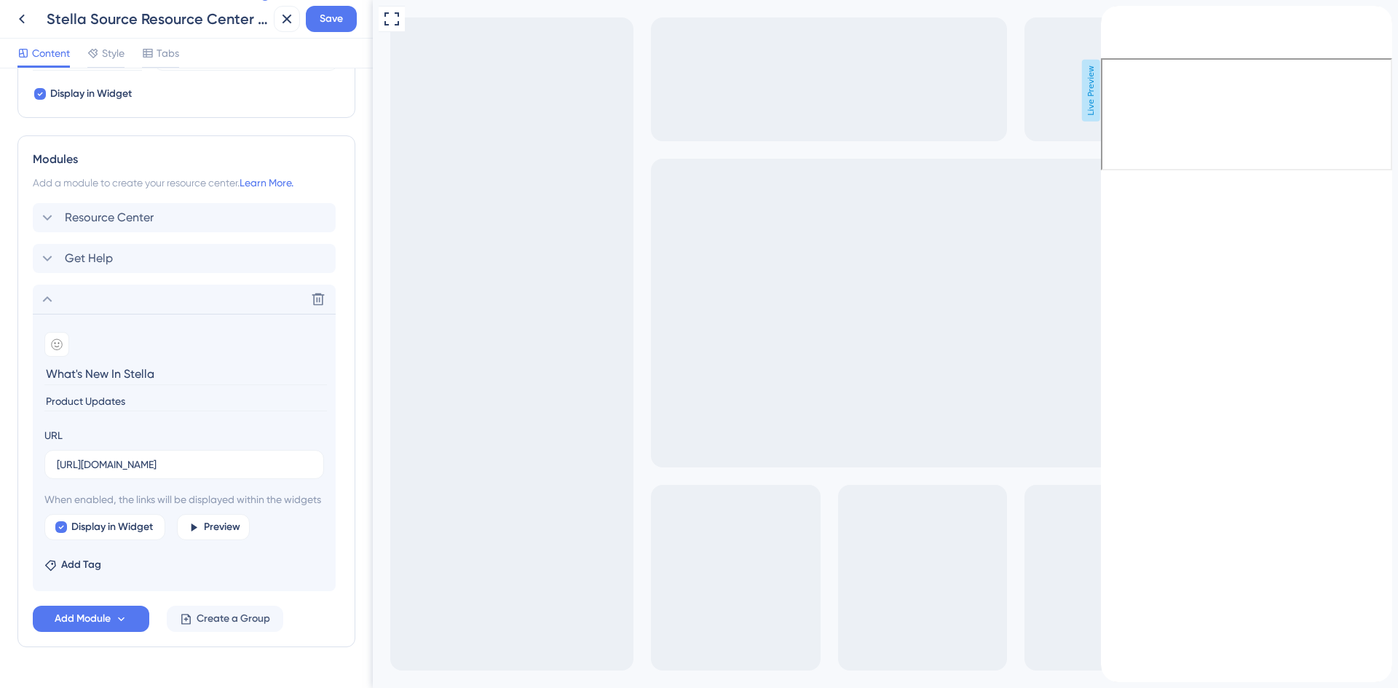
click at [1124, 20] on div "back to header" at bounding box center [1112, 13] width 23 height 15
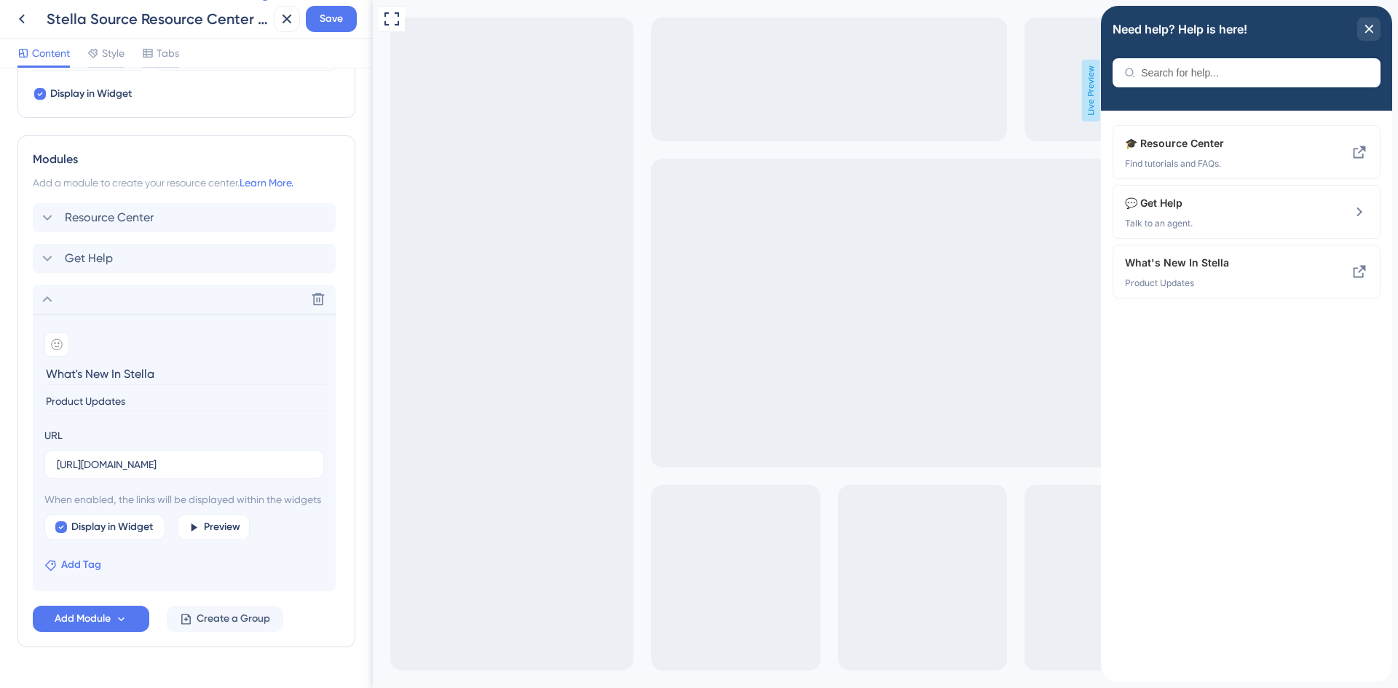
click at [84, 574] on span "Add Tag" at bounding box center [81, 564] width 40 height 17
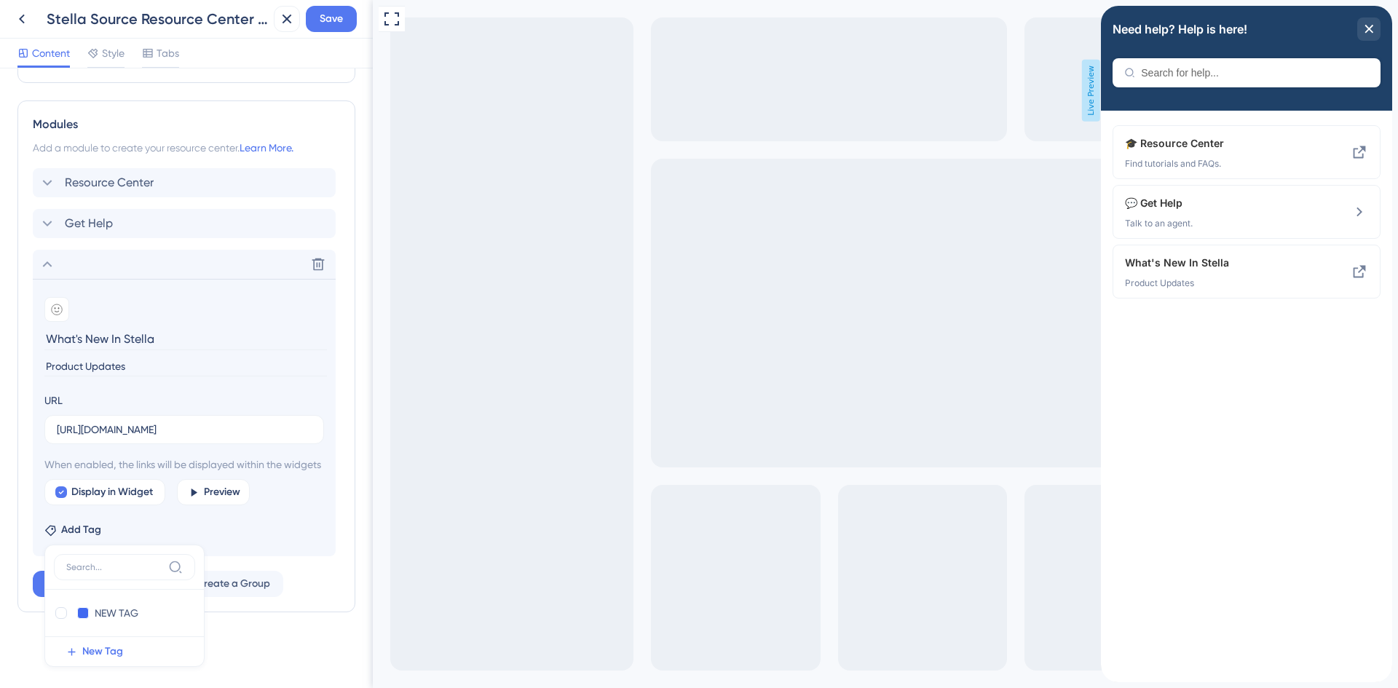
click at [295, 532] on div "Add Tag NEW TAG NEW TAG Delete New Tag" at bounding box center [184, 526] width 280 height 23
click at [344, 16] on button "Save" at bounding box center [331, 19] width 51 height 26
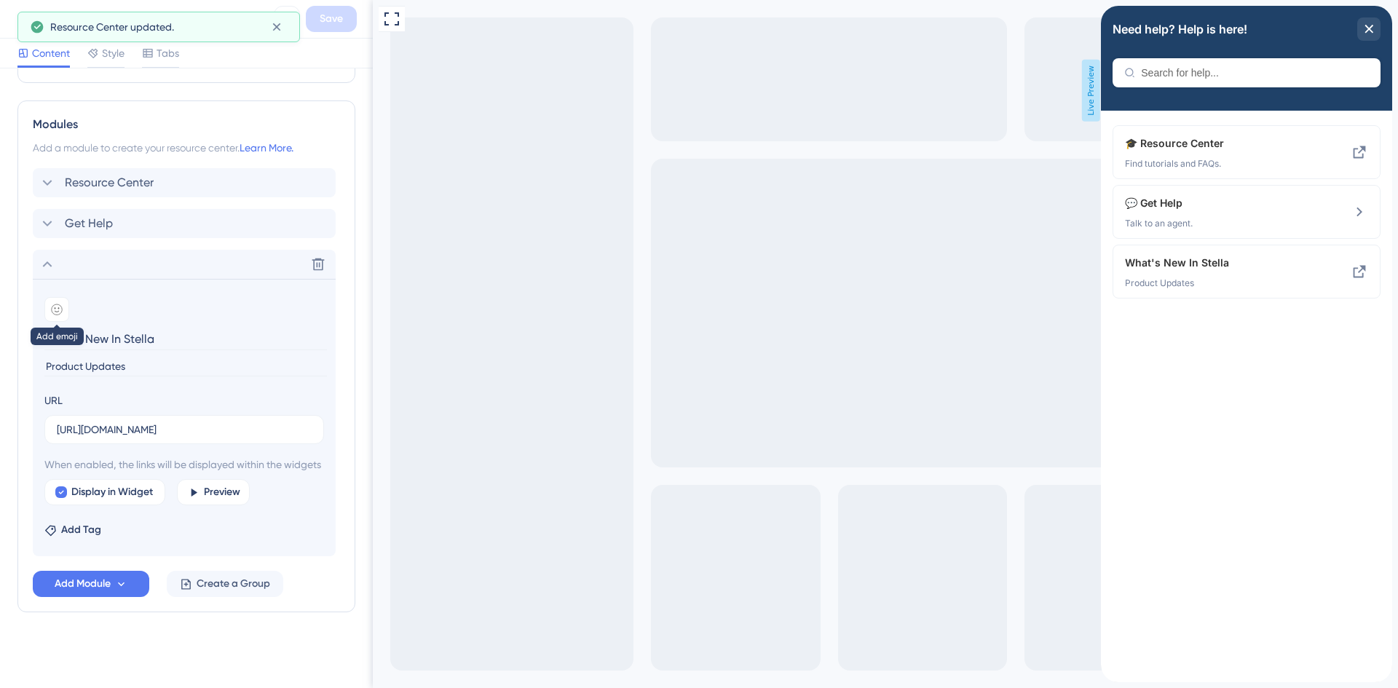
click at [62, 304] on icon at bounding box center [57, 310] width 12 height 12
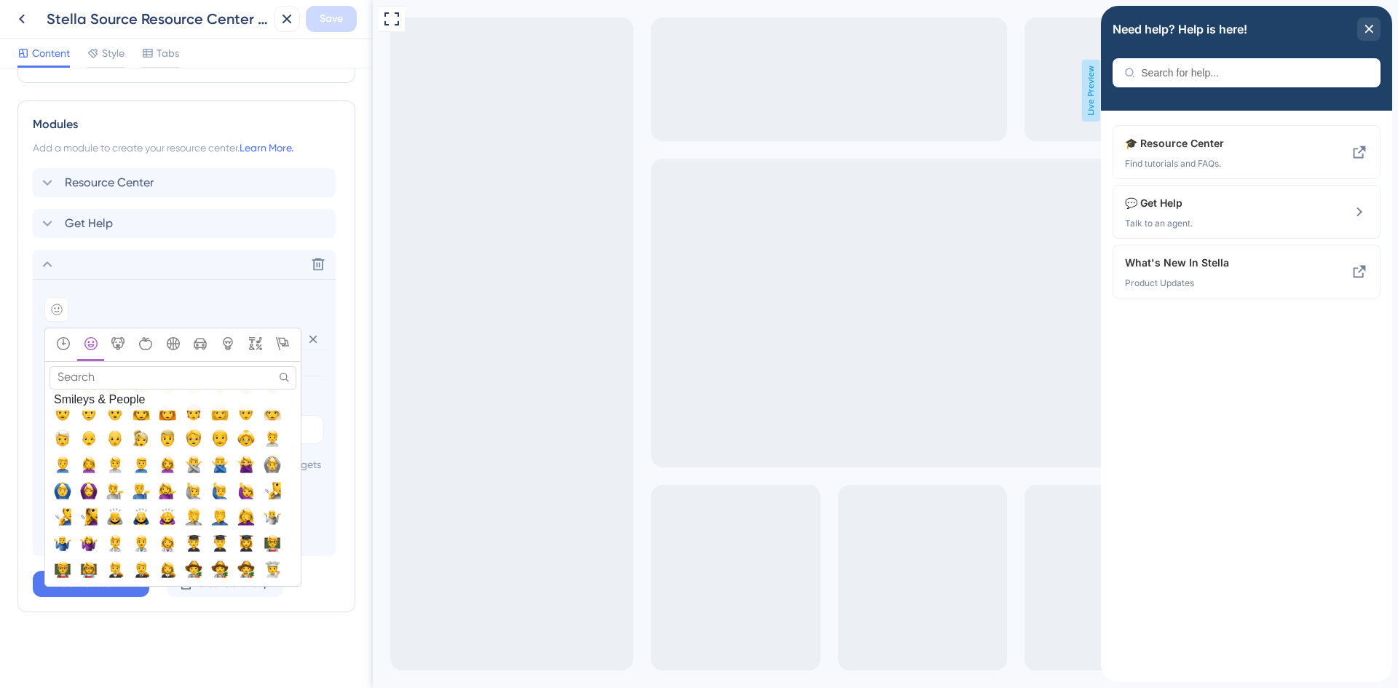
scroll to position [655, 0]
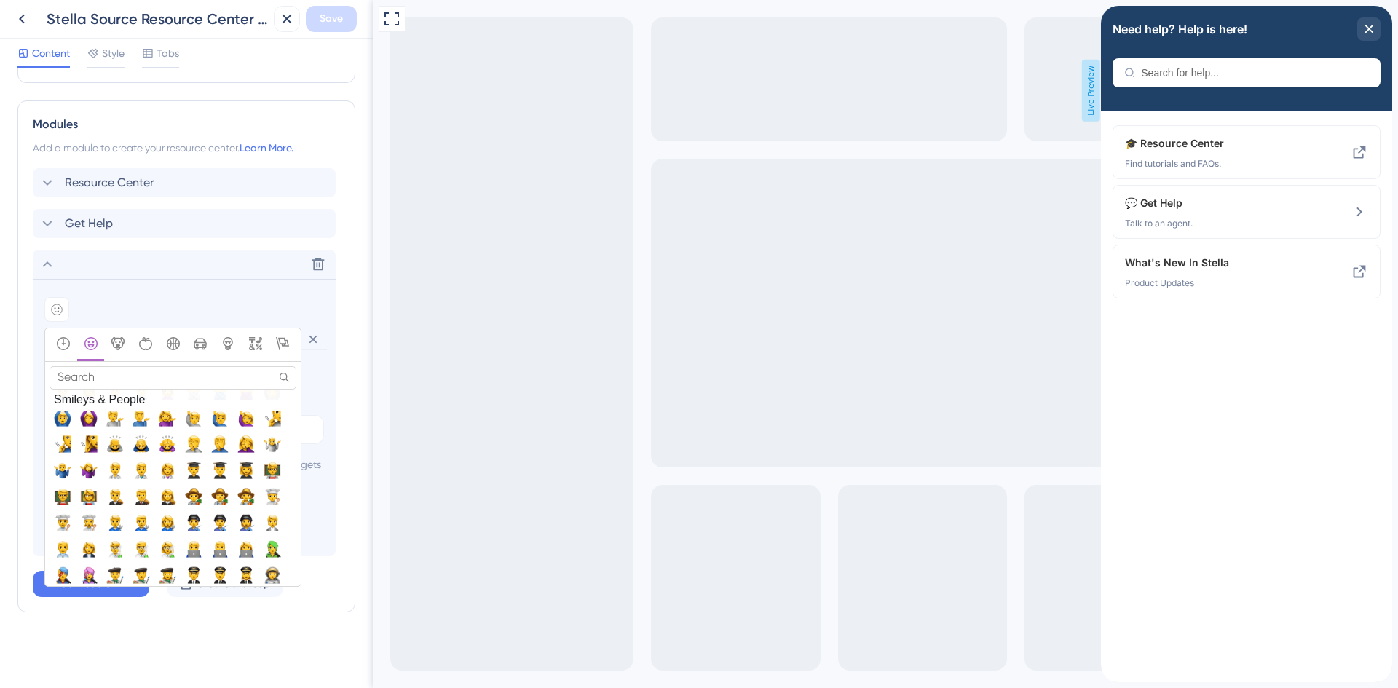
click at [154, 366] on input "Search" at bounding box center [173, 377] width 247 height 23
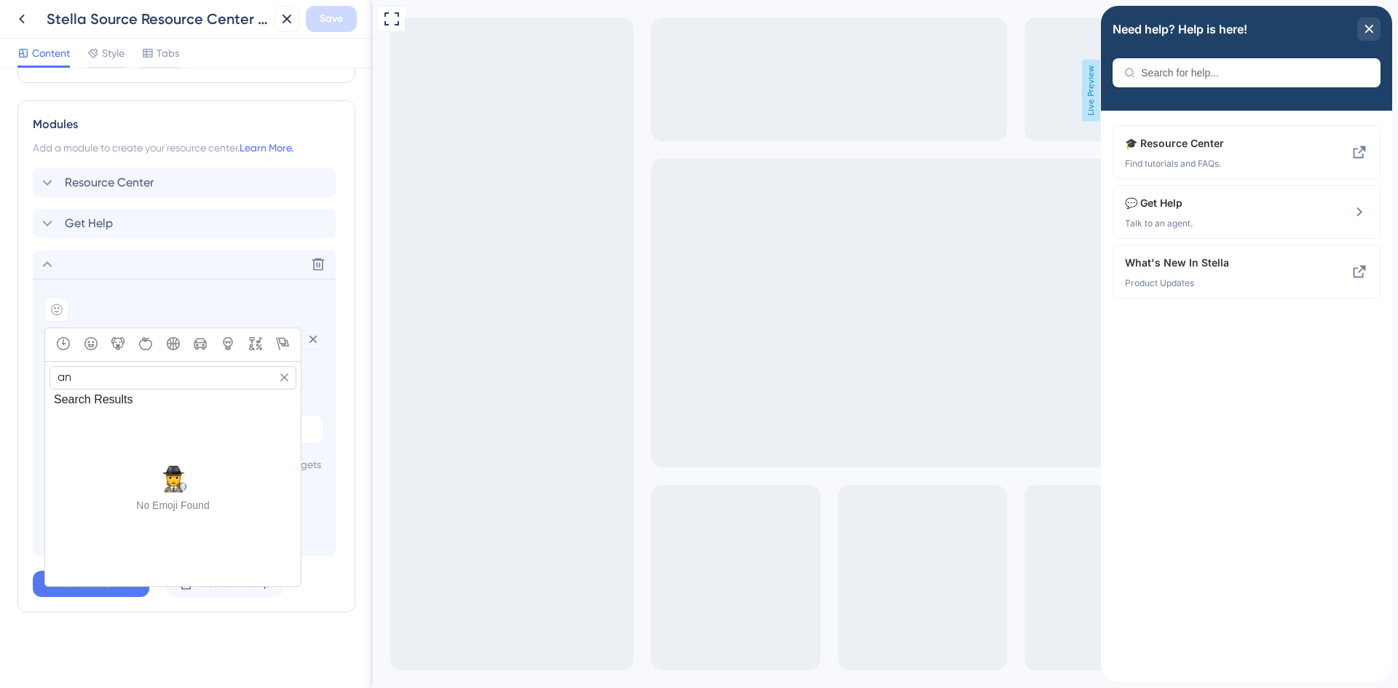
type input "a"
type input "mega"
click at [60, 414] on span "📣, mega" at bounding box center [62, 422] width 17 height 17
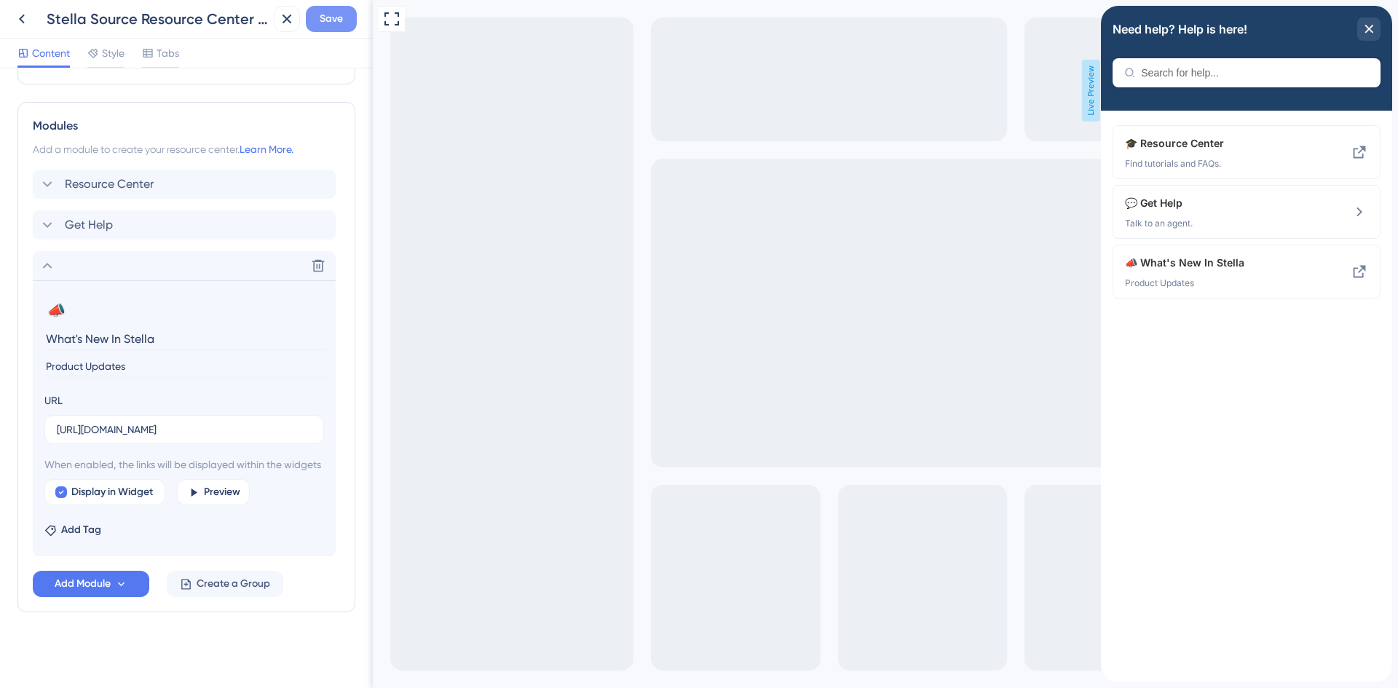
click at [326, 23] on span "Save" at bounding box center [331, 18] width 23 height 17
click at [1270, 387] on div "🎓 Resource Center Find tutorials and FAQs. 💬 Get Help Talk to an agent. 📣 What'…" at bounding box center [1246, 396] width 291 height 571
click at [116, 328] on input "What's New In Stella" at bounding box center [185, 339] width 282 height 23
click at [163, 328] on input "What's New In Stella" at bounding box center [185, 339] width 282 height 23
click at [117, 328] on input "What's New In Stella" at bounding box center [185, 339] width 282 height 23
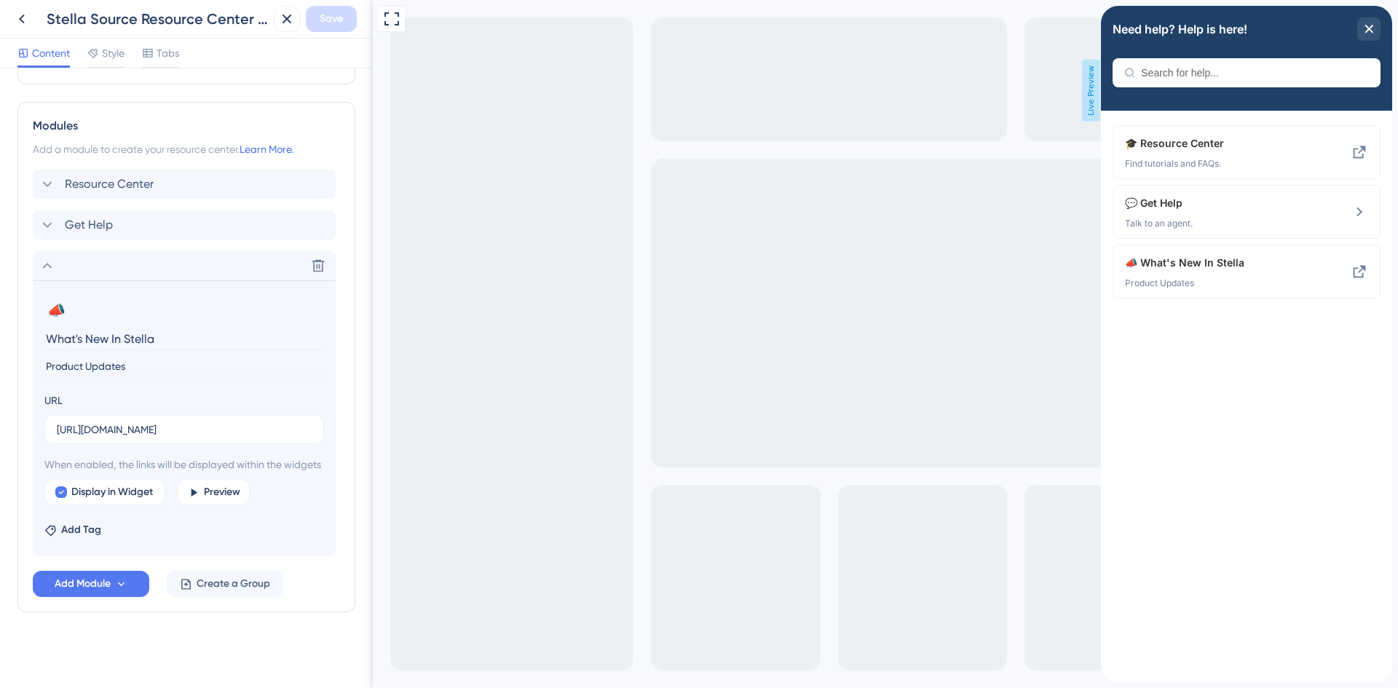
drag, startPoint x: 142, startPoint y: 322, endPoint x: 111, endPoint y: 323, distance: 30.6
click at [111, 328] on input "What's New In Stella" at bounding box center [185, 339] width 282 height 23
drag, startPoint x: 112, startPoint y: 317, endPoint x: 128, endPoint y: 323, distance: 17.3
click at [112, 328] on input "What's New" at bounding box center [185, 339] width 282 height 23
type input "What's New For Your Store"
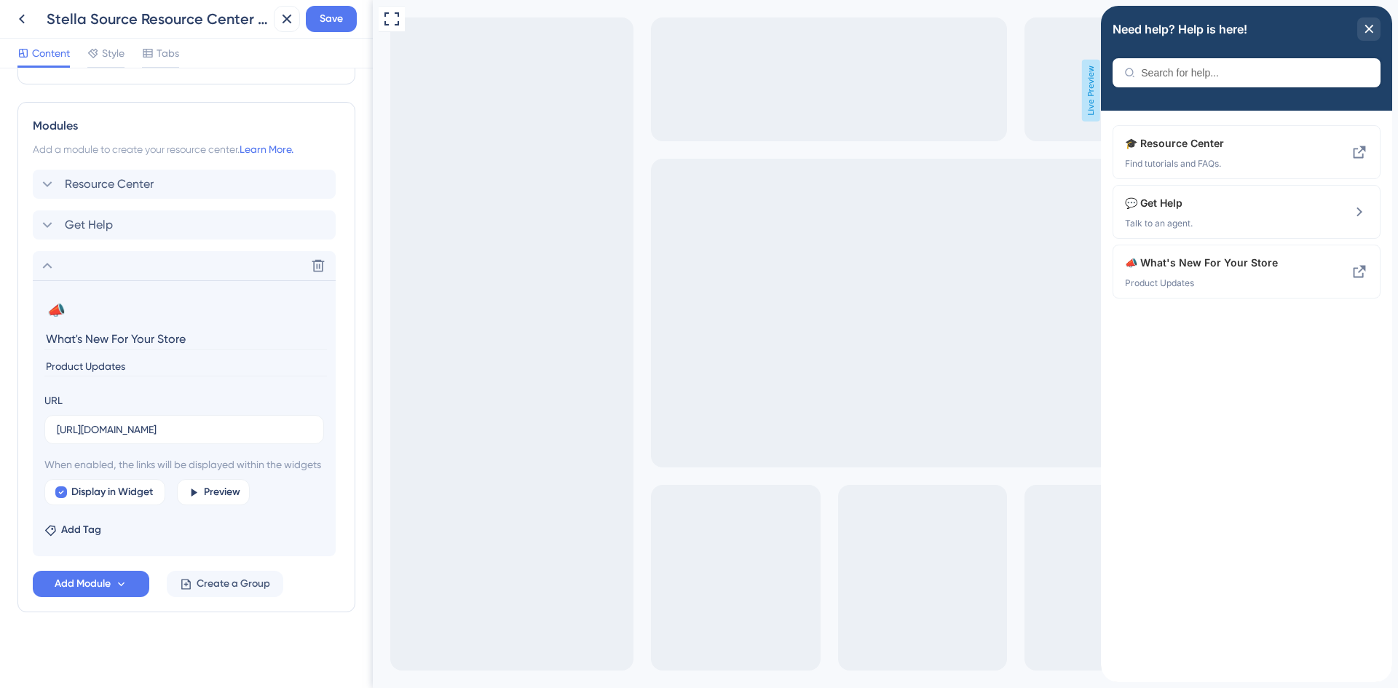
click at [47, 357] on input "Product Updates" at bounding box center [185, 367] width 282 height 20
type input "See the latest Stella product updates"
click at [327, 27] on span "Save" at bounding box center [331, 18] width 23 height 17
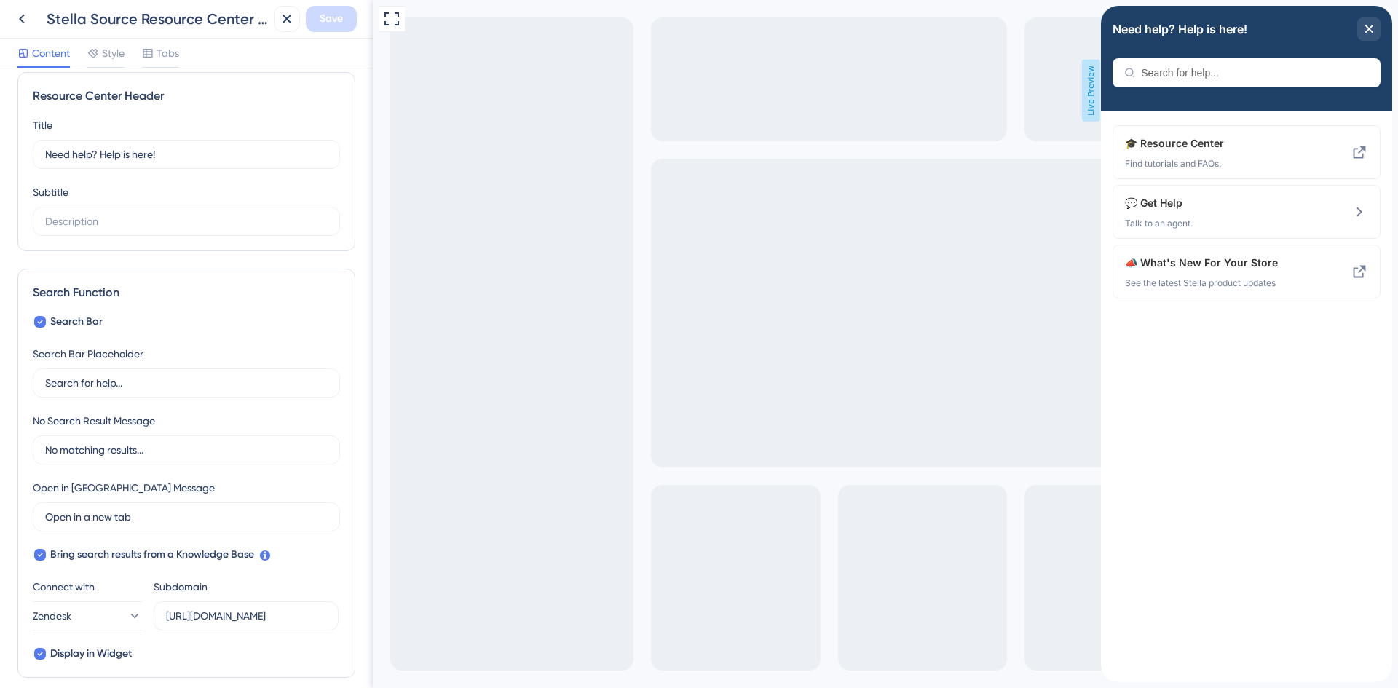
scroll to position [0, 0]
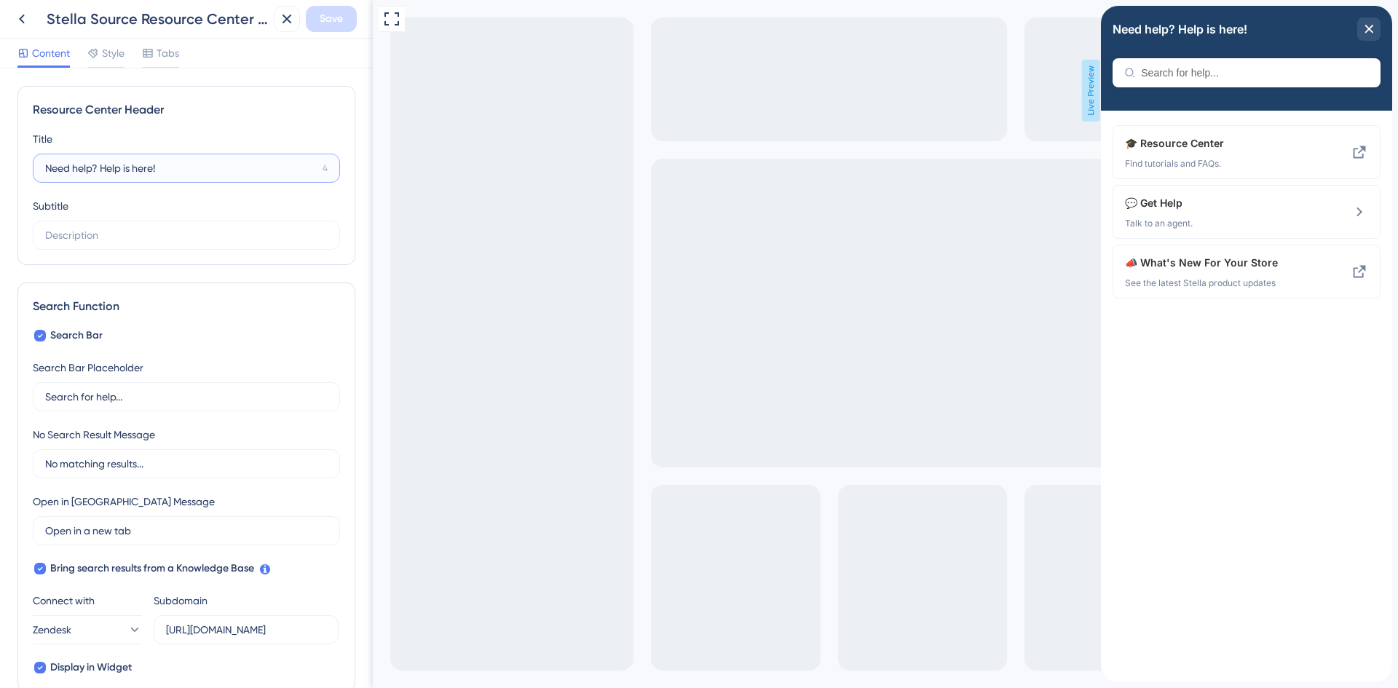
click at [146, 171] on input "Need help? Help is here!" at bounding box center [181, 168] width 272 height 16
paste input "Get Answers. Stay Updated. K"
click at [194, 167] on input "Get Answers. Stay Updated. K" at bounding box center [180, 168] width 271 height 16
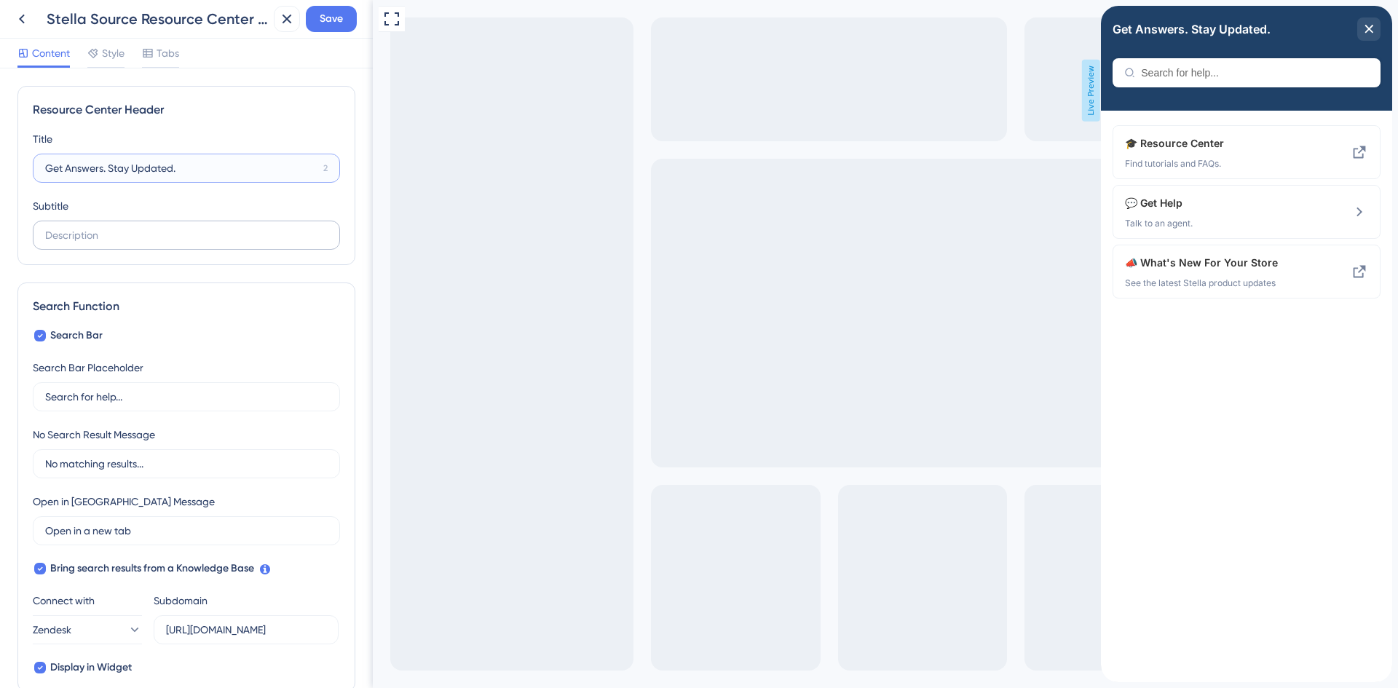
type input "Get Answers. Stay Updated."
click at [186, 231] on input "text" at bounding box center [186, 235] width 282 height 16
click at [124, 165] on input "Get Answers. Stay Updated." at bounding box center [181, 168] width 272 height 16
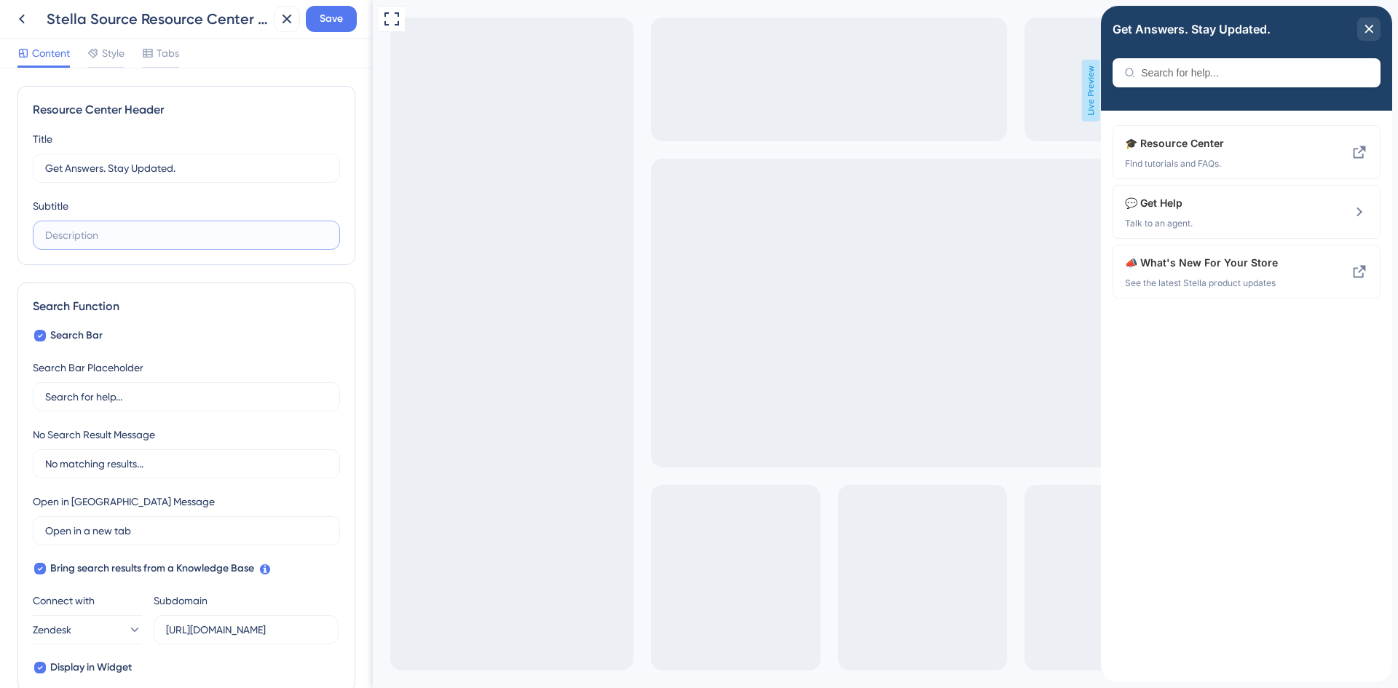
click at [123, 237] on input "text" at bounding box center [186, 235] width 282 height 16
paste input "Get Answers. Stay Updated."
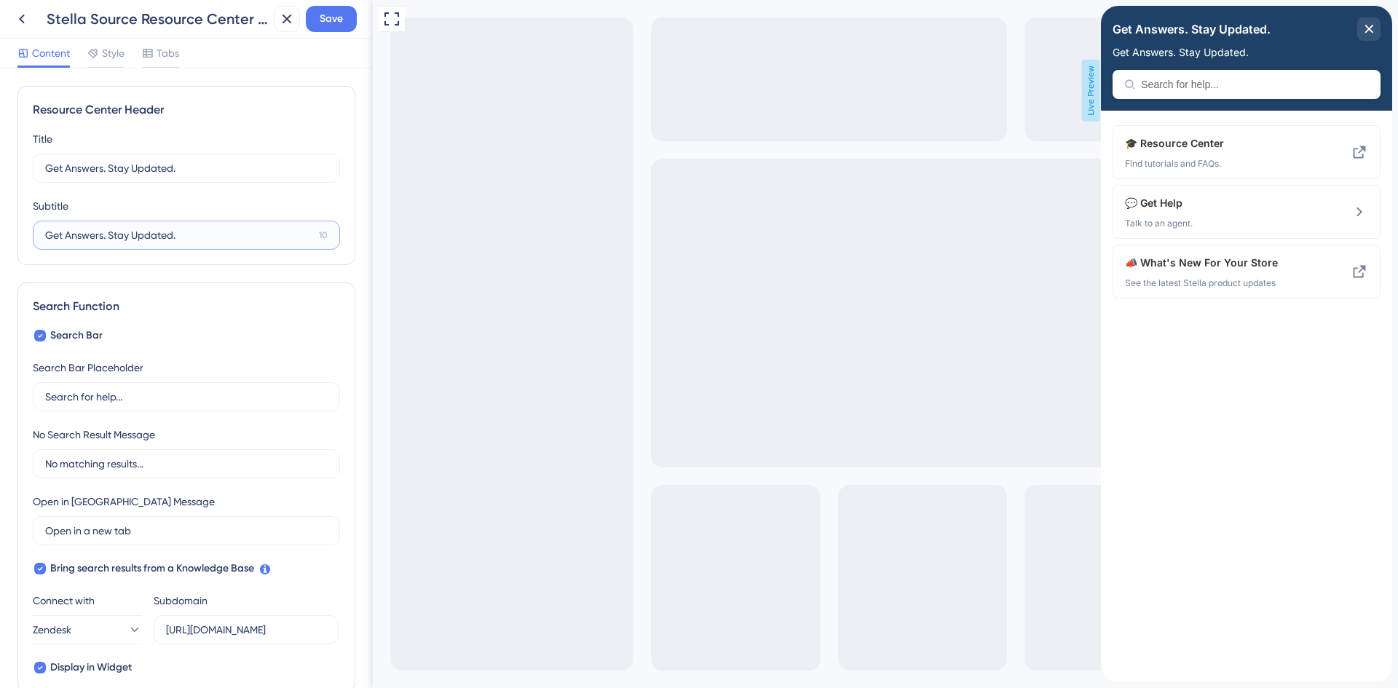
type input "Get Answers. Stay Updated."
click at [126, 163] on input "Get Answers. Stay Updated." at bounding box center [181, 168] width 272 height 16
paste input "Your Stella Support Hub"
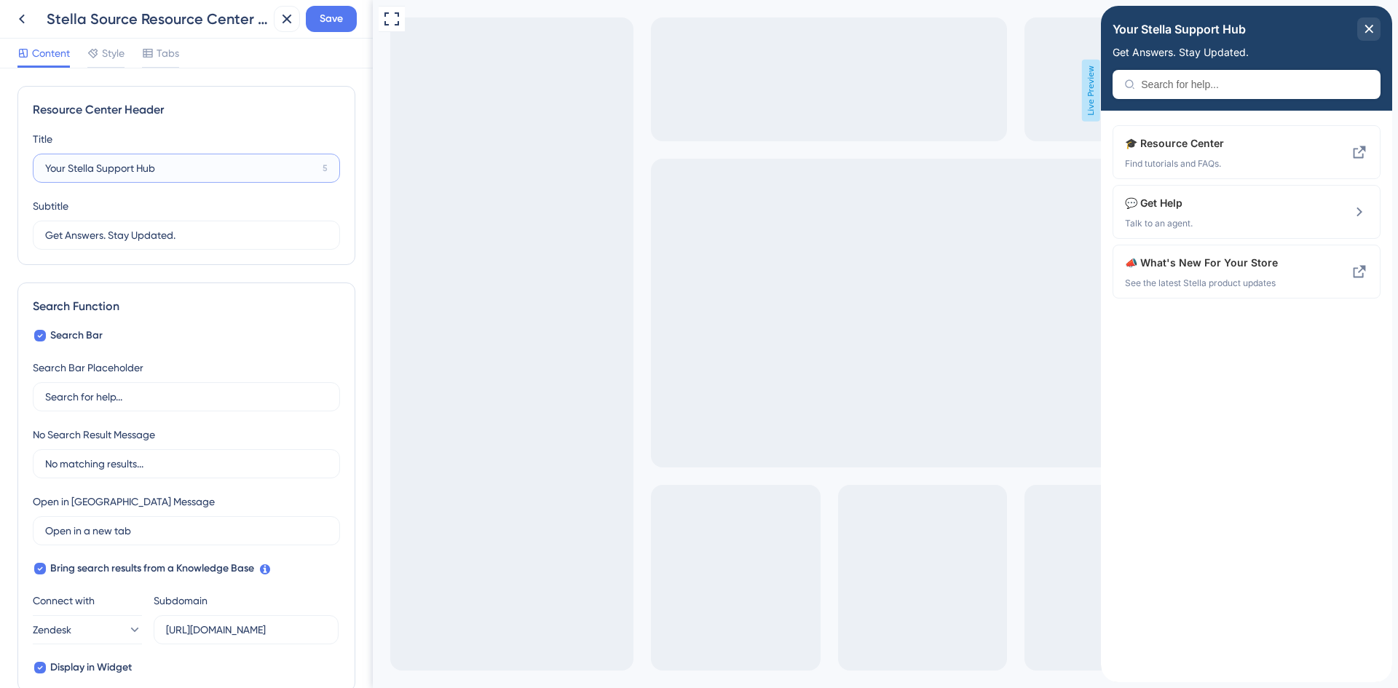
type input "Your Stella Support Hub"
click at [221, 251] on div "Resource Center Header Title Your Stella Support Hub 5 Your Stella Support Hub …" at bounding box center [186, 175] width 338 height 179
click at [215, 227] on input "Get Answers. Stay Updated." at bounding box center [179, 235] width 268 height 16
type input "Get Answers. Stay Updated."
click at [321, 28] on button "Save" at bounding box center [331, 19] width 51 height 26
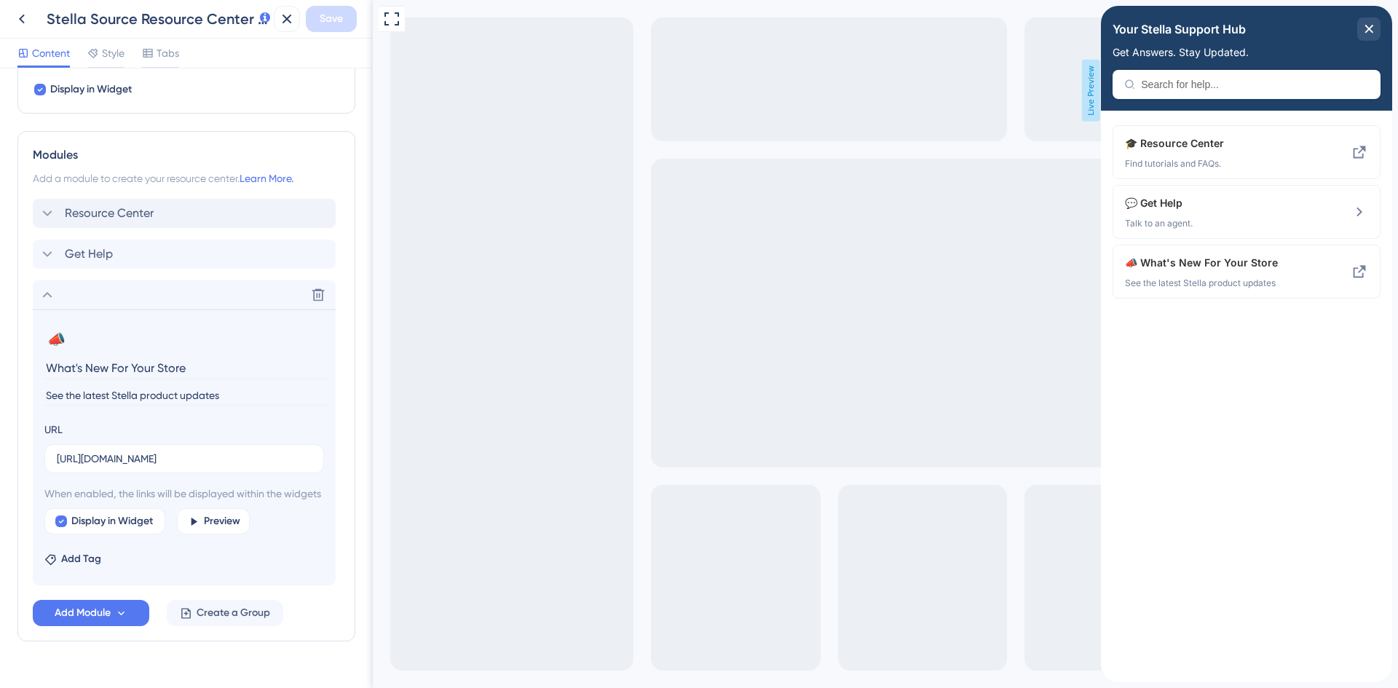
scroll to position [552, 0]
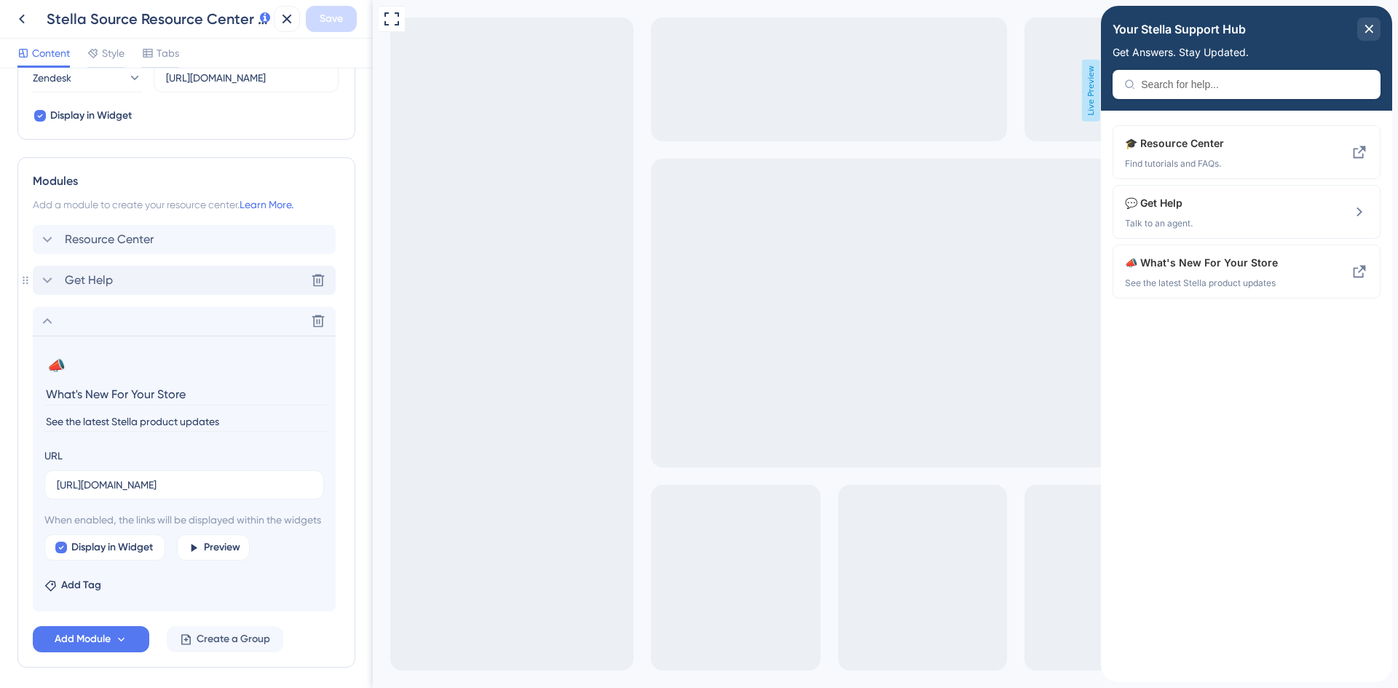
click at [91, 280] on span "Get Help" at bounding box center [89, 280] width 48 height 17
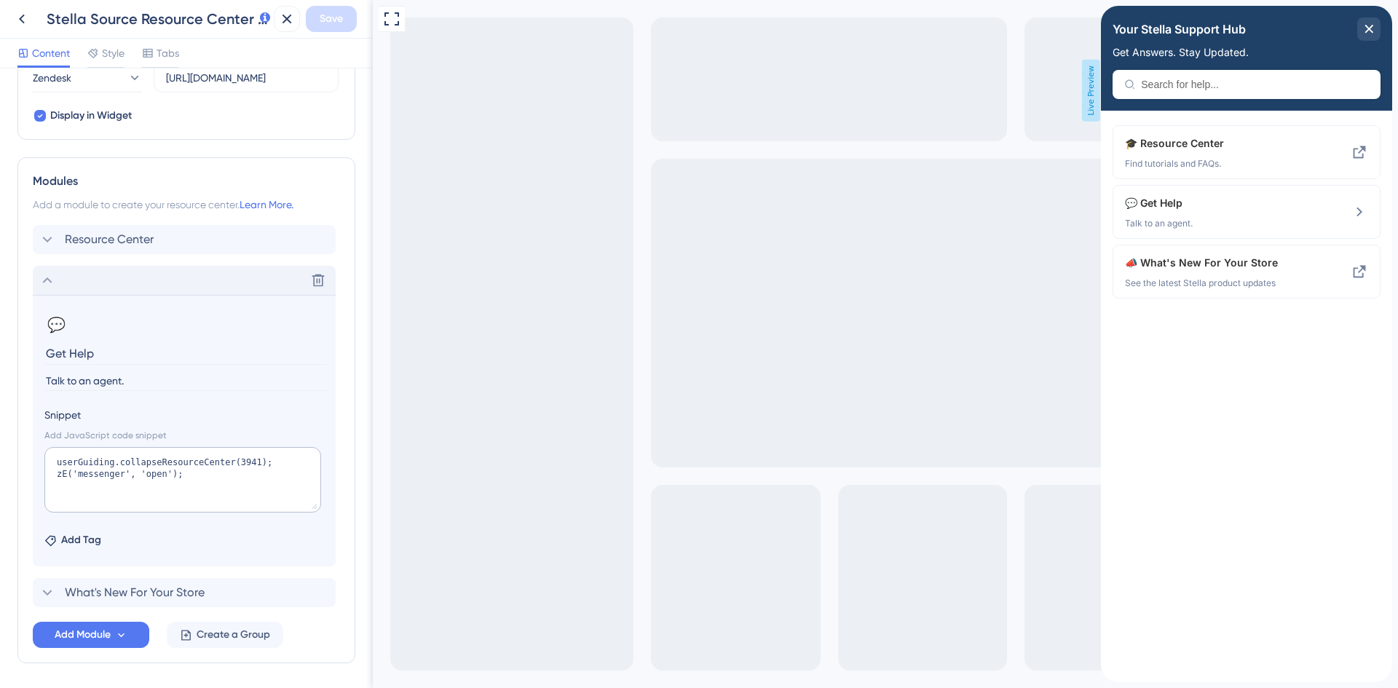
drag, startPoint x: 141, startPoint y: 379, endPoint x: 84, endPoint y: 379, distance: 57.5
click at [84, 379] on input "Talk to an agent." at bounding box center [185, 381] width 282 height 20
type input "Talk to a Stella expert."
click at [331, 22] on span "Save" at bounding box center [331, 18] width 23 height 17
click at [42, 278] on icon at bounding box center [47, 280] width 17 height 17
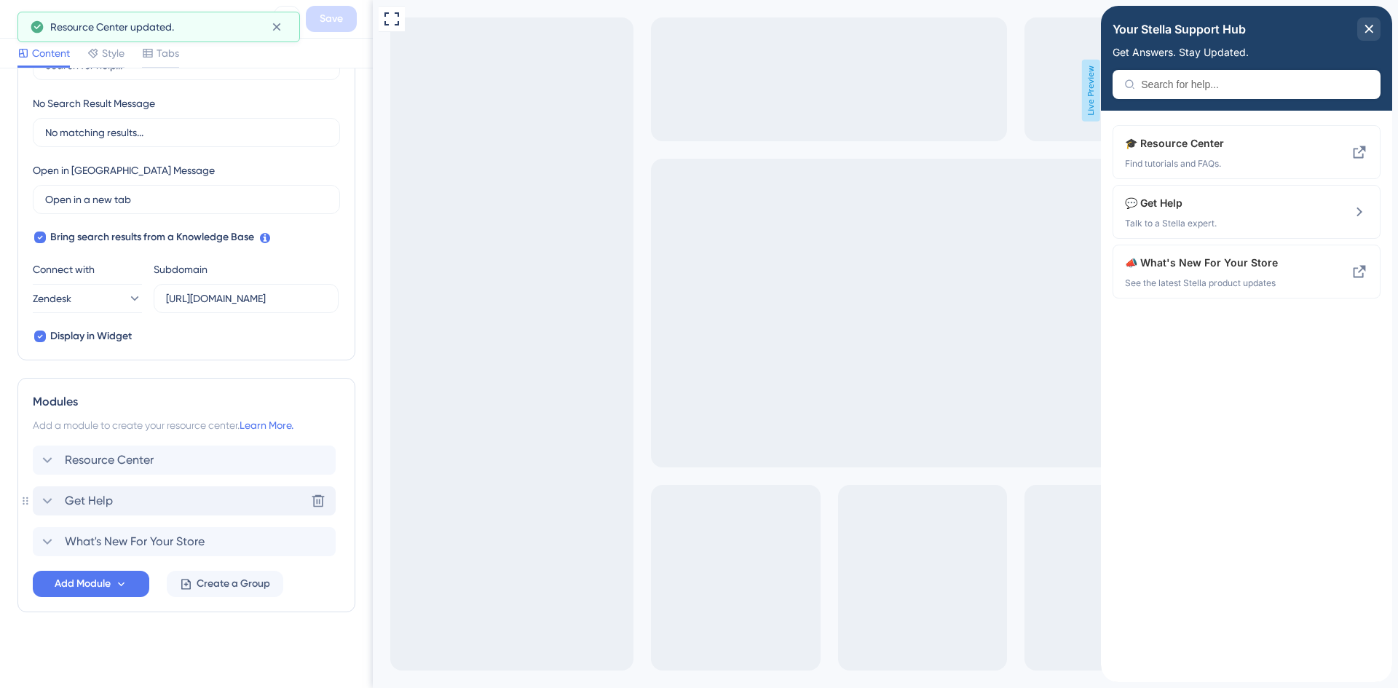
scroll to position [331, 0]
click at [113, 461] on span "Resource Center" at bounding box center [109, 459] width 89 height 17
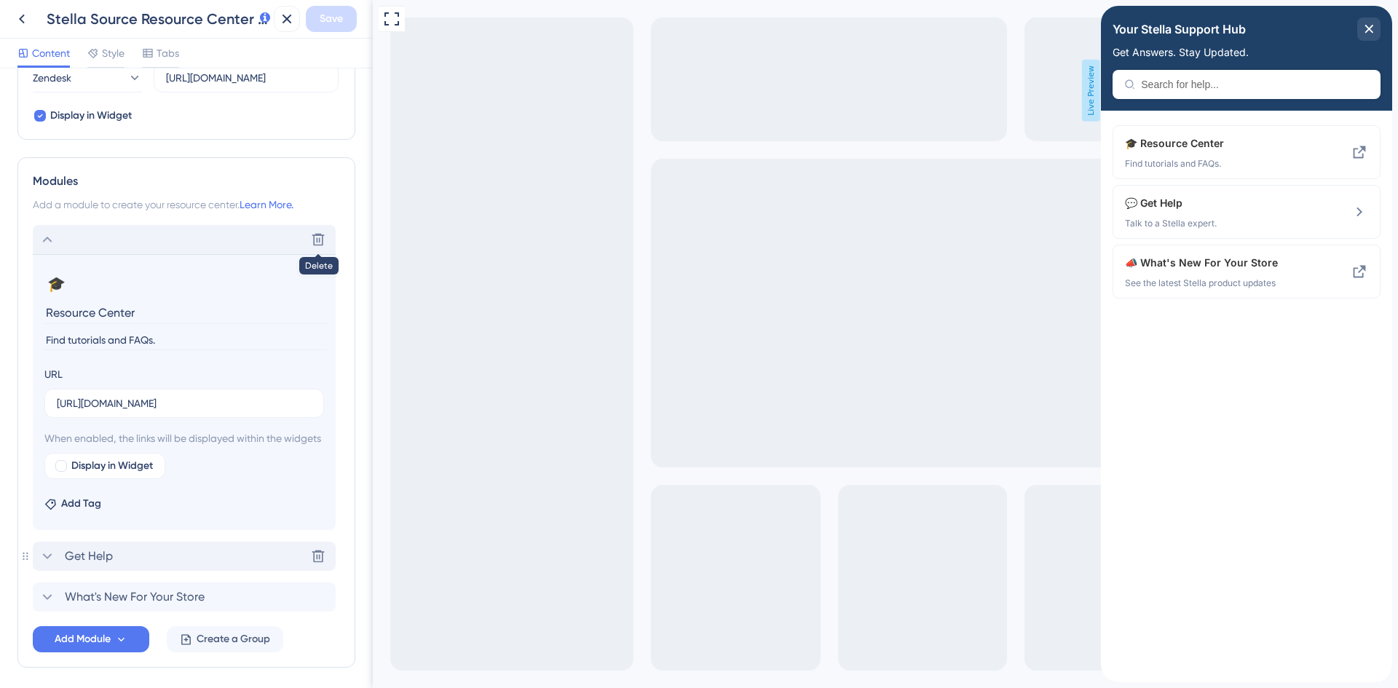
click at [103, 338] on input "Find tutorials and FAQs." at bounding box center [185, 340] width 282 height 20
paste input "Get how-tos, tips, and tutorials for running your store"
click at [151, 338] on input "Get how-tos, tips, and tutorials for running your store." at bounding box center [185, 340] width 282 height 20
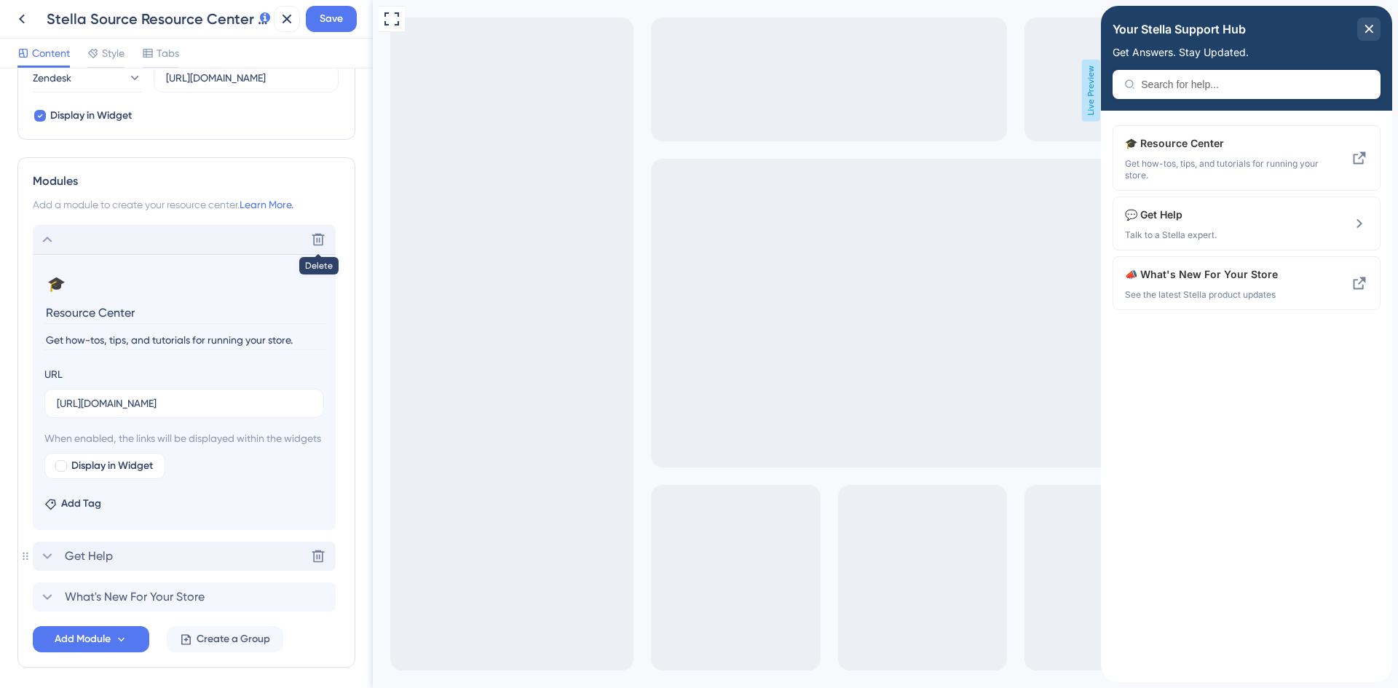
drag, startPoint x: 149, startPoint y: 341, endPoint x: -9, endPoint y: 341, distance: 157.2
click at [0, 0] on html "Stella Source Resource Center [prod] Save Content Style Tabs Resource Center He…" at bounding box center [699, 0] width 1398 height 0
paste input "Find step-by-step guides, FAQs, and best practices."
drag, startPoint x: 195, startPoint y: 341, endPoint x: 166, endPoint y: 341, distance: 29.1
click at [166, 341] on input "Find step-by-step guides, FAQs, and best practices. tutorials for running your …" at bounding box center [185, 340] width 282 height 20
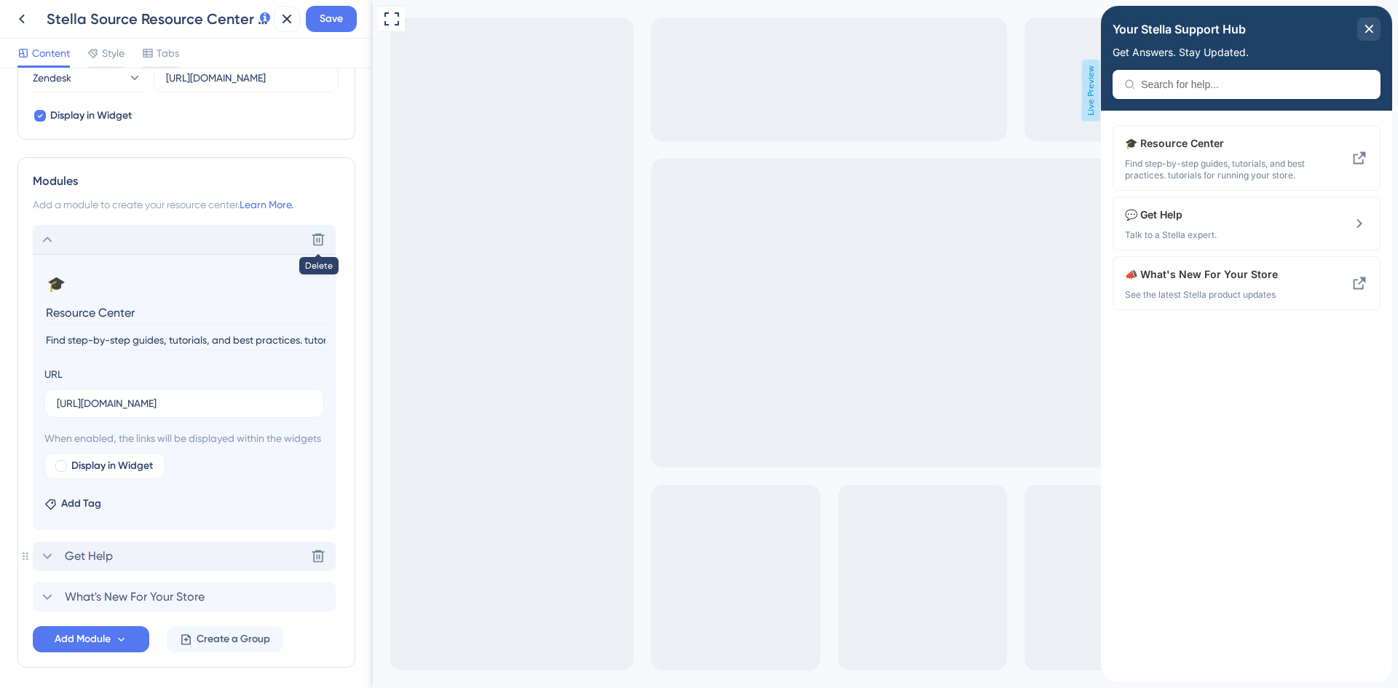
scroll to position [0, 122]
drag, startPoint x: 679, startPoint y: 340, endPoint x: 405, endPoint y: 350, distance: 273.9
click at [79, 342] on input "Find step-by-step guides, tutorials, and best practices." at bounding box center [185, 340] width 282 height 20
drag, startPoint x: 89, startPoint y: 338, endPoint x: 23, endPoint y: 344, distance: 65.8
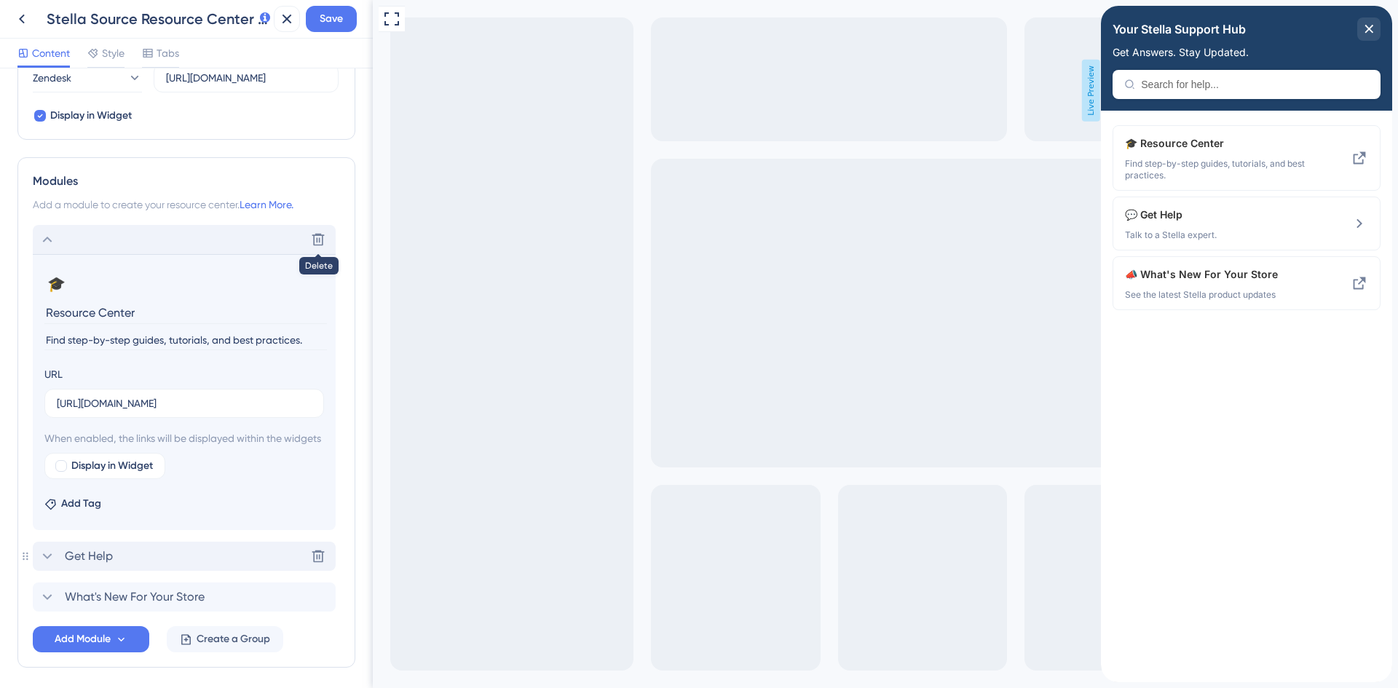
click at [23, 344] on div "Modules Add a module to create your resource center. Learn More. Delete 🎓 Chang…" at bounding box center [186, 412] width 338 height 510
drag, startPoint x: 108, startPoint y: 341, endPoint x: -26, endPoint y: 347, distance: 134.8
click at [0, 0] on html "Stella Source Resource Center [prod] Save Content Style Tabs Resource Center He…" at bounding box center [699, 0] width 1398 height 0
type input "Training, guides, tutorials, and best practices."
click at [341, 21] on span "Save" at bounding box center [331, 18] width 23 height 17
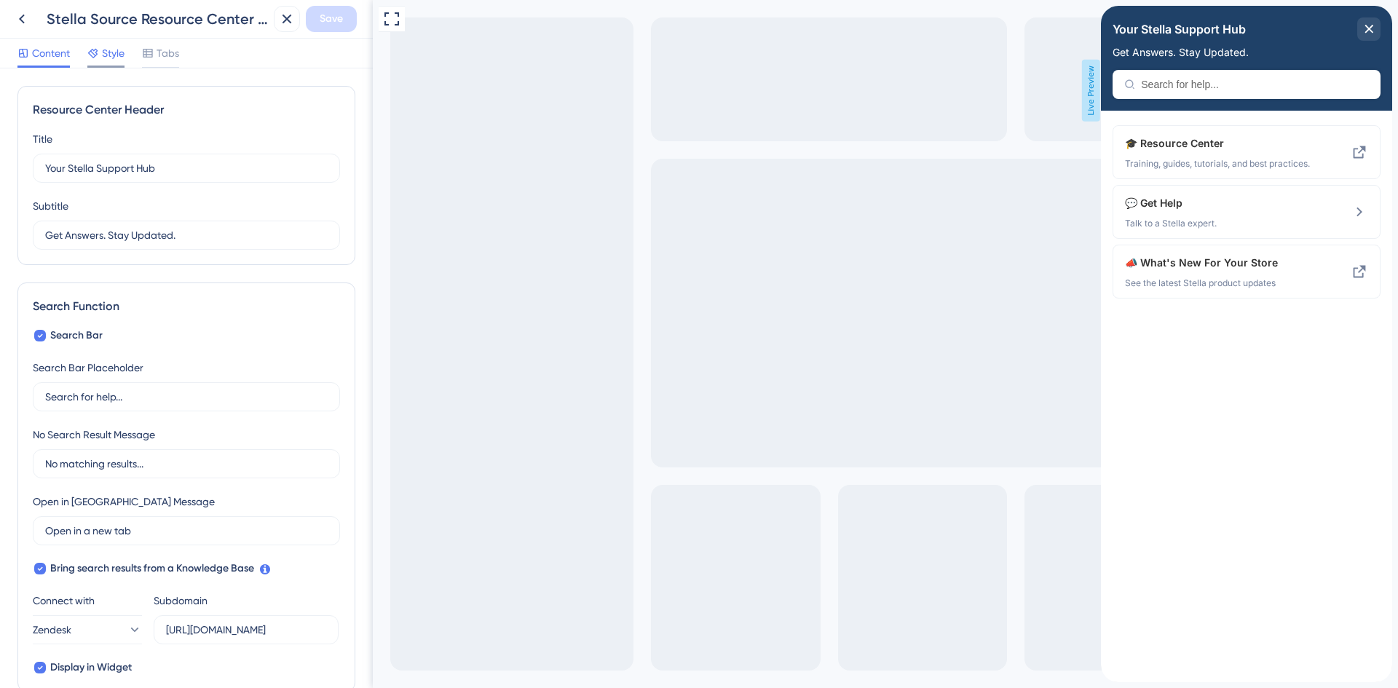
click at [101, 51] on div "Style" at bounding box center [105, 52] width 37 height 17
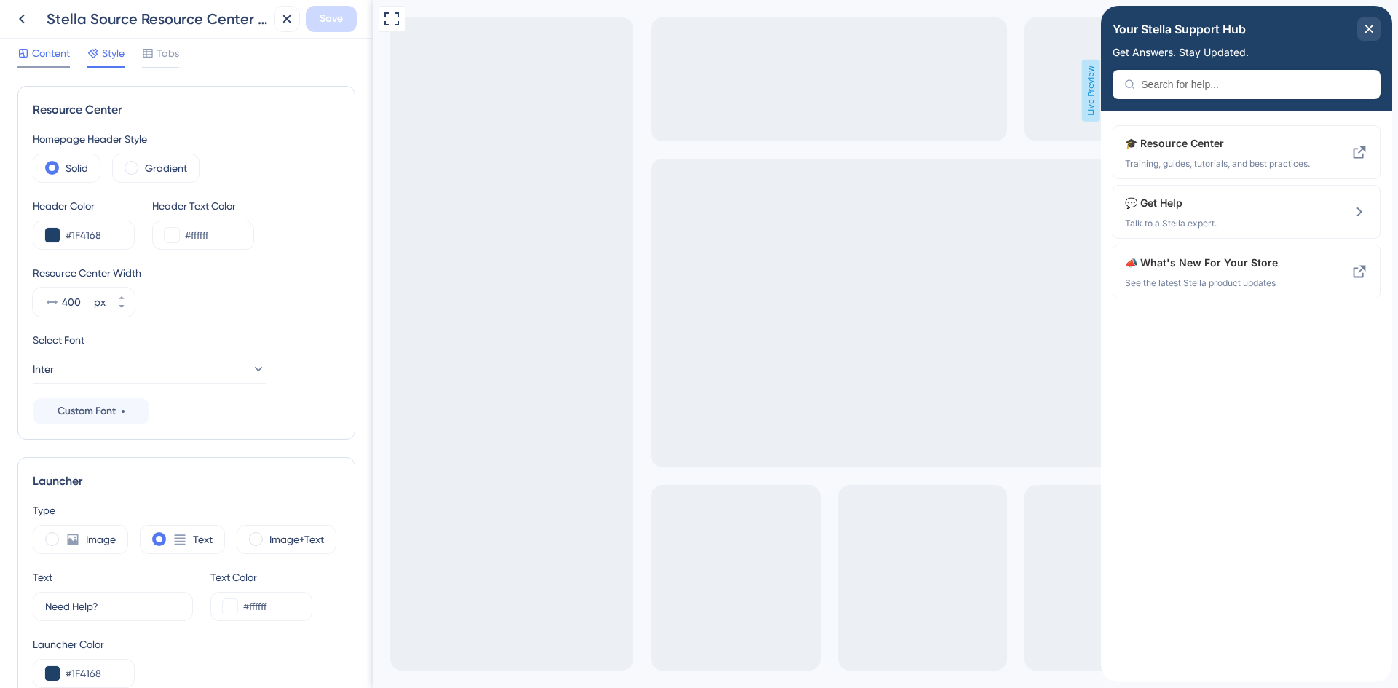
click at [34, 55] on span "Content" at bounding box center [51, 52] width 38 height 17
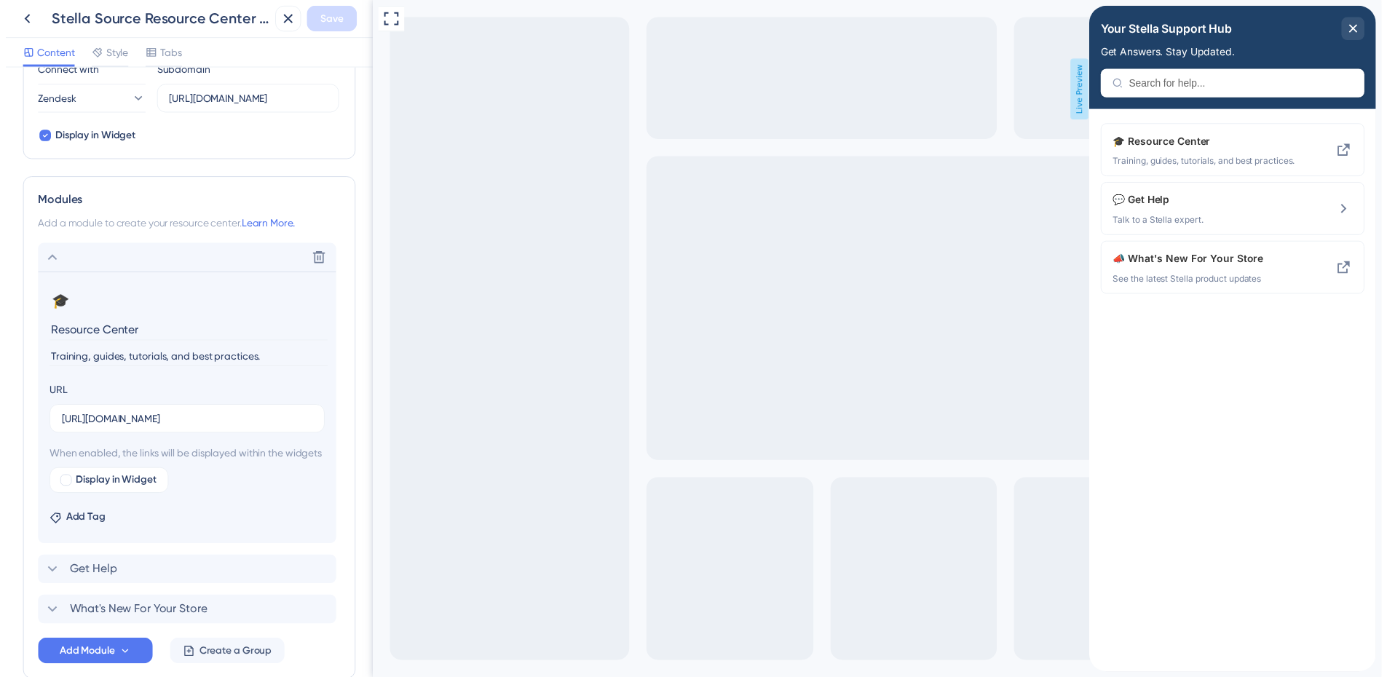
scroll to position [625, 0]
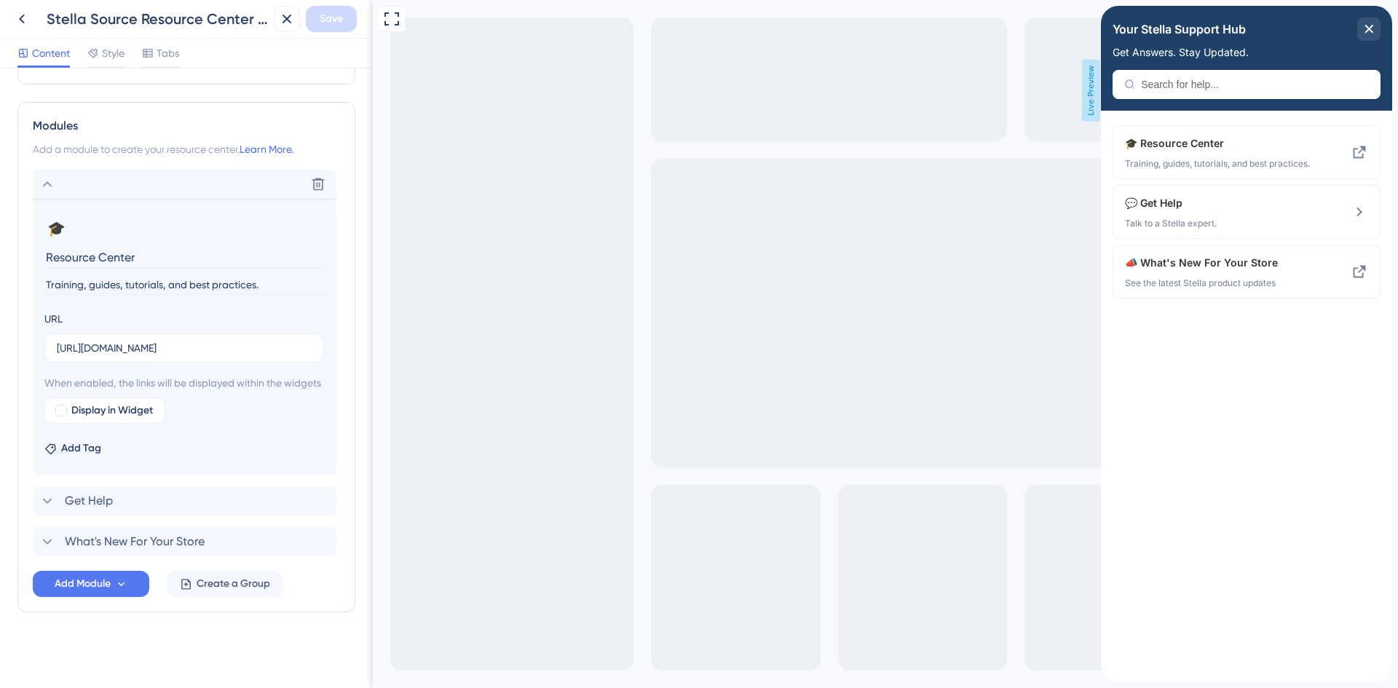
click at [7, 24] on div "Stella Source Resource Center [prod] Save" at bounding box center [186, 19] width 373 height 39
click at [36, 20] on div "Stella Source Resource Center [prod]" at bounding box center [138, 19] width 259 height 26
click at [22, 20] on icon at bounding box center [22, 19] width 6 height 9
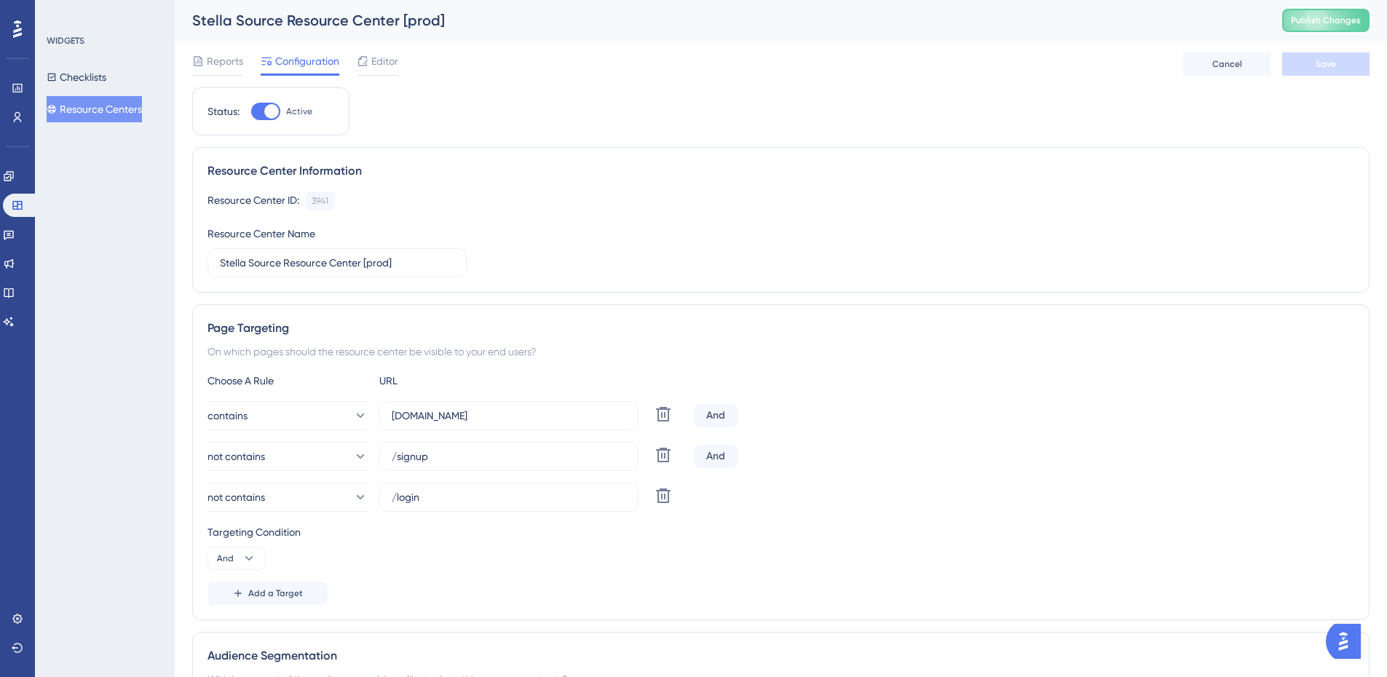
click at [113, 111] on button "Resource Centers" at bounding box center [94, 109] width 95 height 26
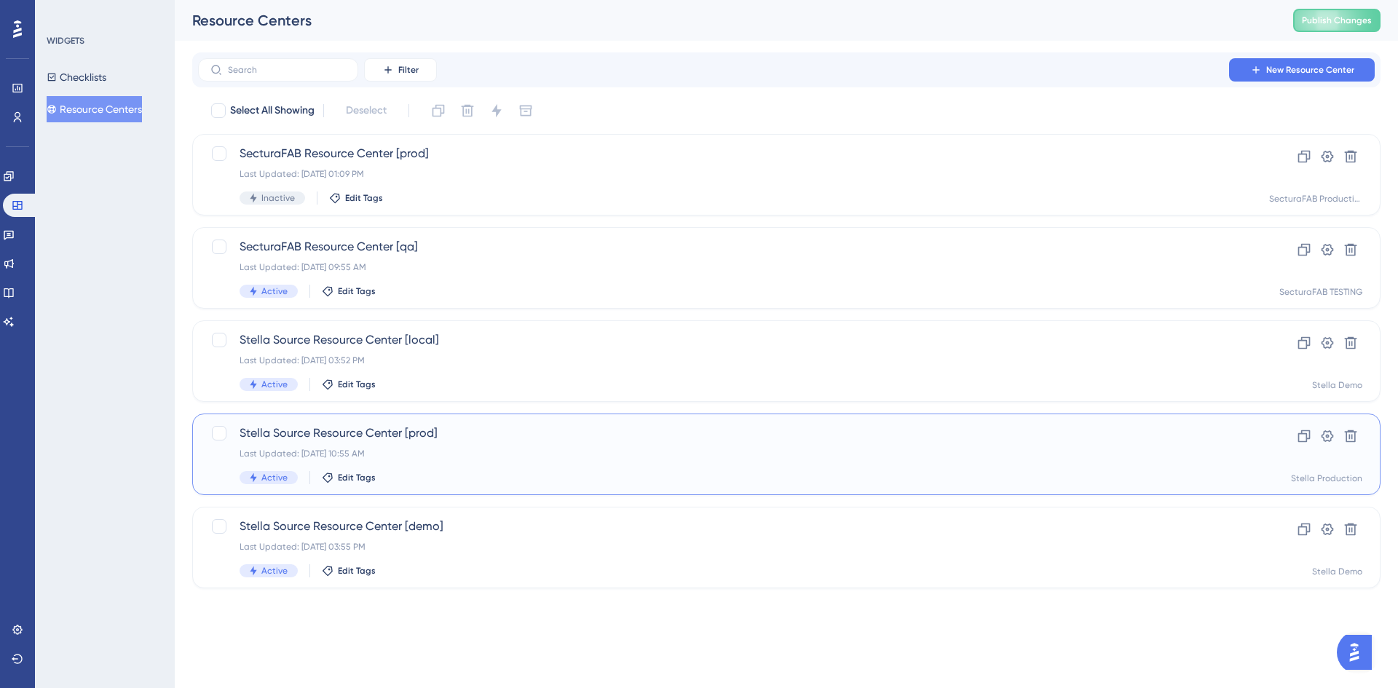
click at [467, 470] on div "Stella Source Resource Center [prod] Last Updated: [DATE] 10:55 AM Active Edit …" at bounding box center [727, 454] width 977 height 60
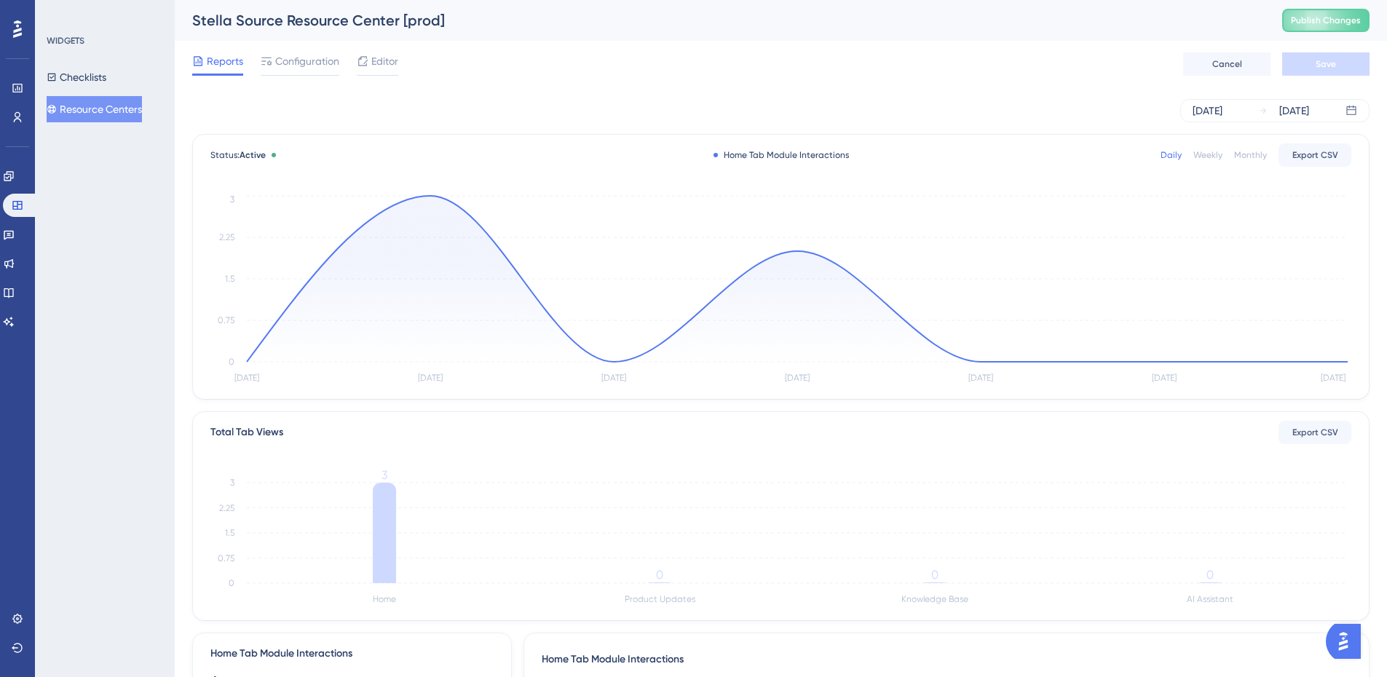
click at [124, 117] on button "Resource Centers" at bounding box center [94, 109] width 95 height 26
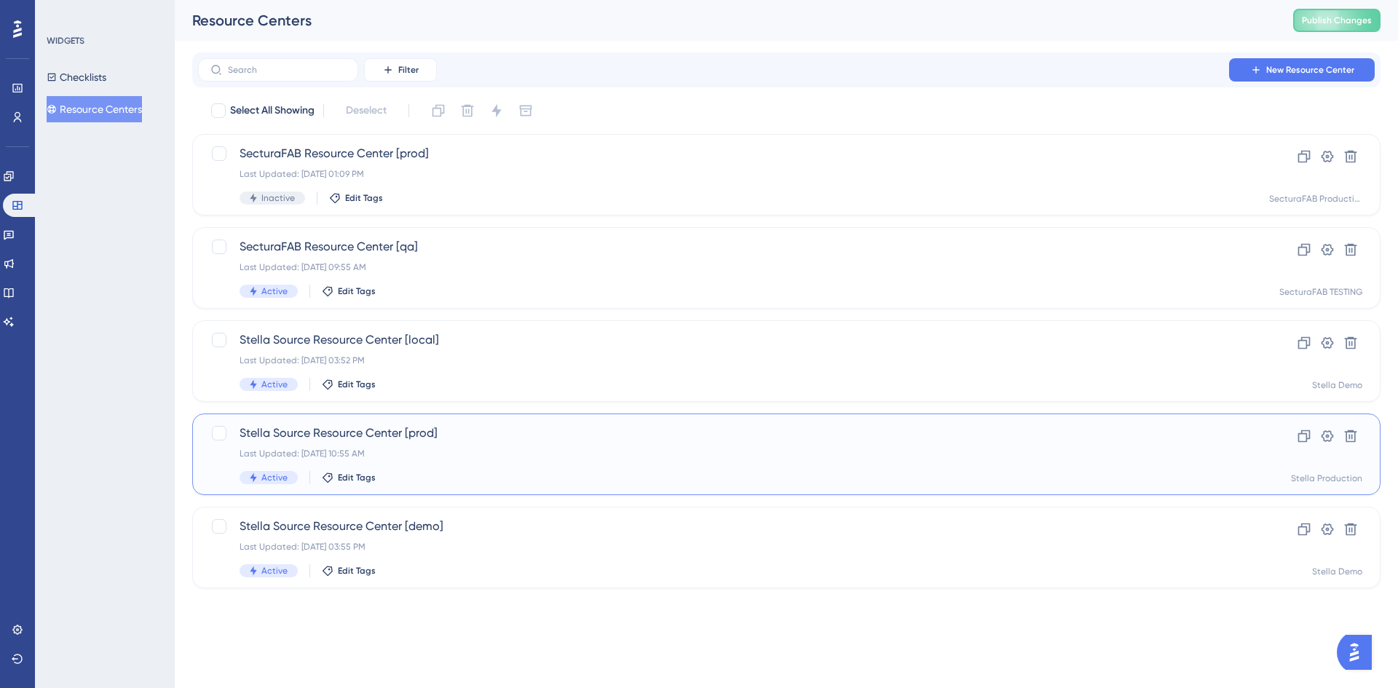
click at [534, 433] on span "Stella Source Resource Center [prod]" at bounding box center [727, 432] width 977 height 17
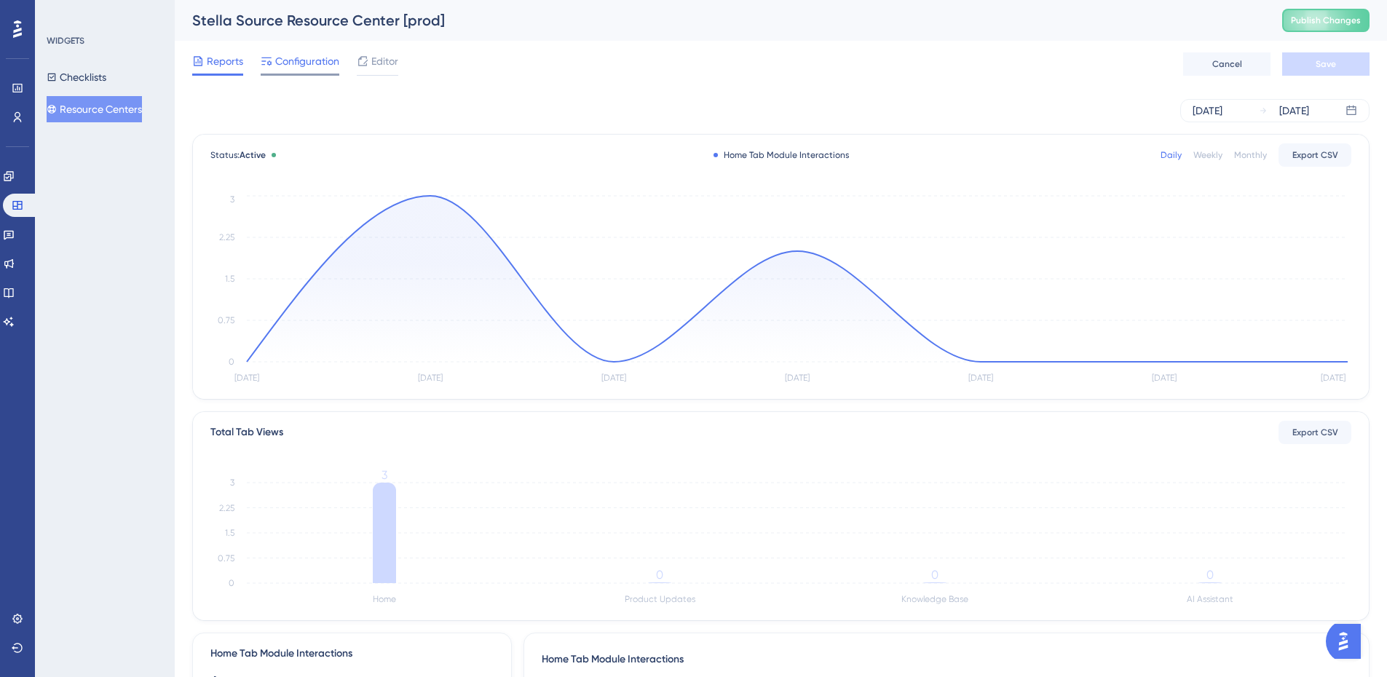
click at [264, 59] on icon at bounding box center [267, 61] width 12 height 12
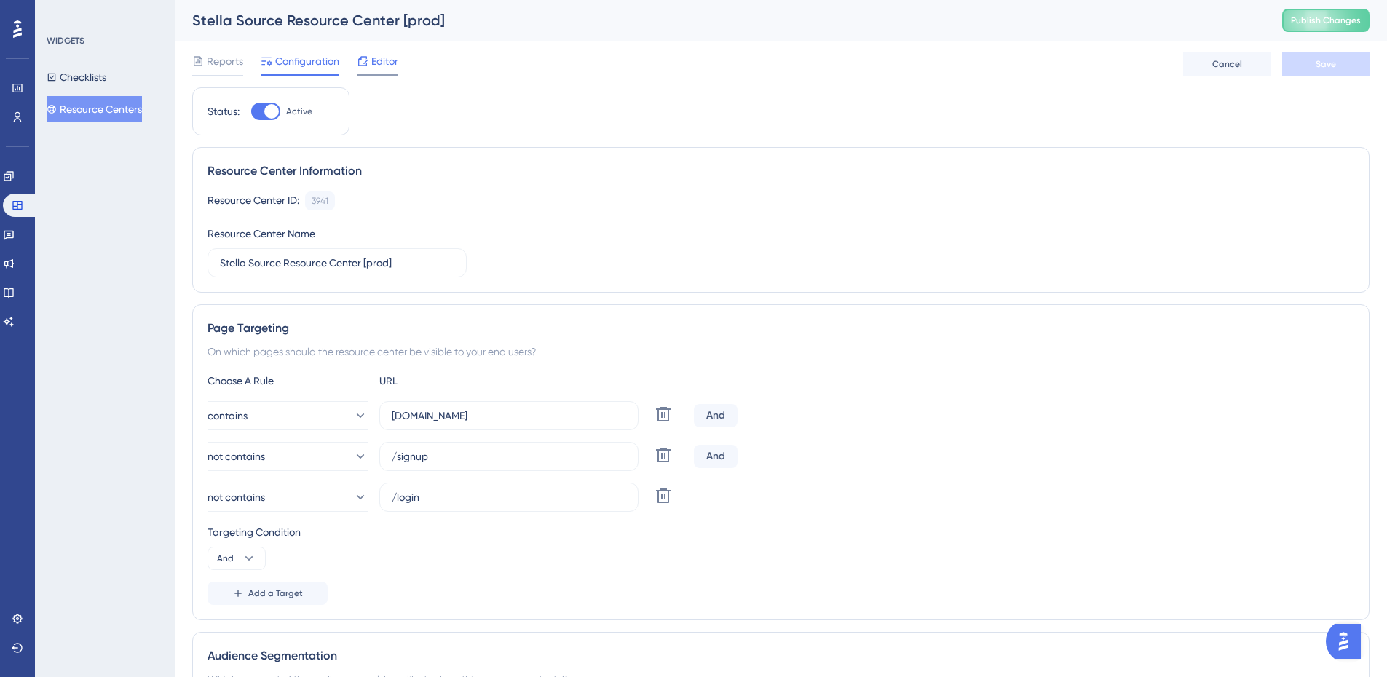
click at [374, 58] on span "Editor" at bounding box center [384, 60] width 27 height 17
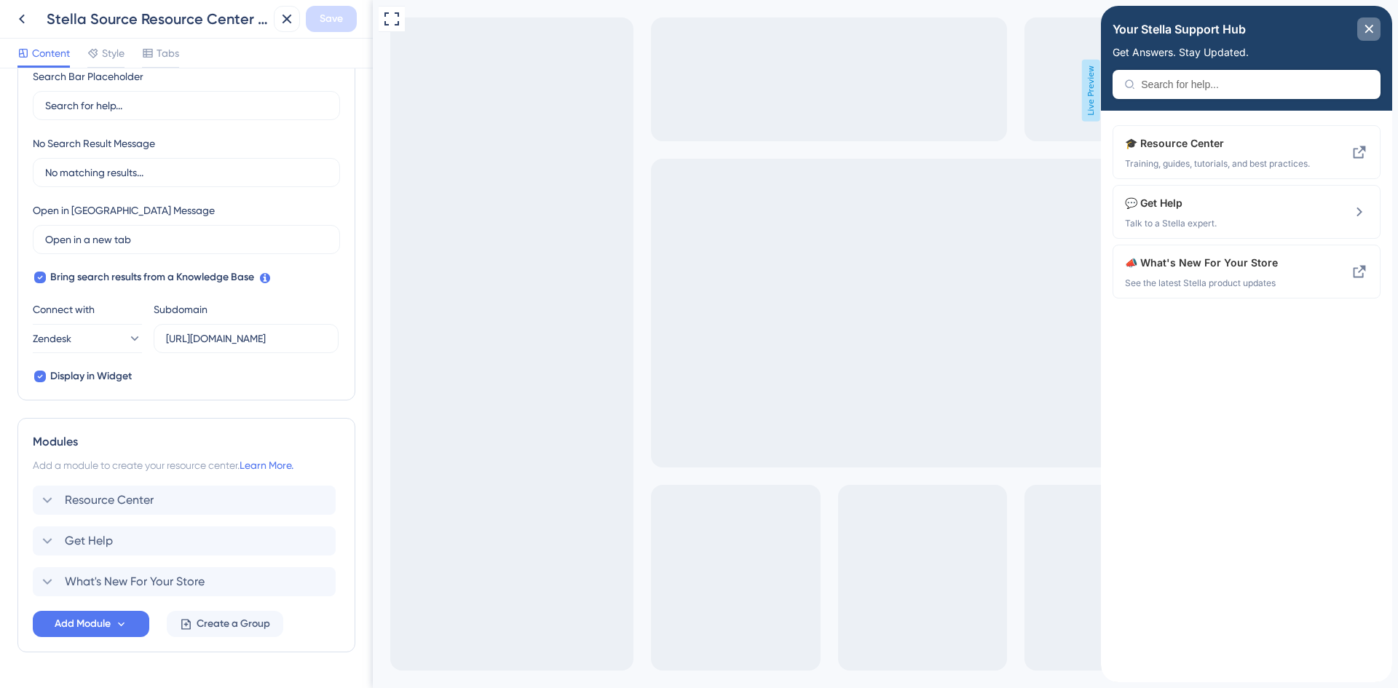
drag, startPoint x: 1372, startPoint y: 25, endPoint x: 1321, endPoint y: 531, distance: 507.8
click at [1372, 25] on icon "close resource center" at bounding box center [1369, 29] width 8 height 8
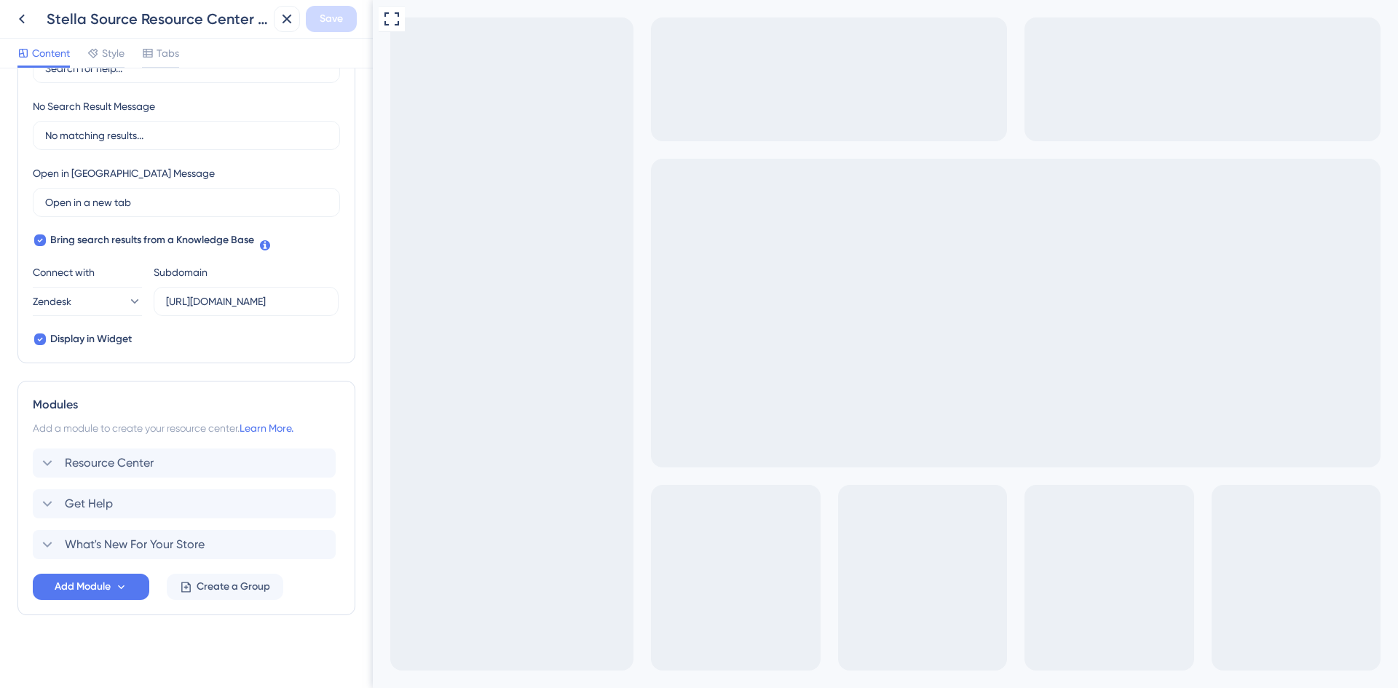
scroll to position [331, 0]
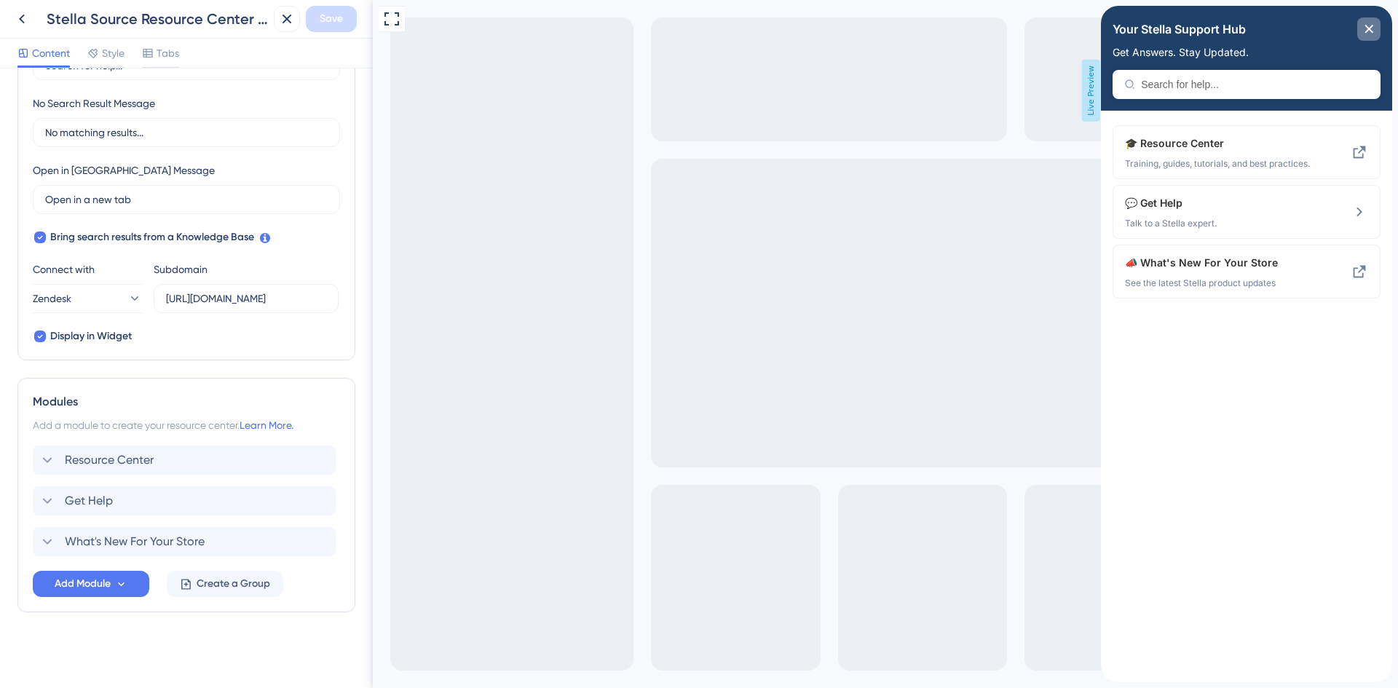
click at [1369, 35] on div "close resource center" at bounding box center [1368, 28] width 23 height 23
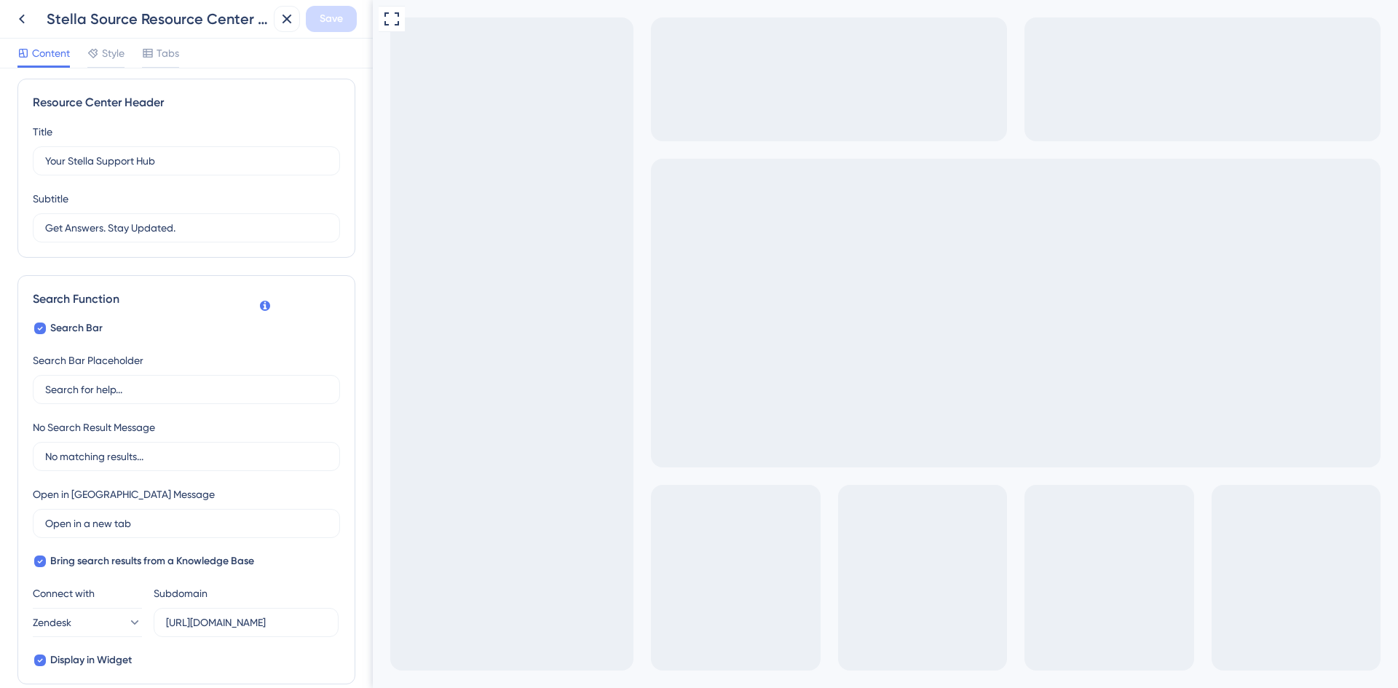
scroll to position [0, 0]
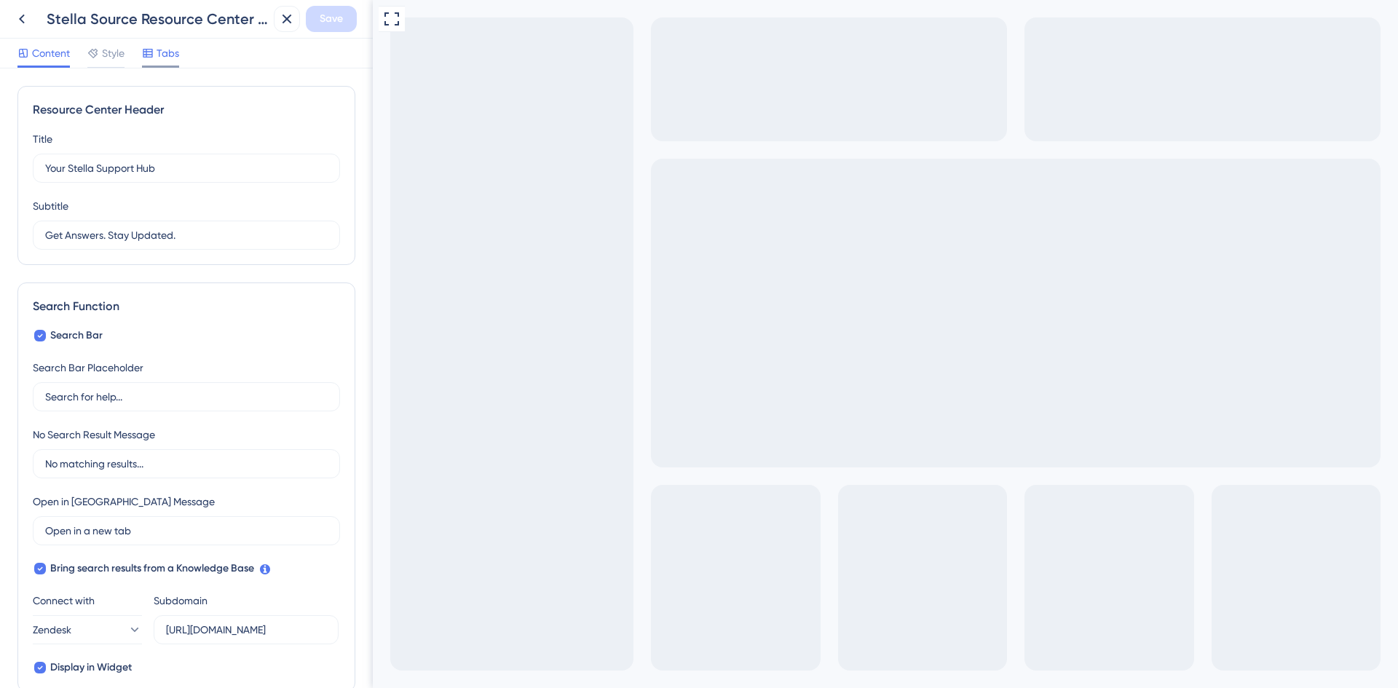
click at [157, 51] on div "Tabs" at bounding box center [160, 52] width 37 height 17
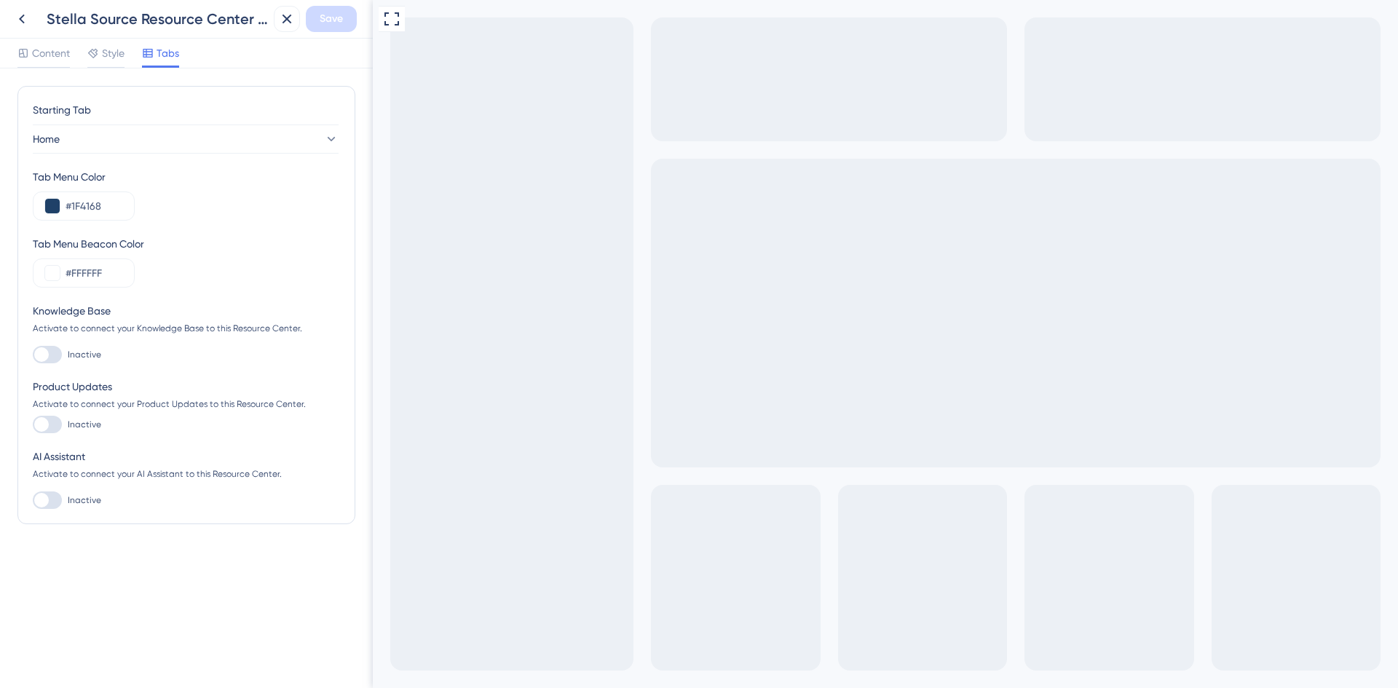
click at [45, 429] on div at bounding box center [41, 424] width 15 height 15
click at [33, 425] on input "Inactive" at bounding box center [32, 424] width 1 height 1
checkbox input "true"
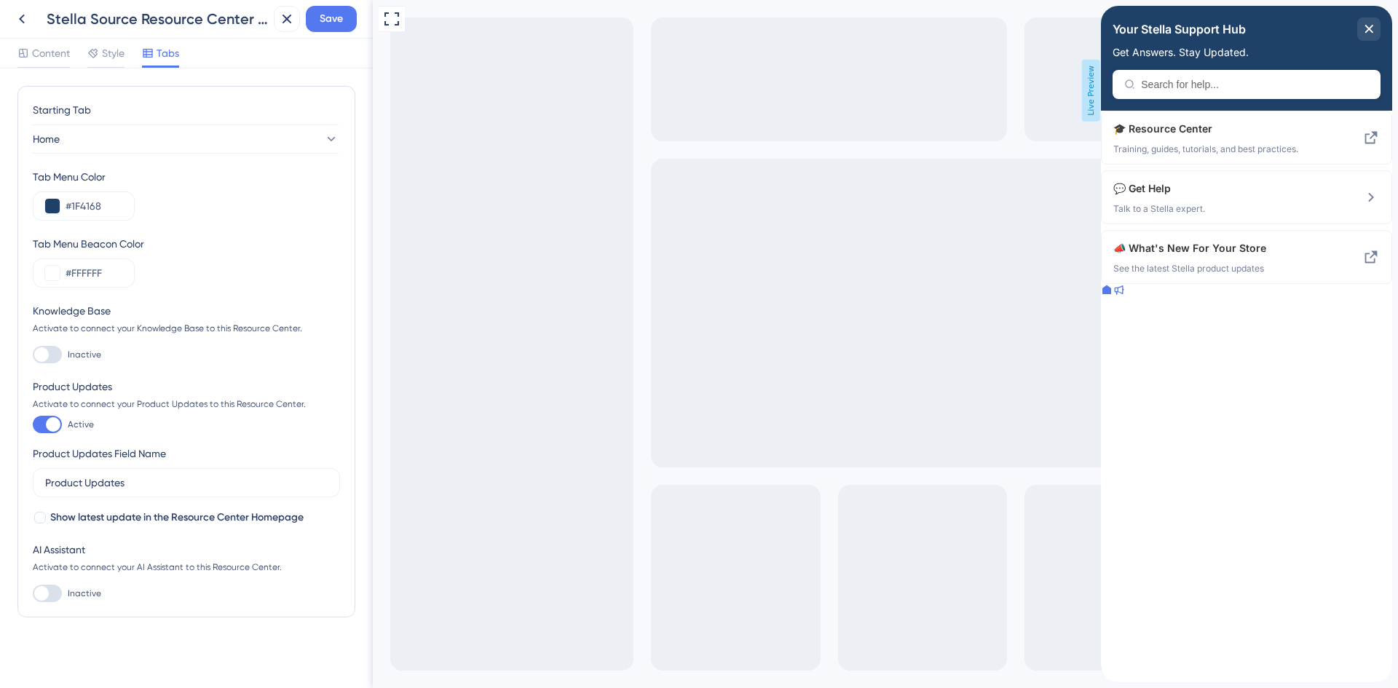
scroll to position [5, 0]
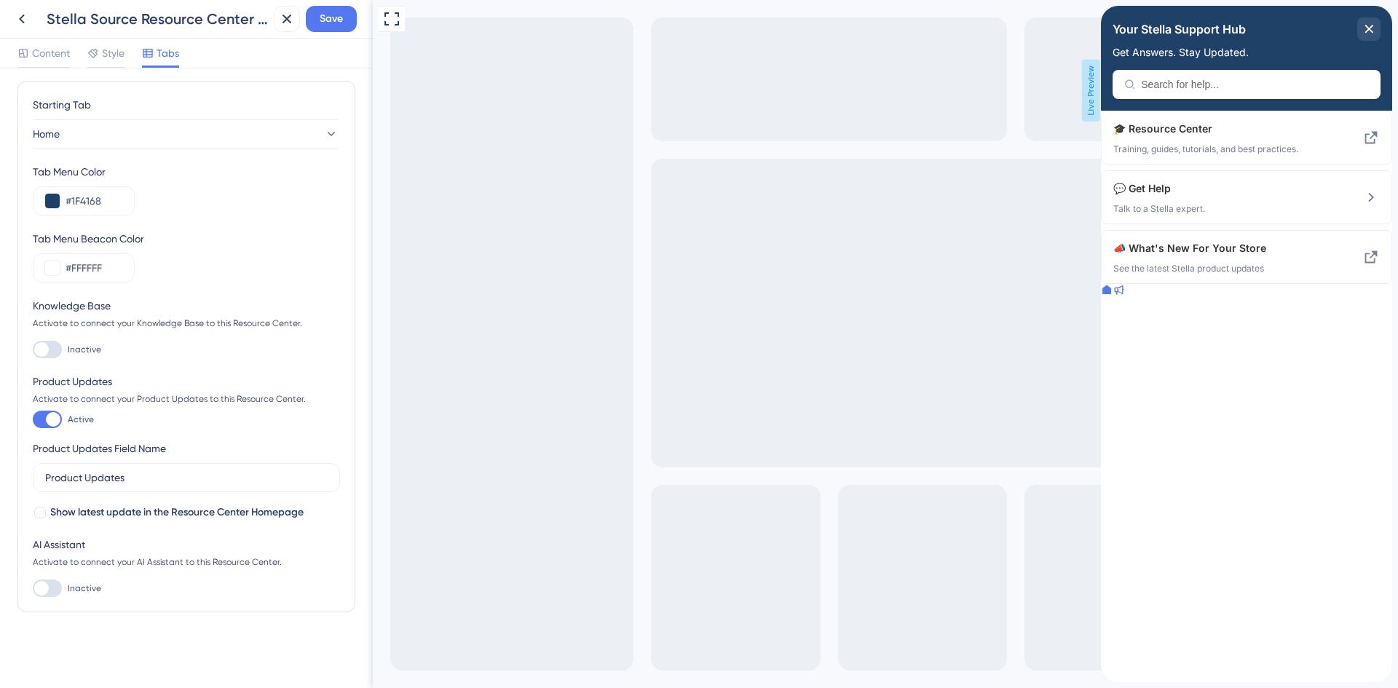
click at [1124, 296] on icon at bounding box center [1118, 290] width 12 height 12
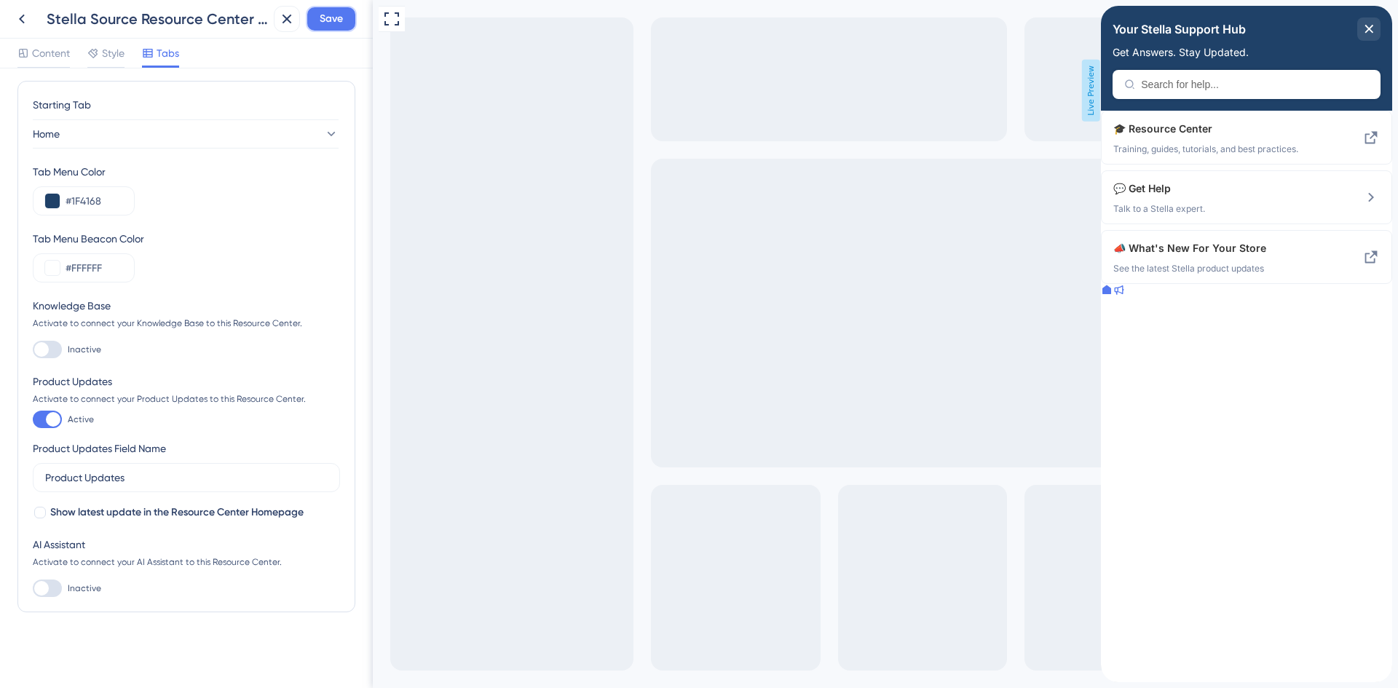
click at [335, 14] on span "Save" at bounding box center [331, 18] width 23 height 17
click at [1124, 296] on icon at bounding box center [1118, 290] width 12 height 12
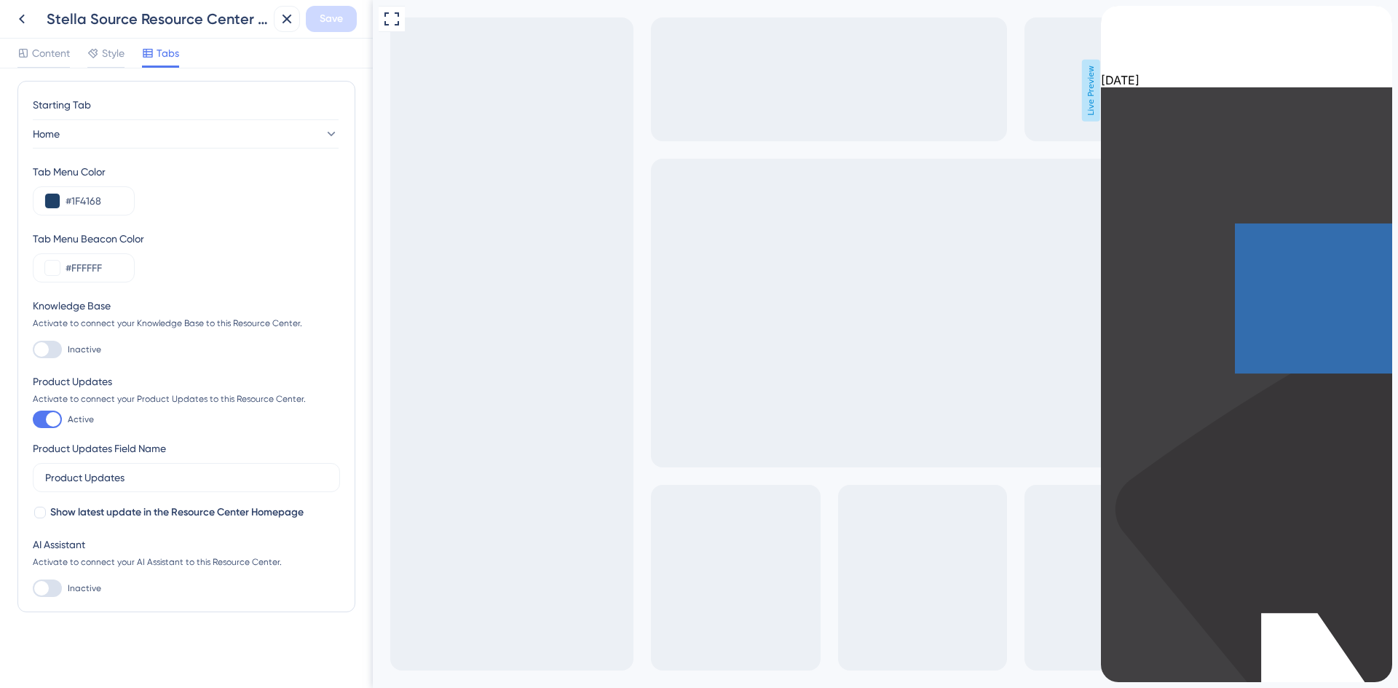
click at [1112, 17] on icon "back to header" at bounding box center [1107, 12] width 12 height 12
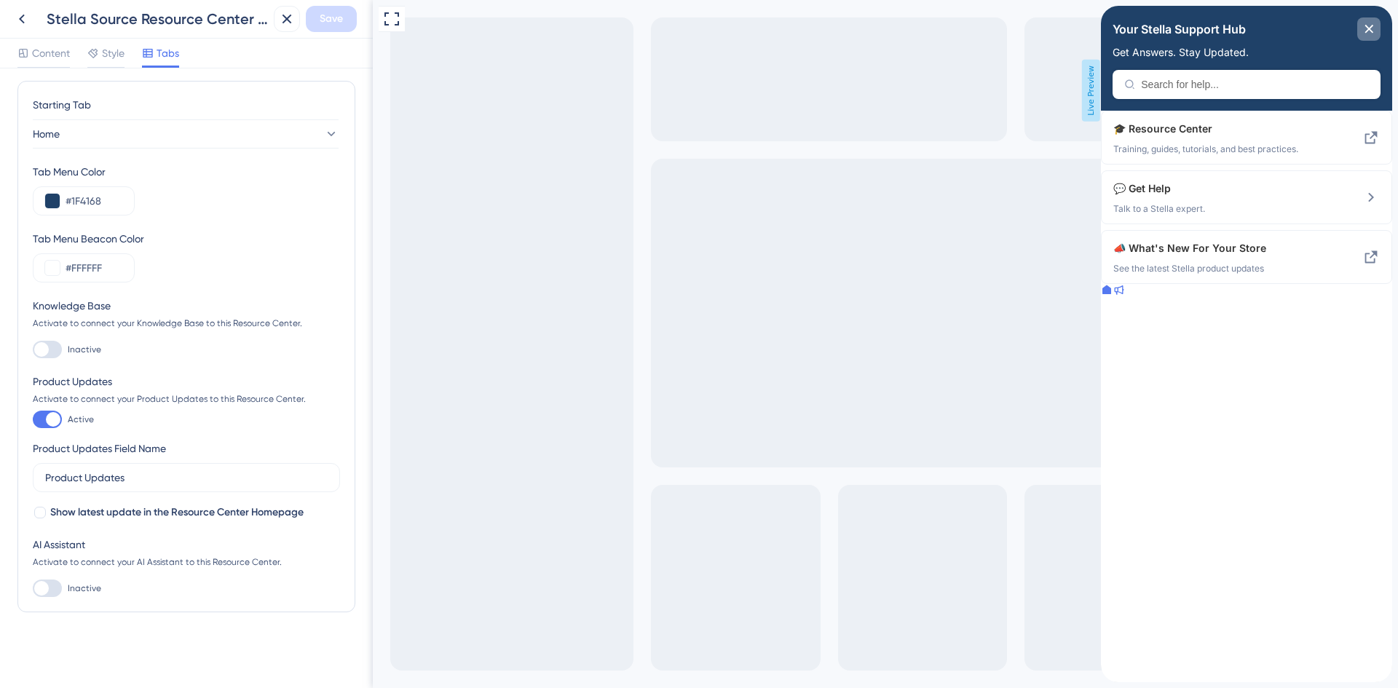
click at [1371, 28] on icon "close resource center" at bounding box center [1369, 29] width 8 height 8
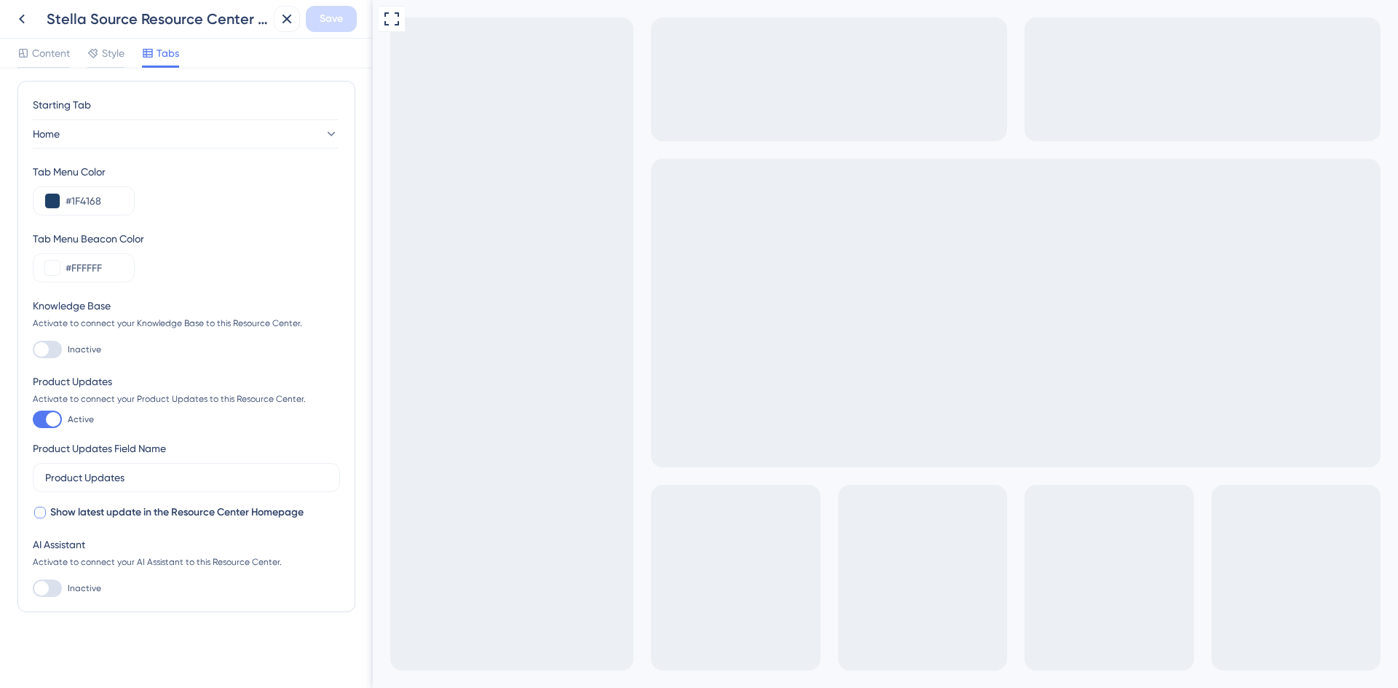
click at [36, 514] on div at bounding box center [40, 513] width 12 height 12
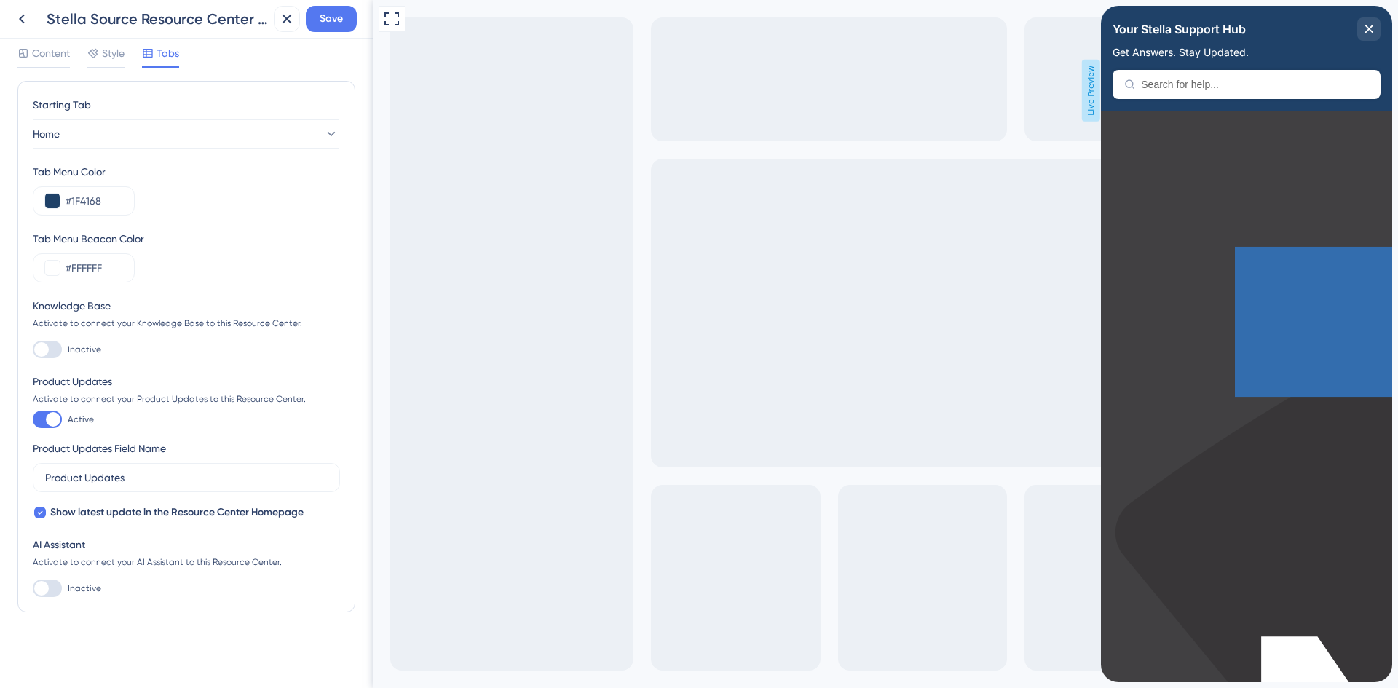
click at [39, 510] on icon at bounding box center [40, 513] width 6 height 12
checkbox input "false"
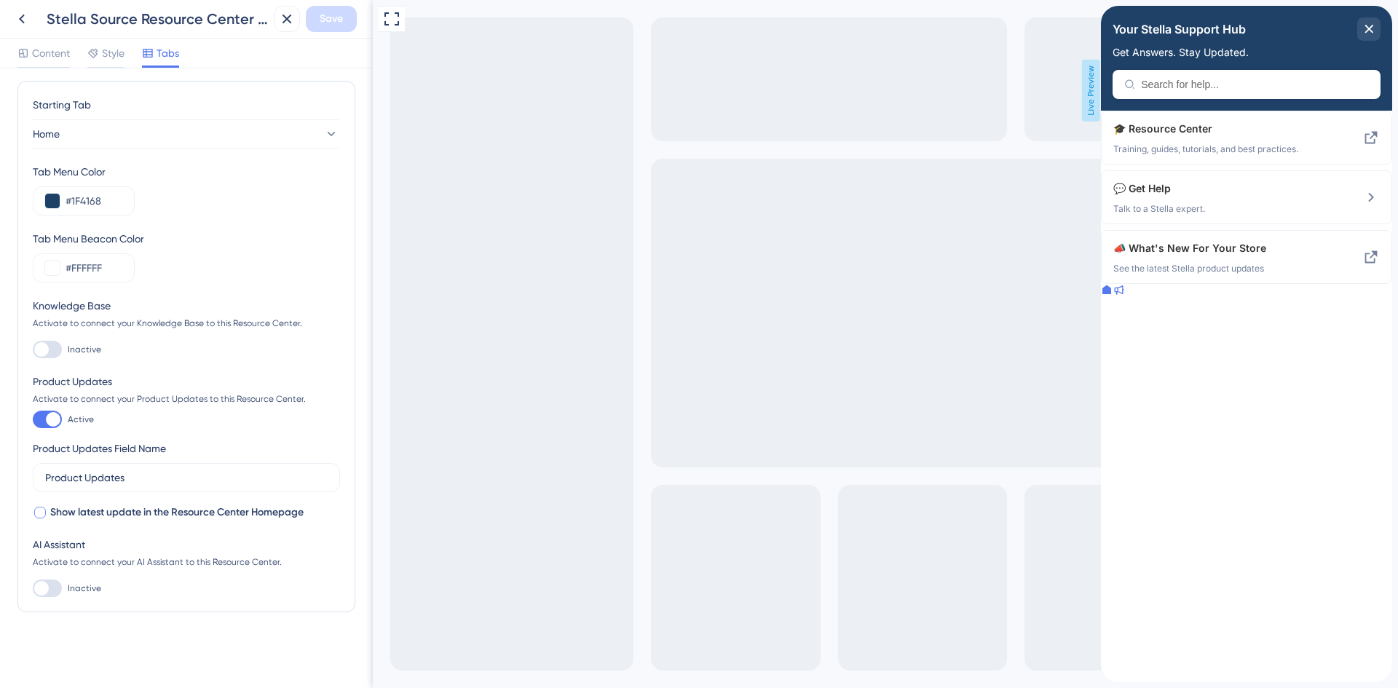
click at [1124, 298] on div at bounding box center [1118, 291] width 12 height 15
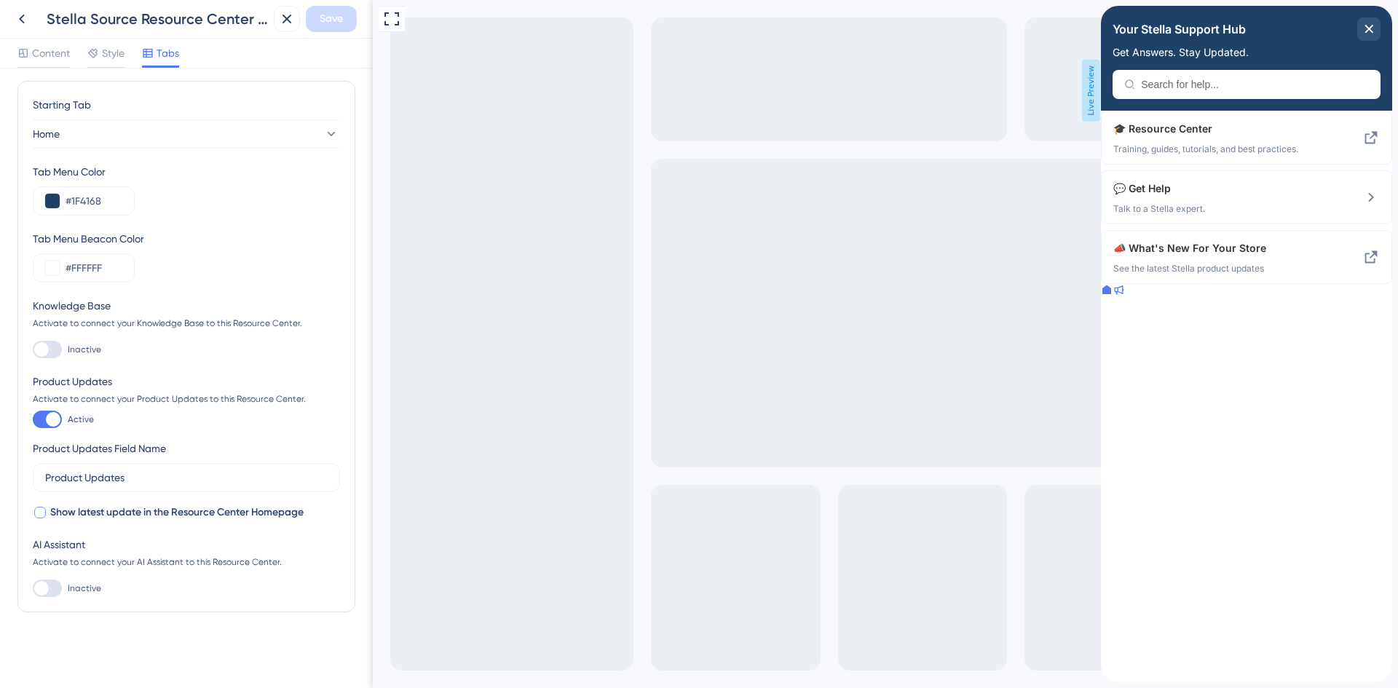
click at [1124, 298] on div at bounding box center [1118, 291] width 12 height 15
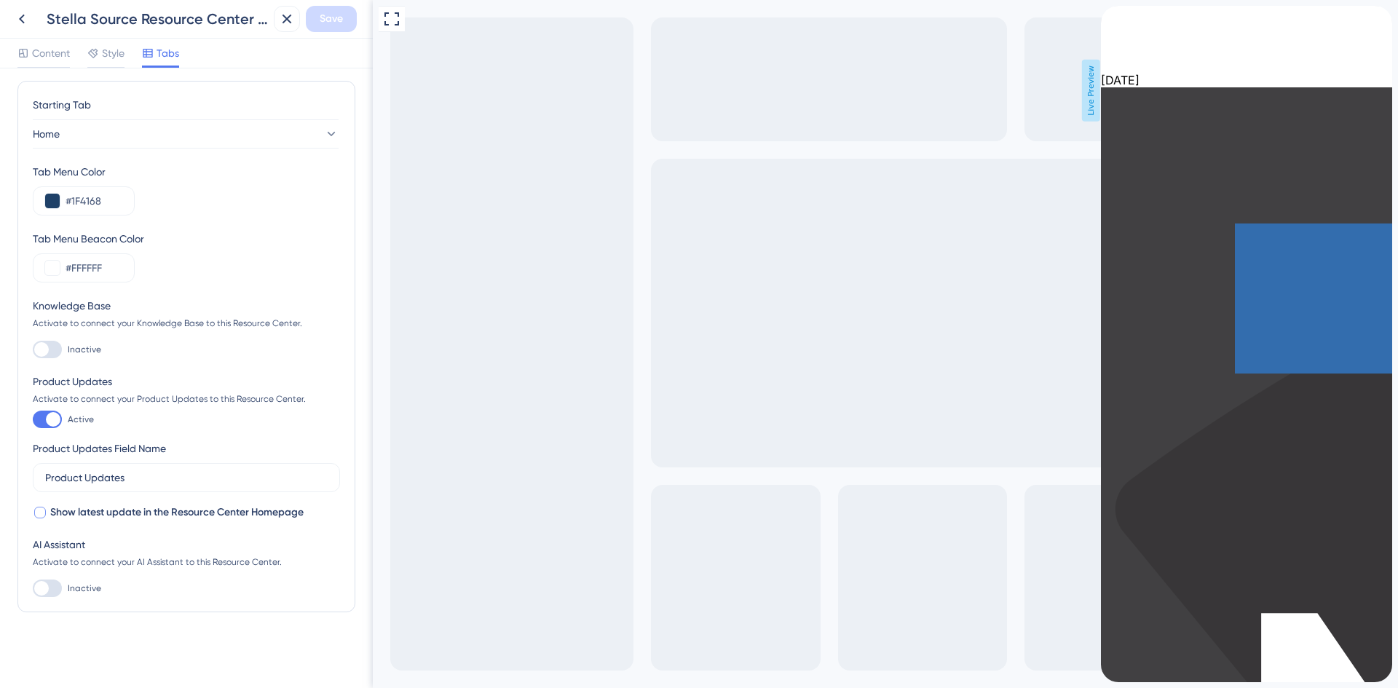
scroll to position [0, 0]
click at [1112, 17] on icon "back to header" at bounding box center [1107, 12] width 12 height 12
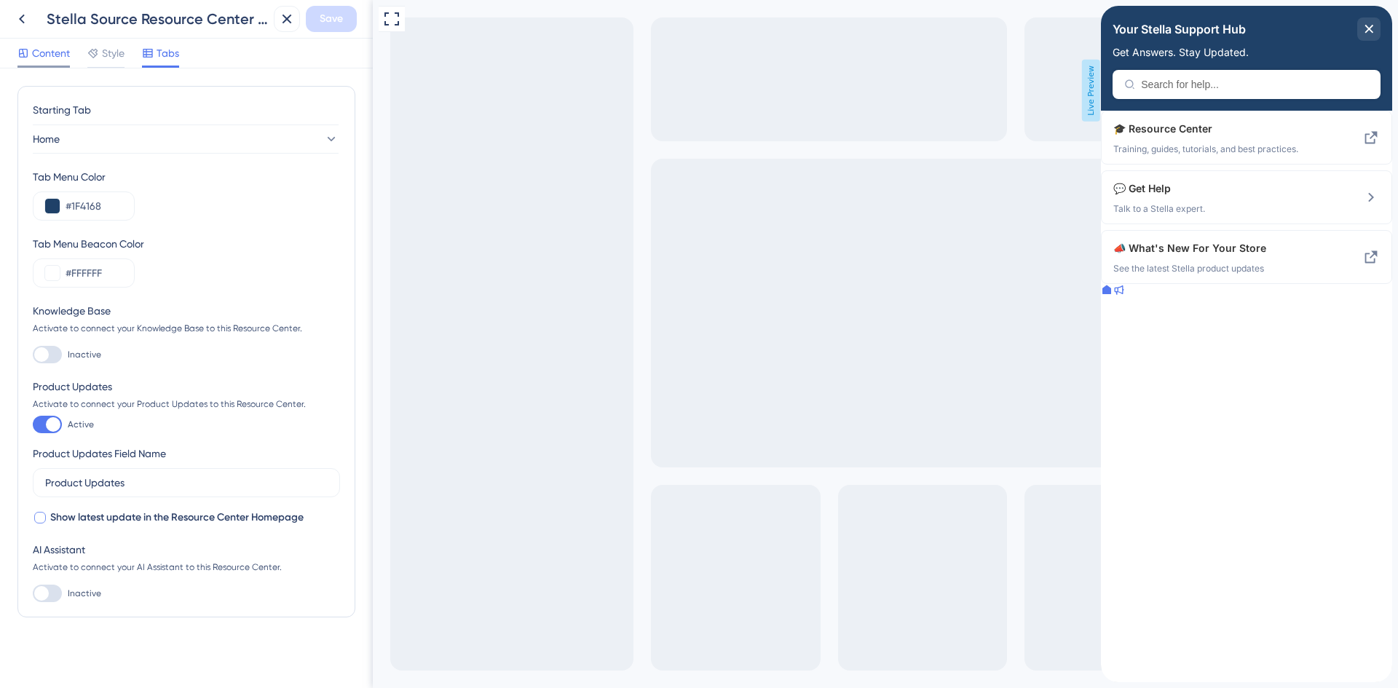
click at [38, 56] on span "Content" at bounding box center [51, 52] width 38 height 17
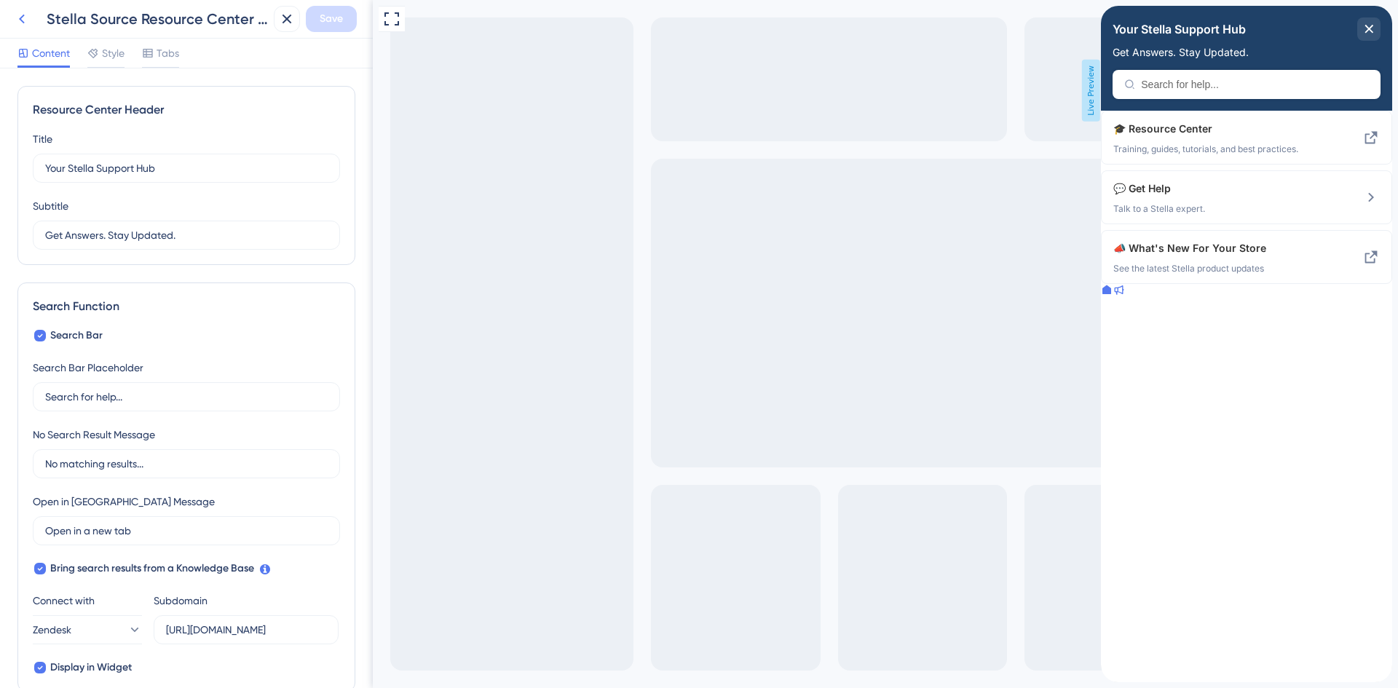
click at [18, 17] on icon at bounding box center [21, 18] width 17 height 17
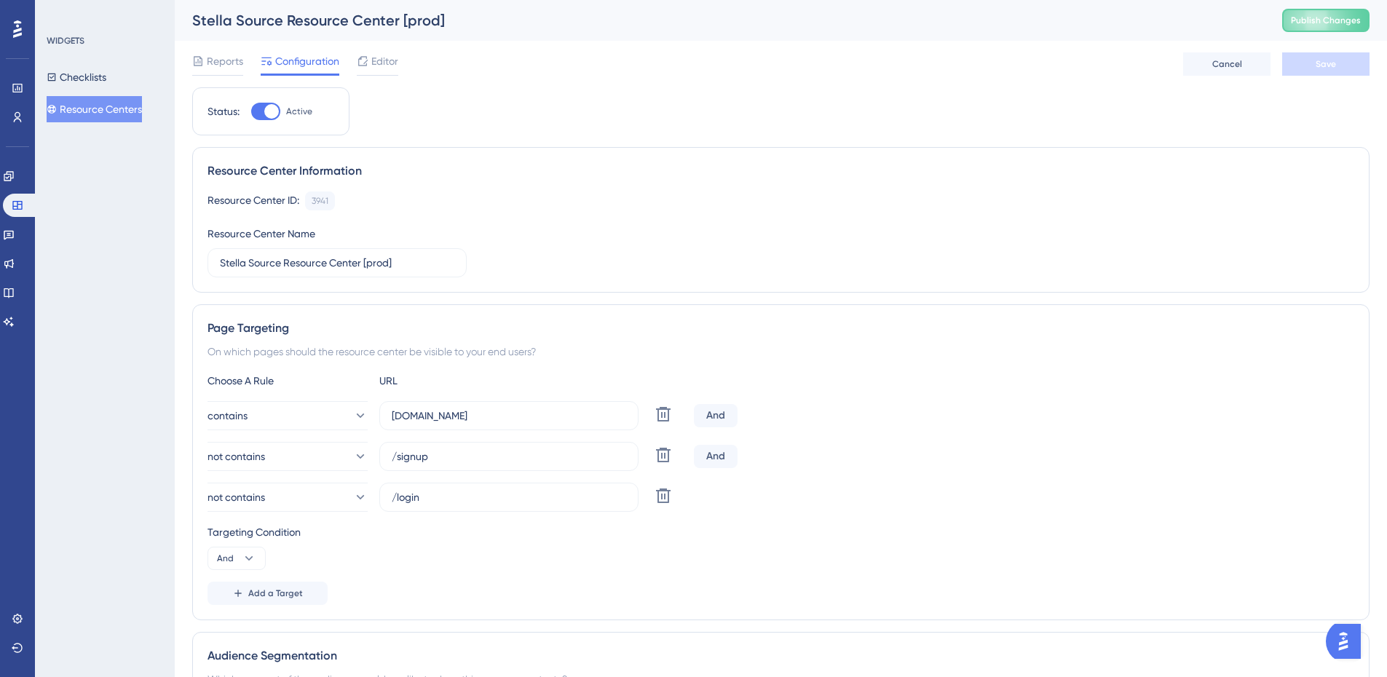
click at [1356, 641] on img "Open AI Assistant Launcher" at bounding box center [1343, 641] width 26 height 26
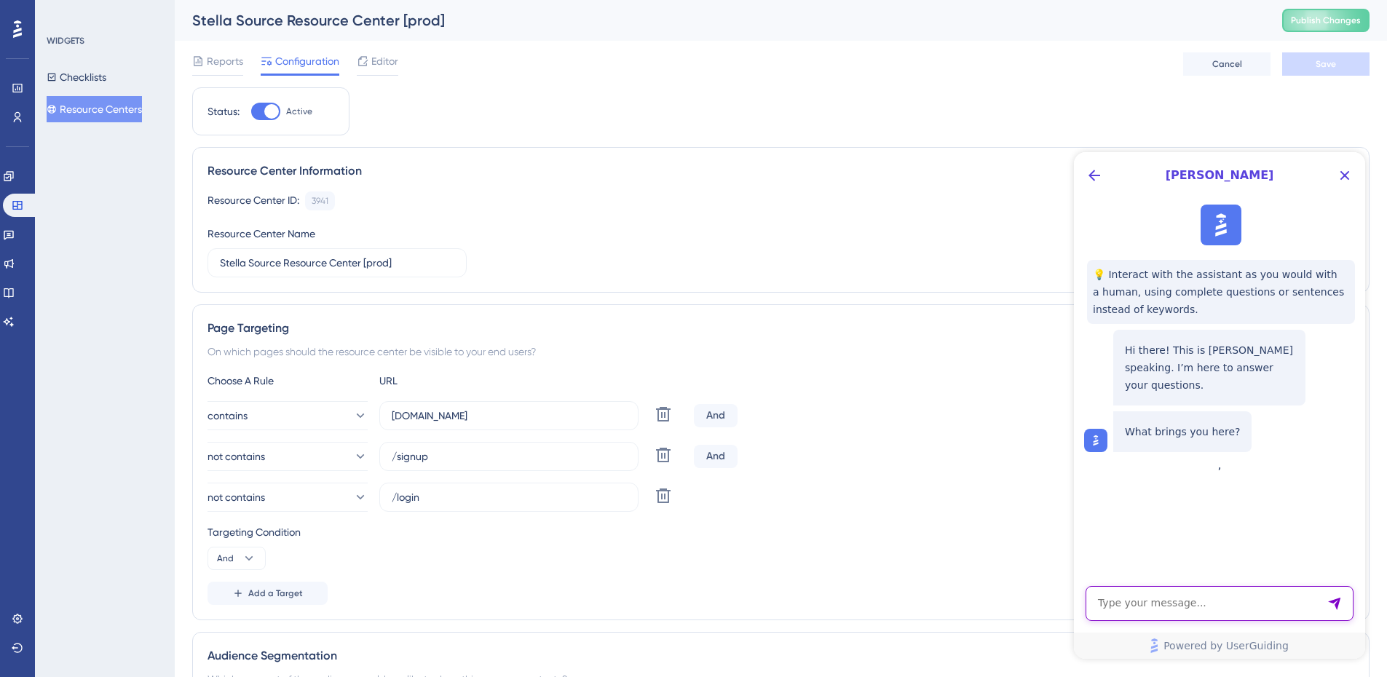
click at [1261, 601] on textarea "AI Assistant Text Input" at bounding box center [1219, 603] width 268 height 35
click at [1351, 181] on icon "Close Button" at bounding box center [1344, 175] width 17 height 17
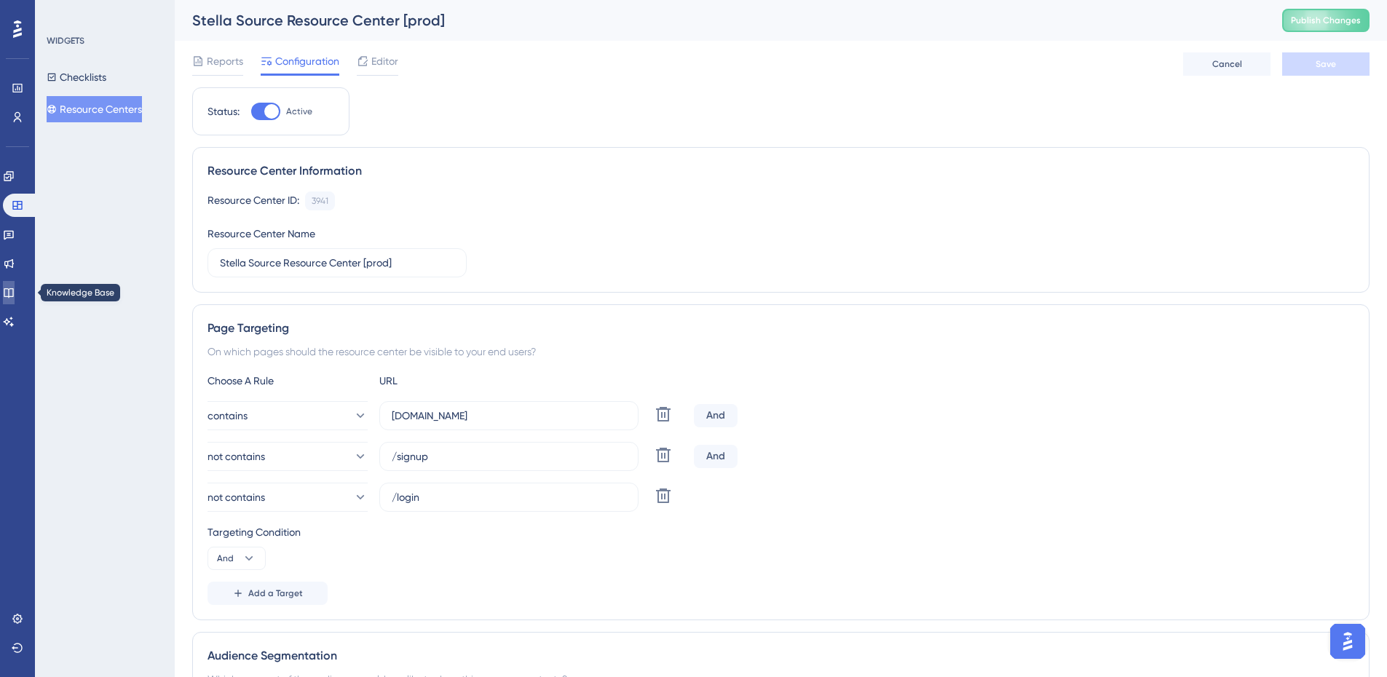
click at [15, 293] on icon at bounding box center [9, 293] width 12 height 12
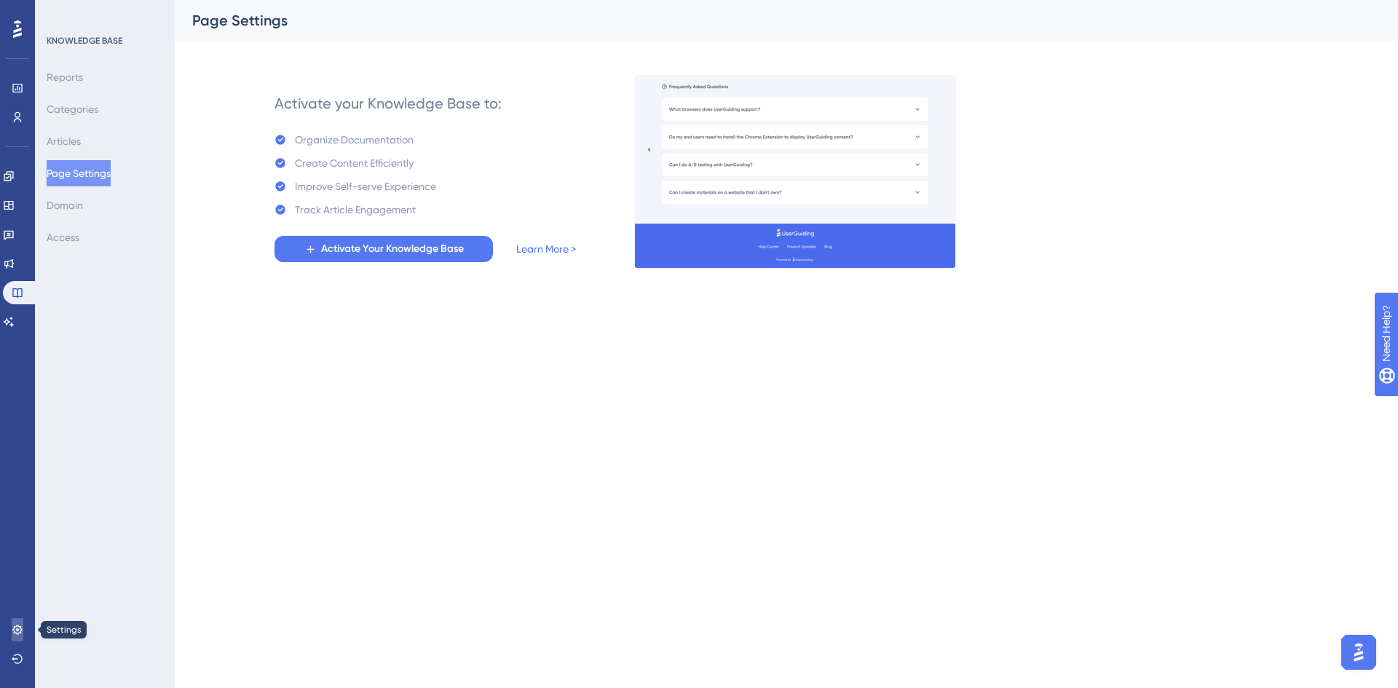
click at [14, 630] on icon at bounding box center [18, 630] width 12 height 12
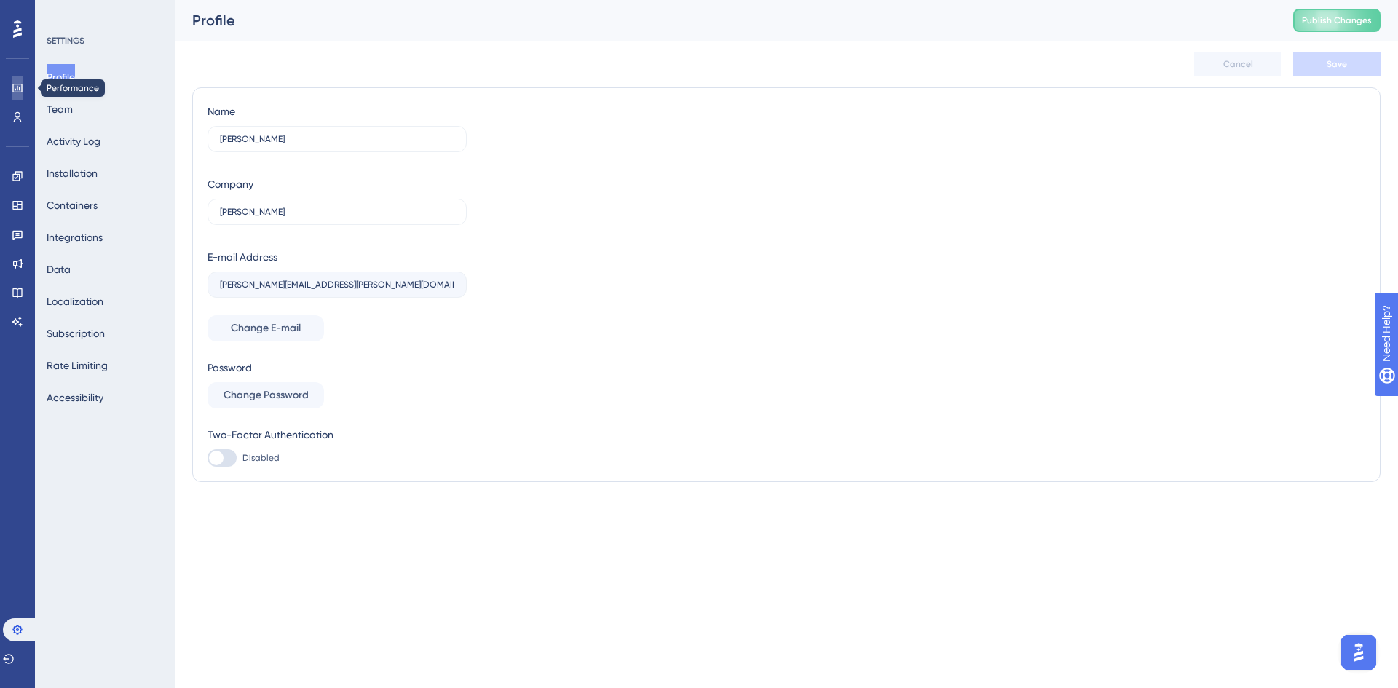
click at [23, 86] on link at bounding box center [18, 87] width 12 height 23
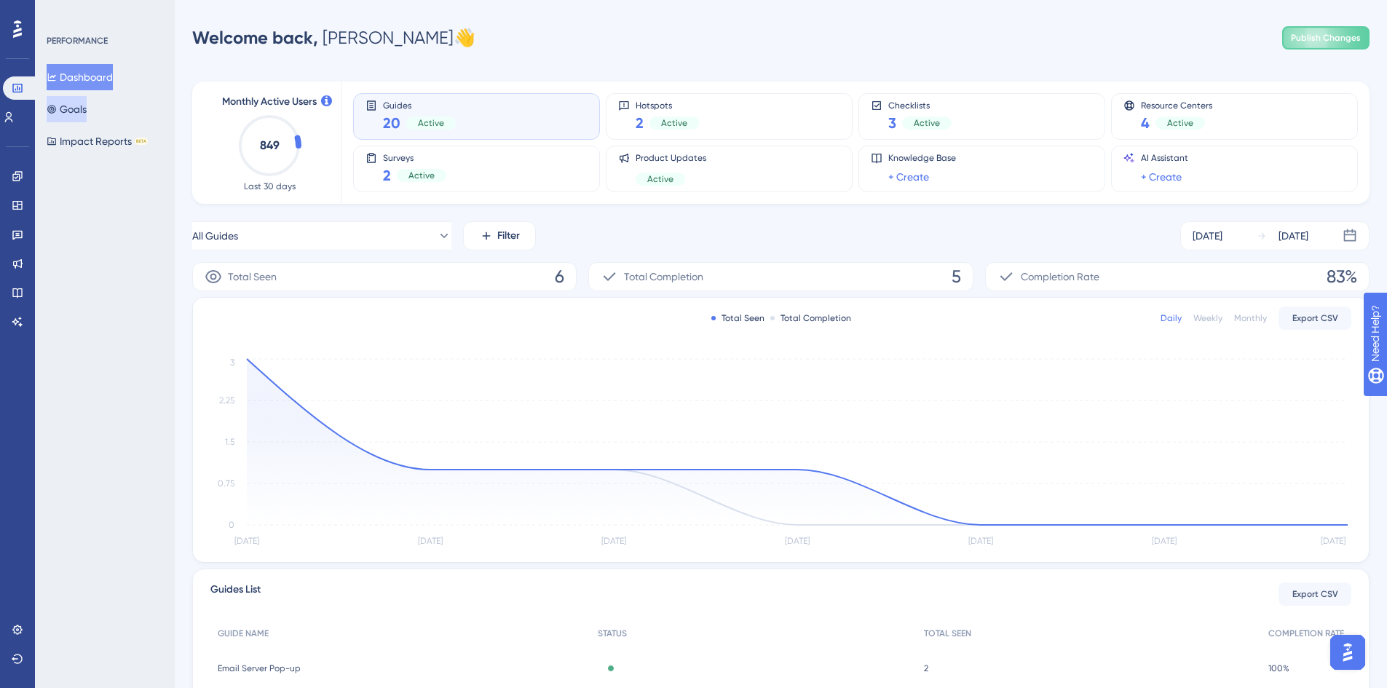
click at [87, 110] on button "Goals" at bounding box center [67, 109] width 40 height 26
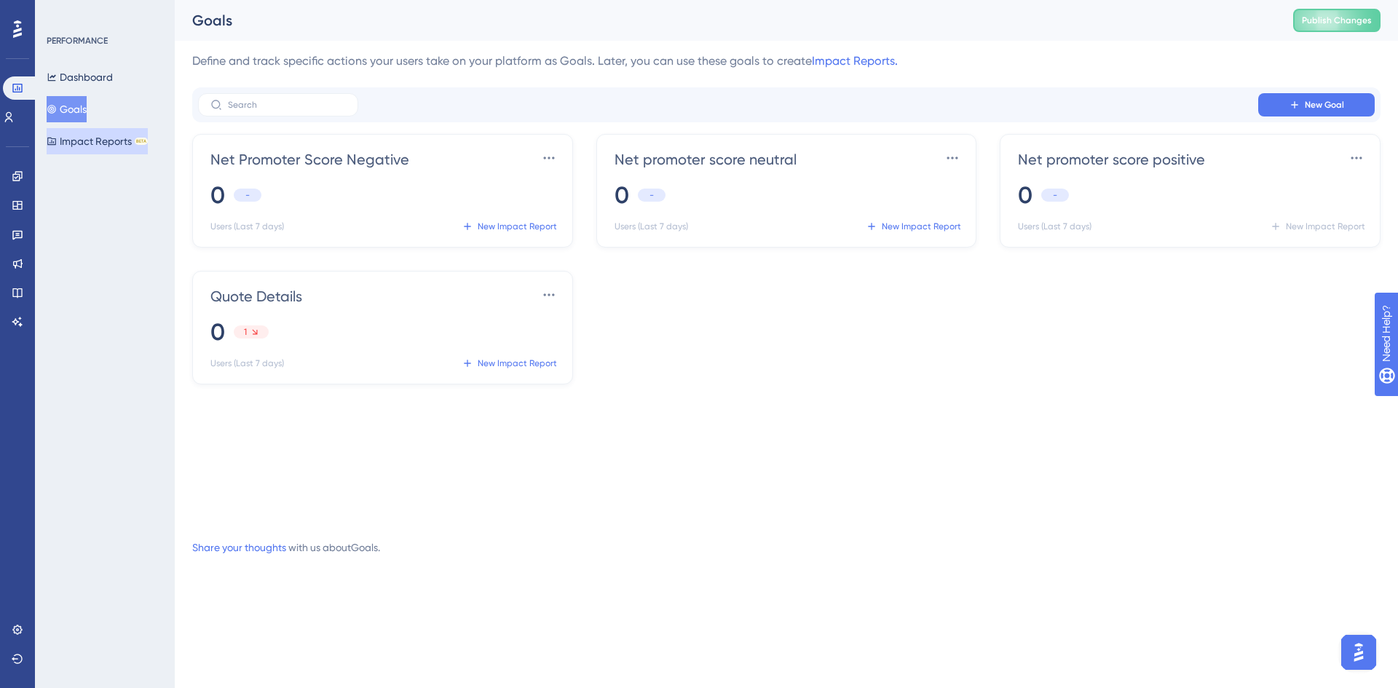
click at [99, 144] on button "Impact Reports BETA" at bounding box center [97, 141] width 101 height 26
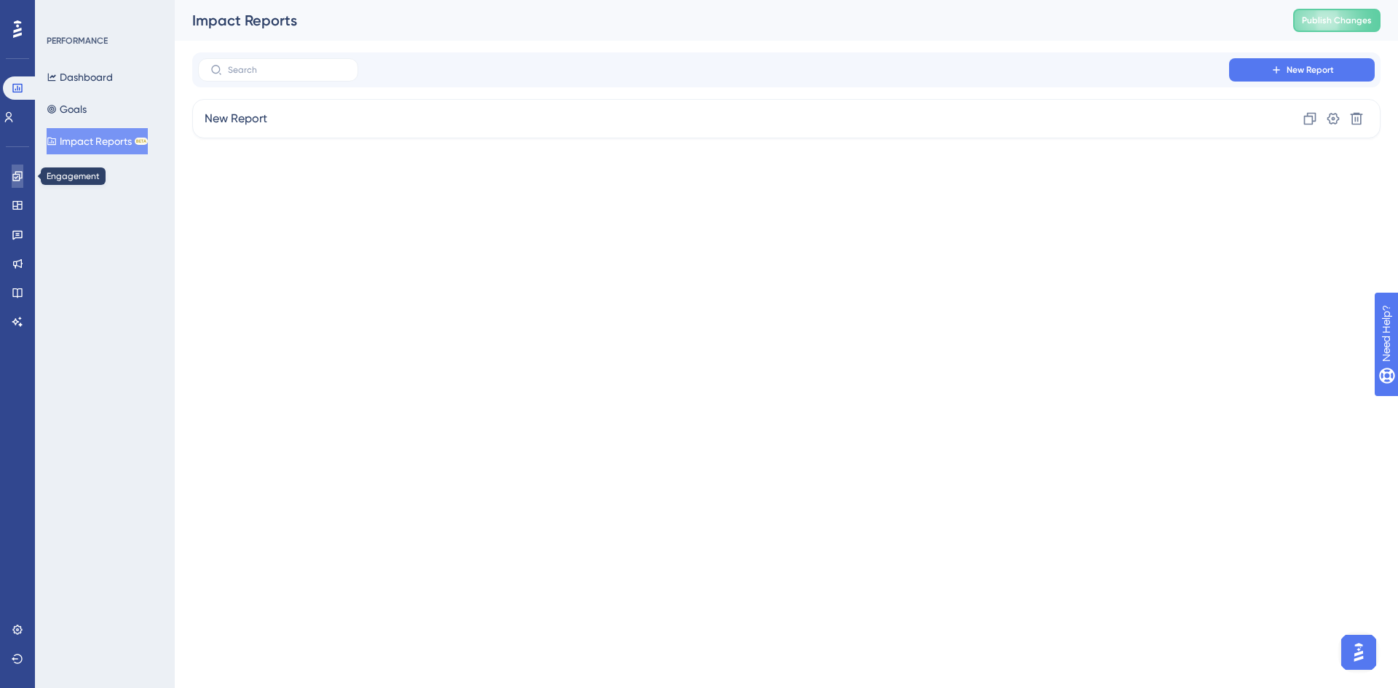
click at [18, 171] on icon at bounding box center [18, 176] width 12 height 12
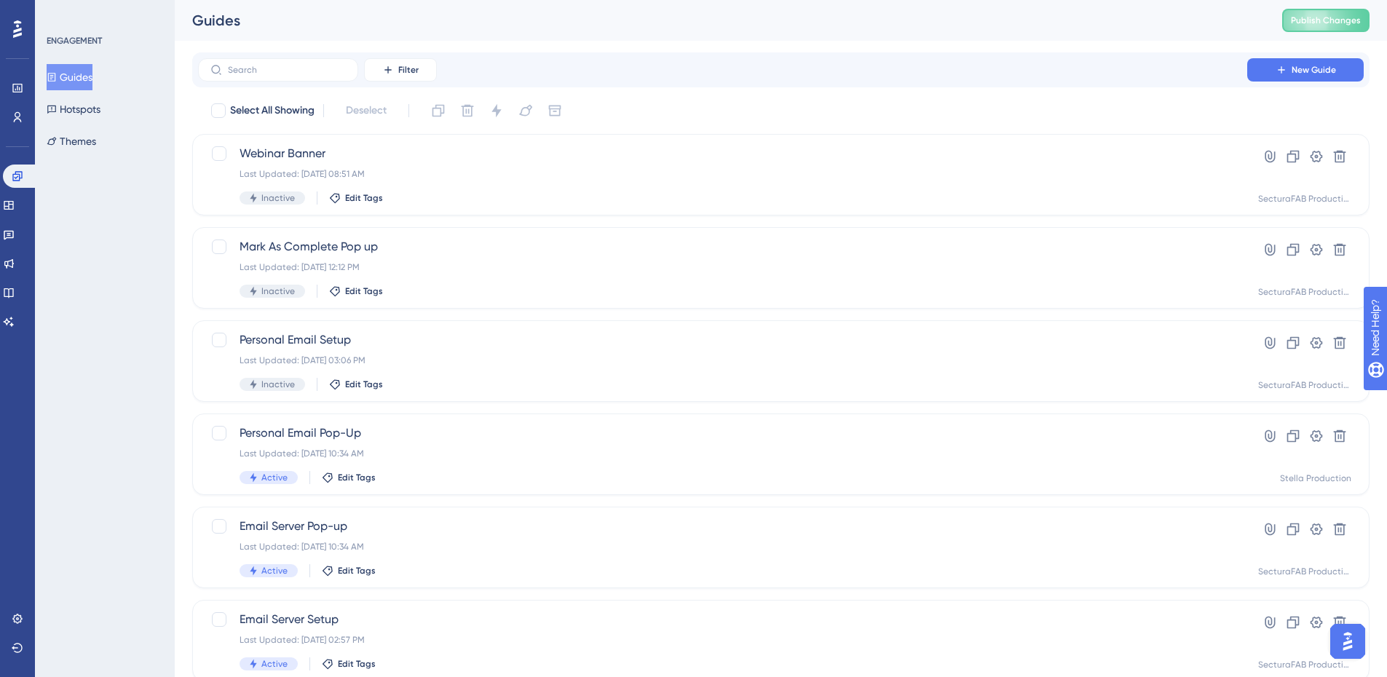
click at [1363, 643] on button "Open AI Assistant Launcher" at bounding box center [1347, 641] width 35 height 35
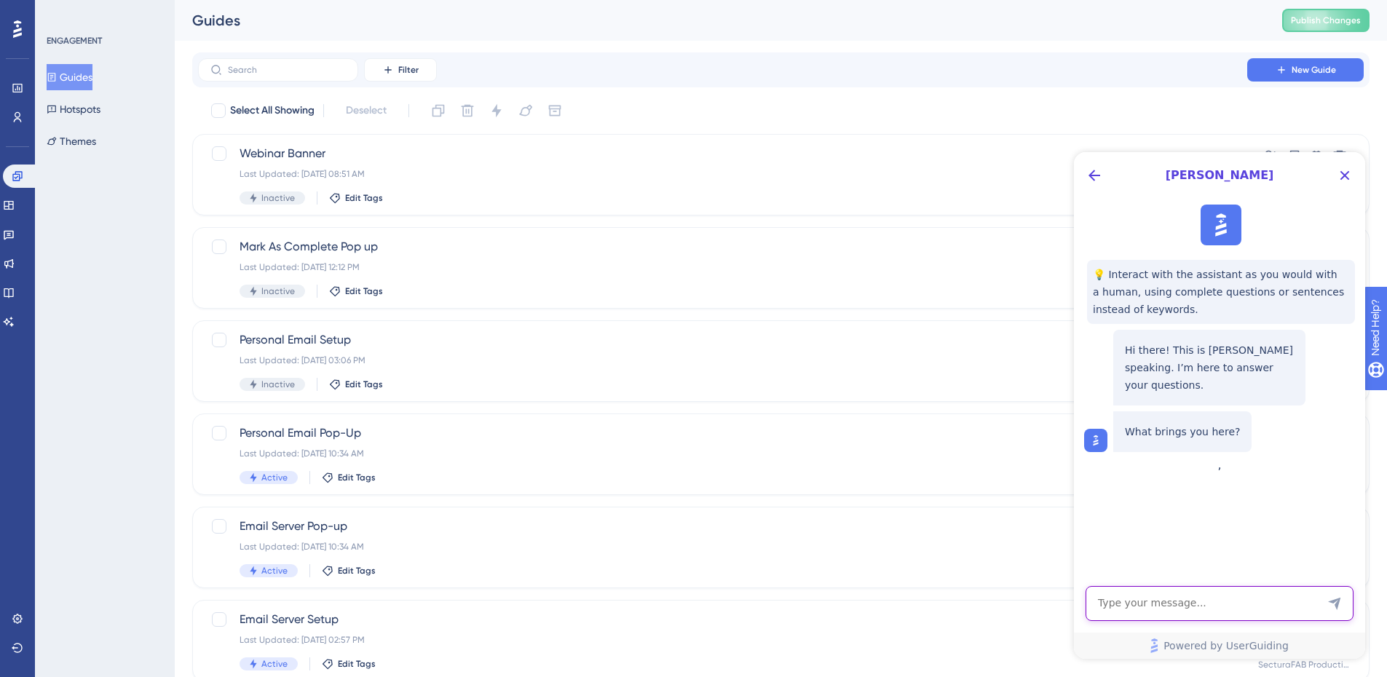
click at [1235, 602] on textarea "AI Assistant Text Input" at bounding box center [1219, 603] width 268 height 35
type textarea "need to learn about tags"
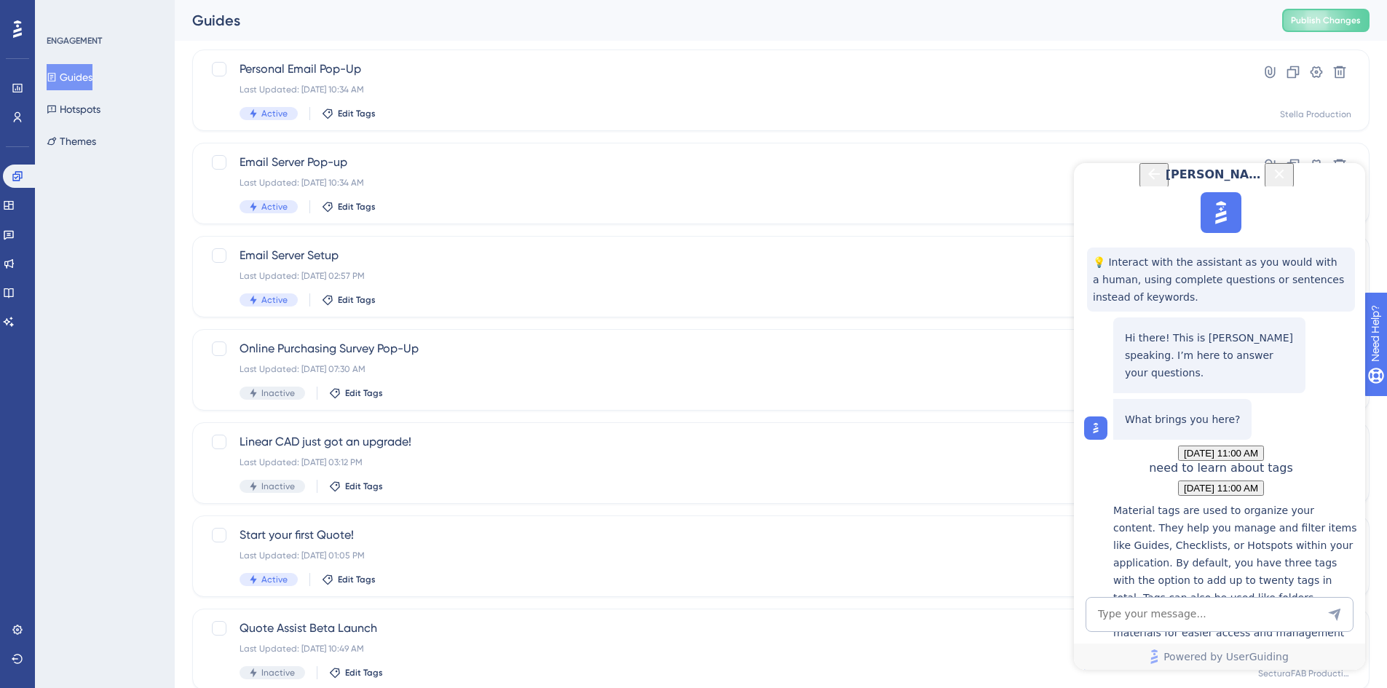
scroll to position [229, 0]
click at [1213, 655] on div "Organizing Content with Material Tags" at bounding box center [1235, 670] width 245 height 31
